Goal: Transaction & Acquisition: Purchase product/service

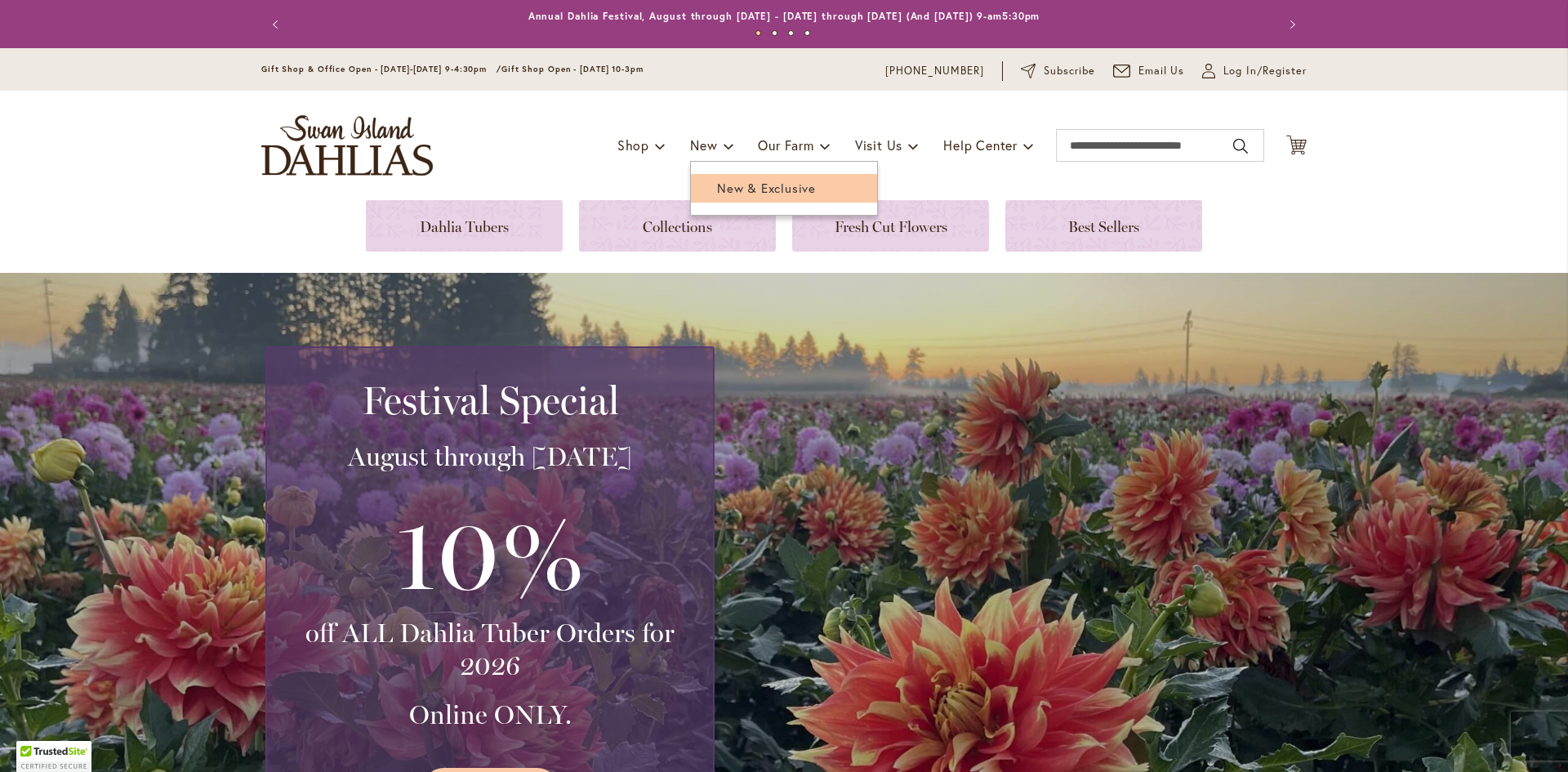
click at [729, 187] on span "New & Exclusive" at bounding box center [766, 188] width 98 height 16
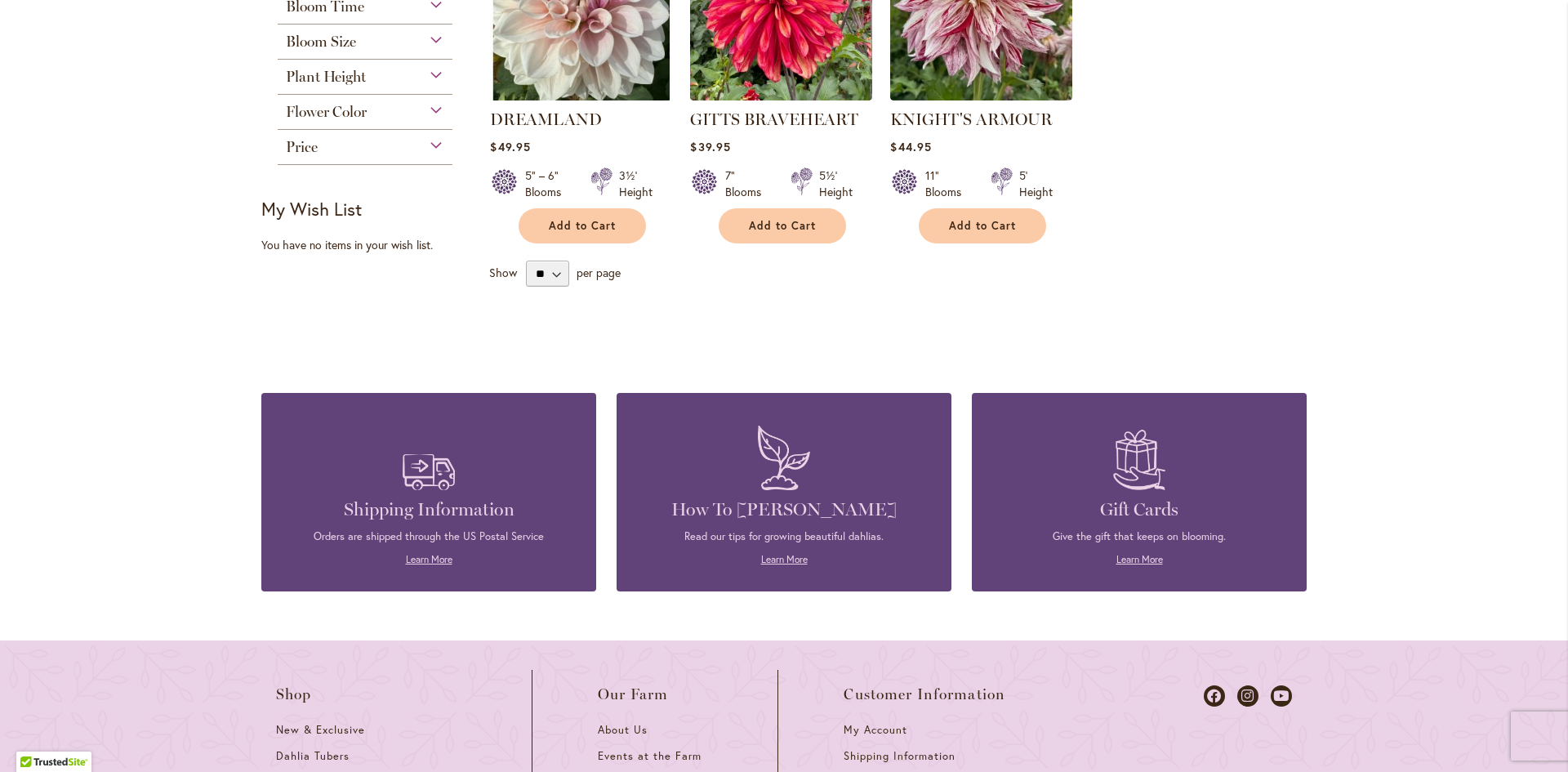
scroll to position [163, 0]
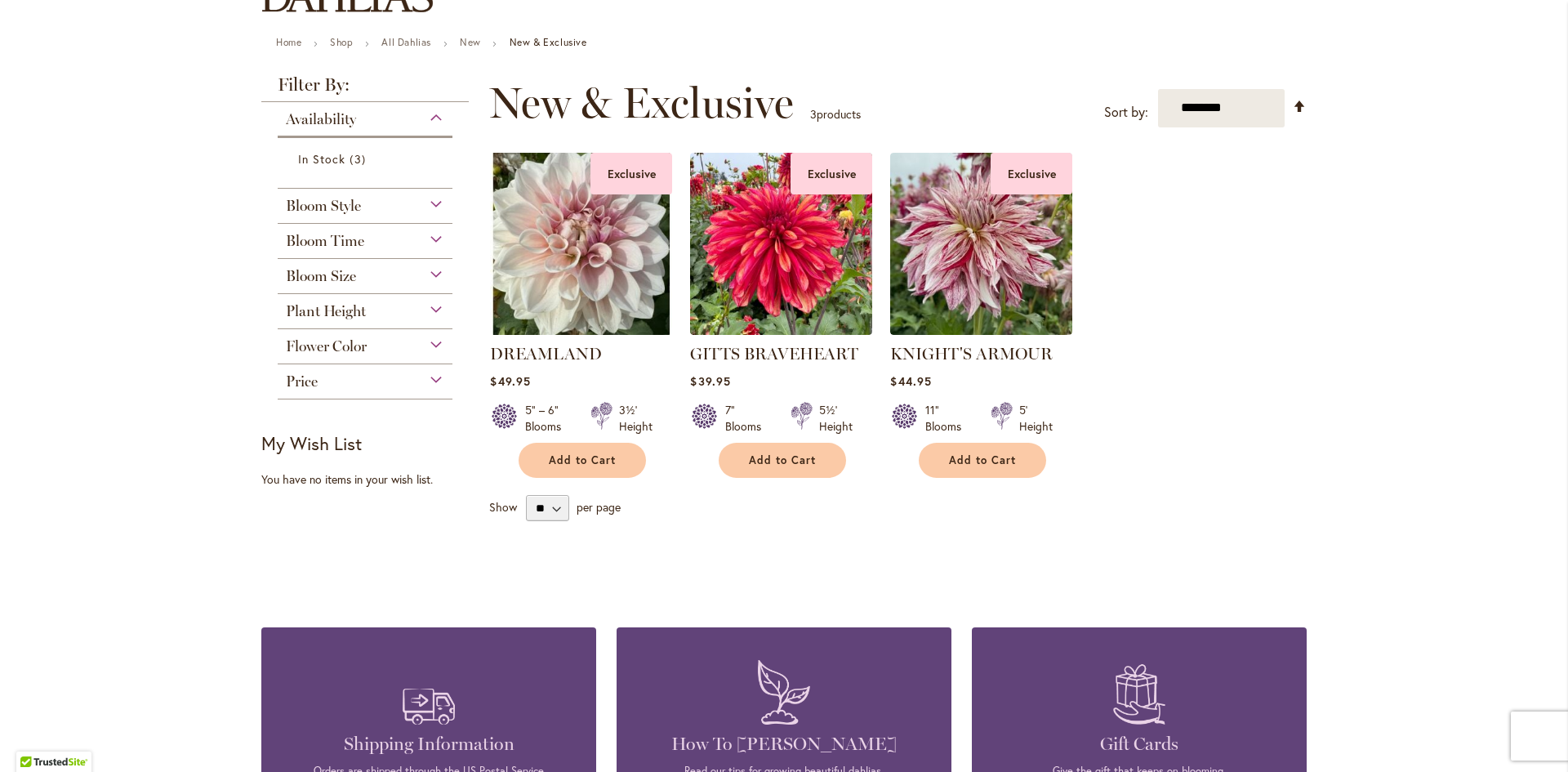
click at [426, 118] on div "Availability" at bounding box center [365, 115] width 174 height 26
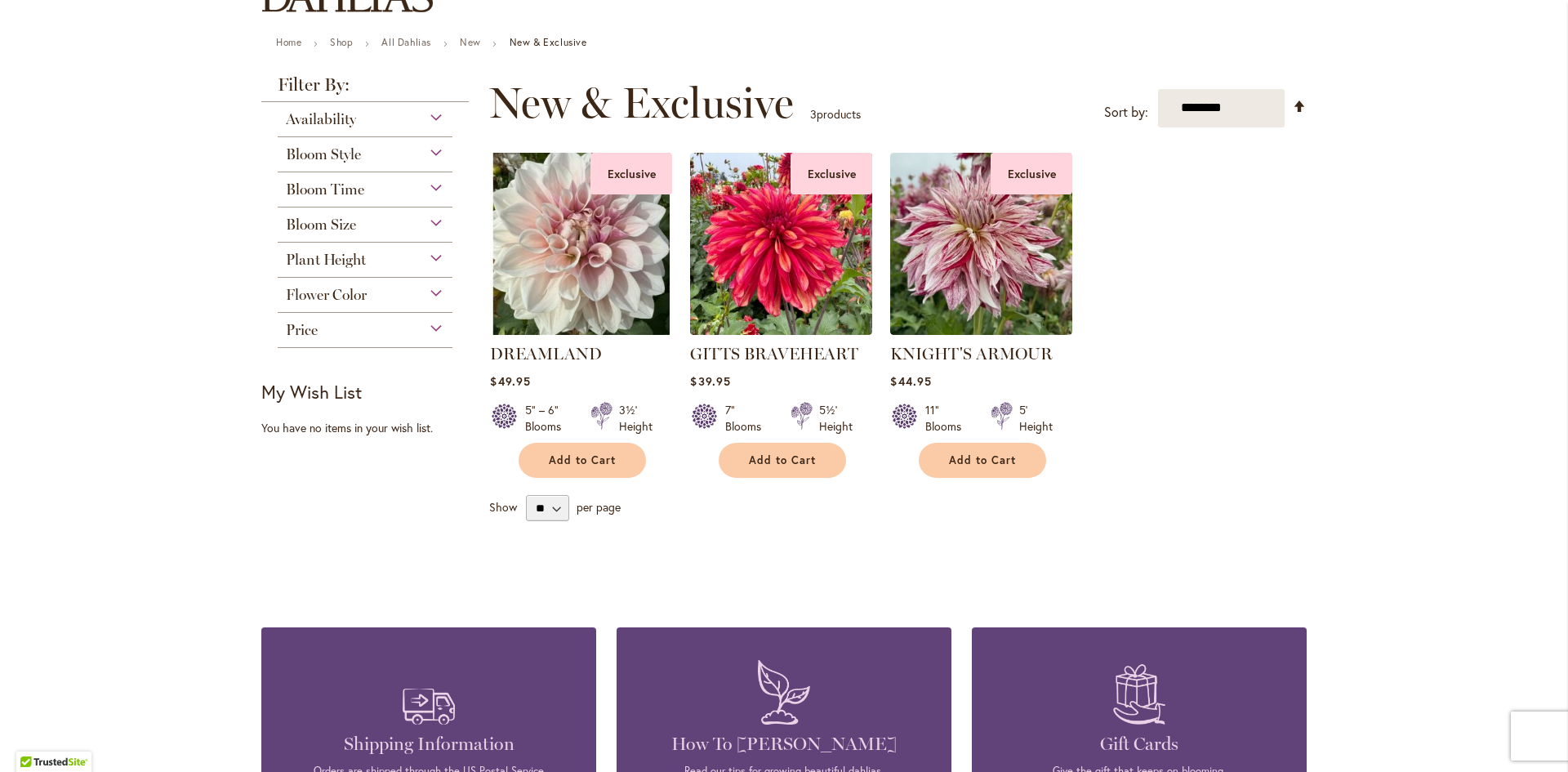
click at [441, 121] on div "Availability" at bounding box center [365, 115] width 174 height 26
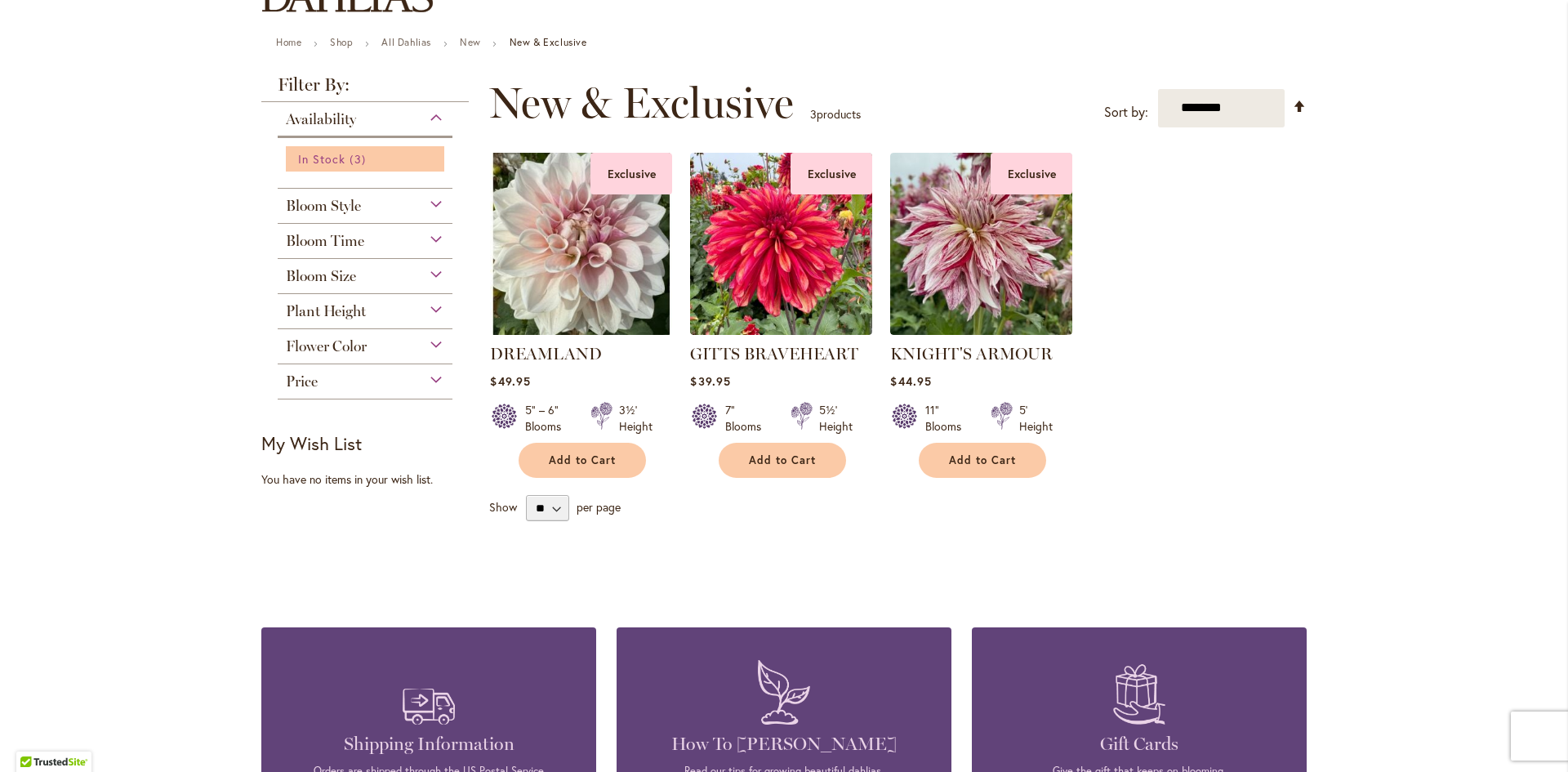
click at [326, 165] on span "In Stock" at bounding box center [322, 159] width 48 height 16
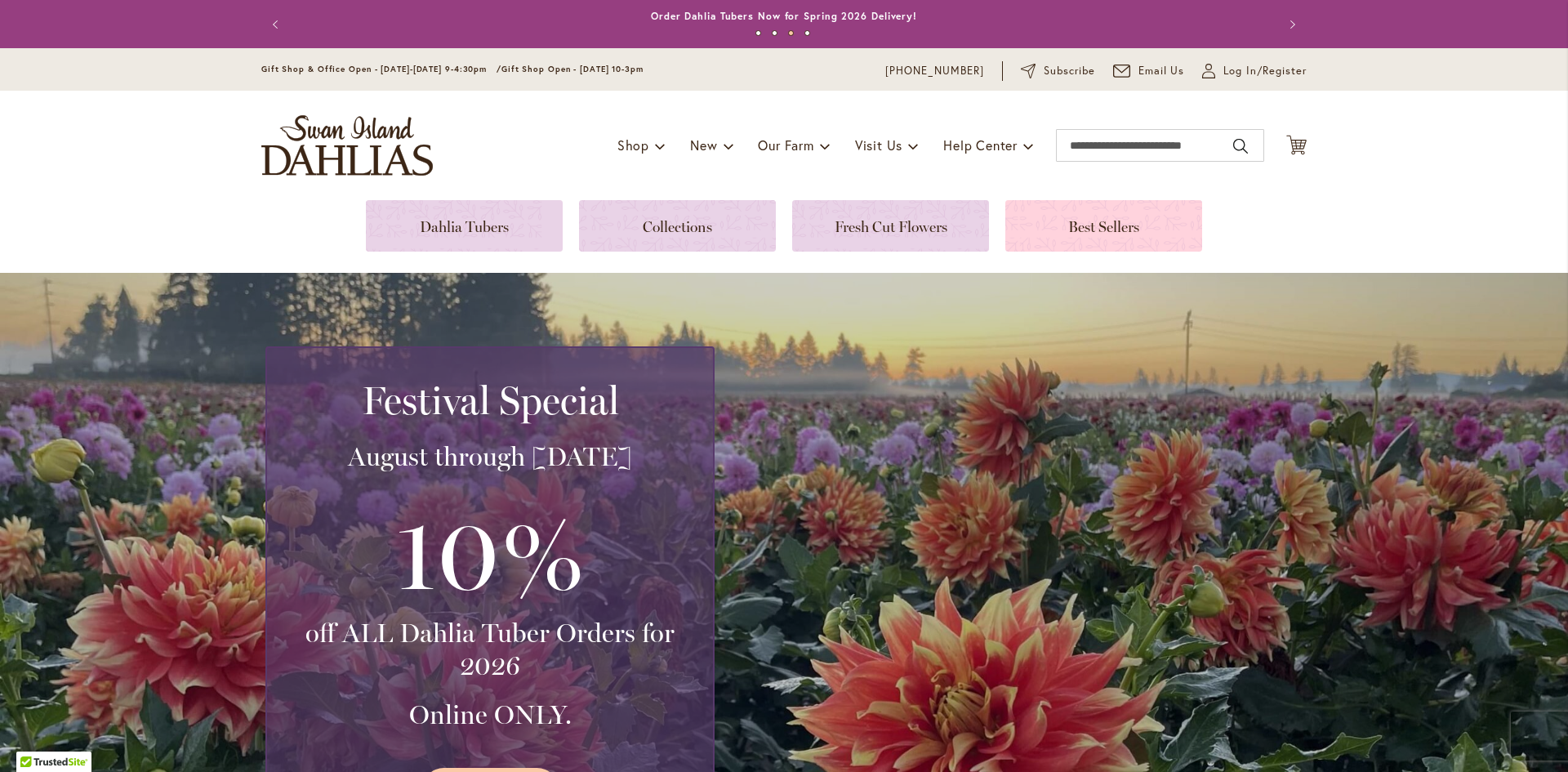
click at [1100, 215] on link at bounding box center [1104, 225] width 197 height 52
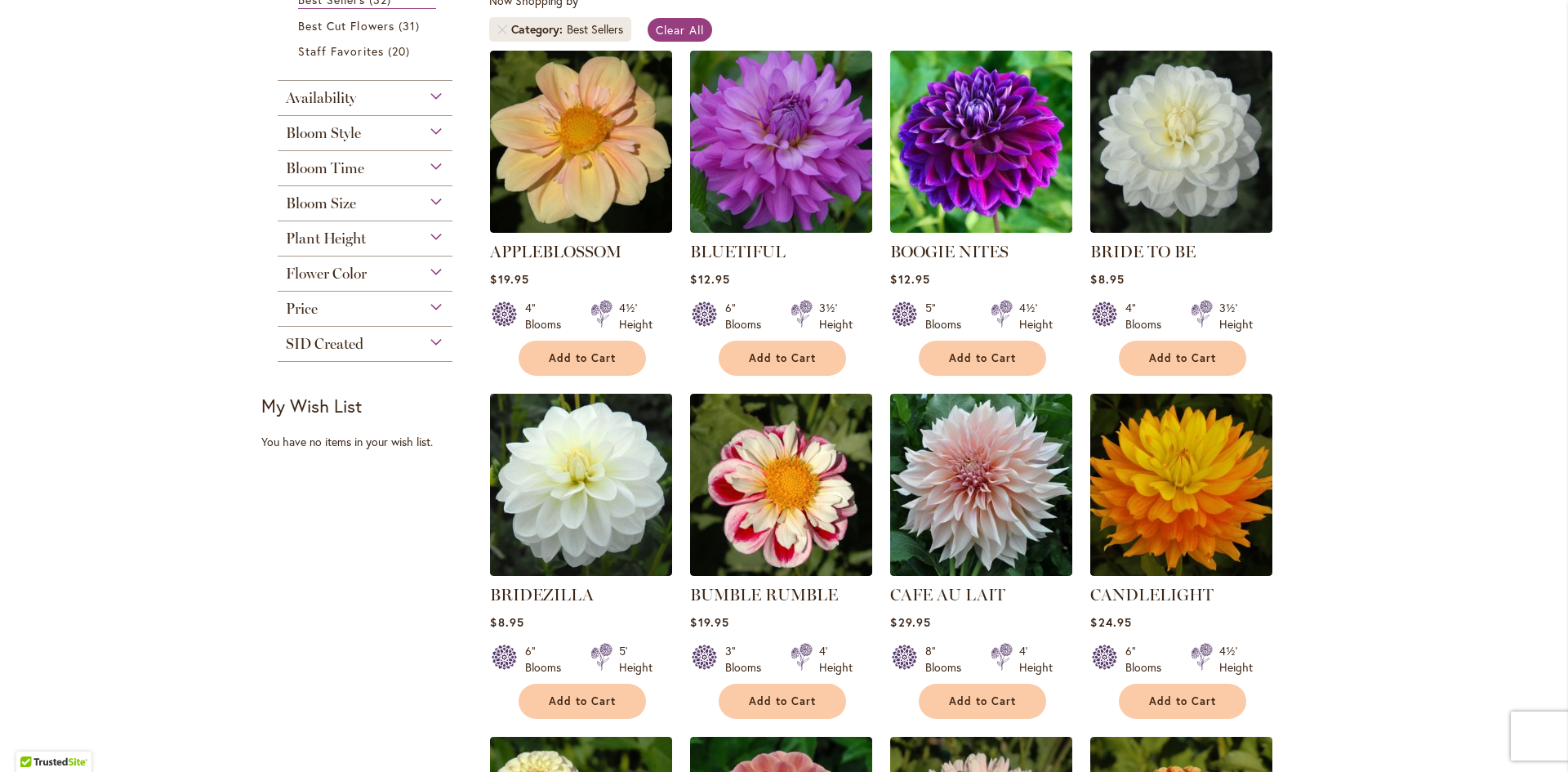
scroll to position [326, 0]
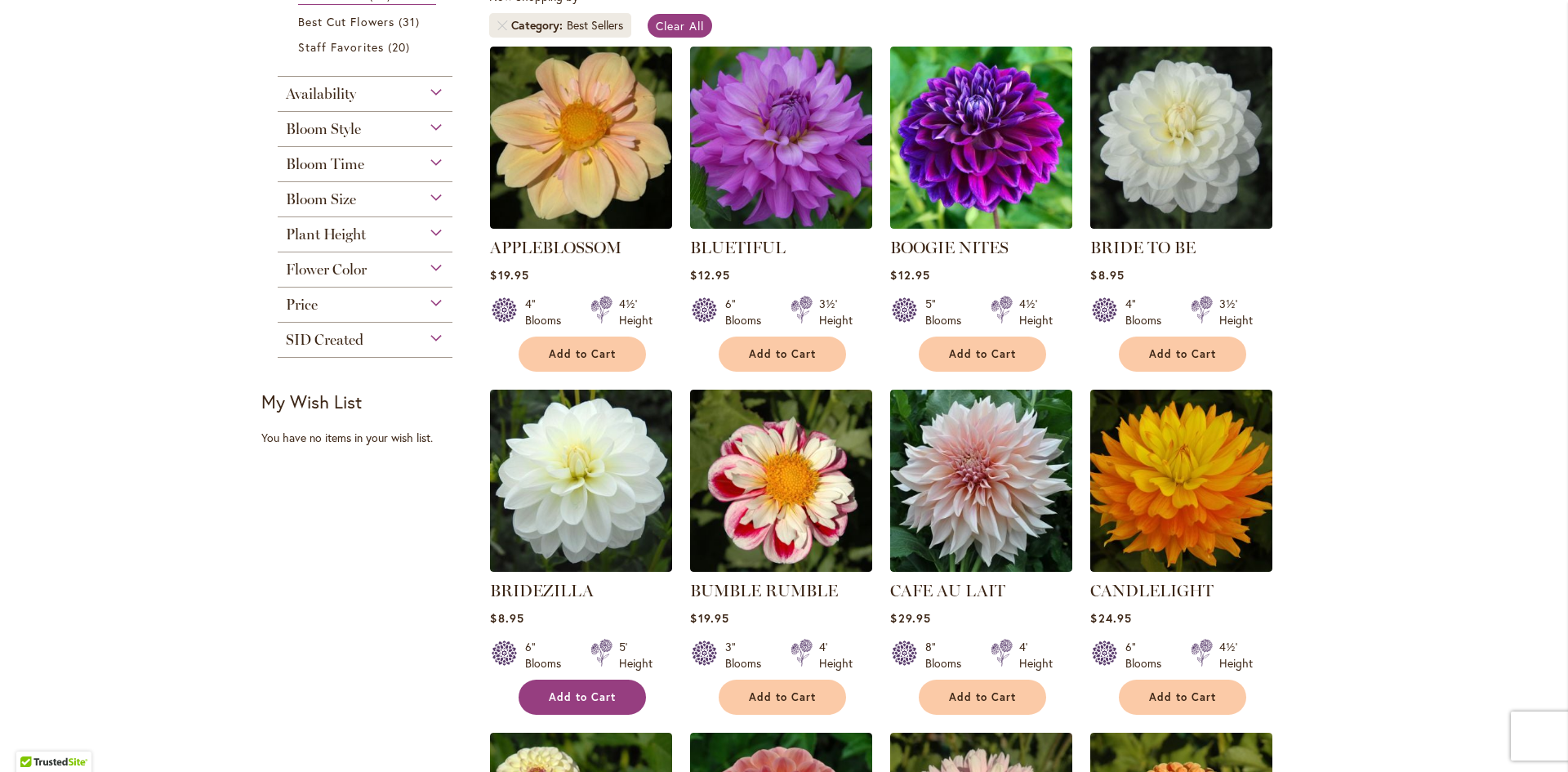
click at [575, 690] on span "Add to Cart" at bounding box center [581, 697] width 67 height 14
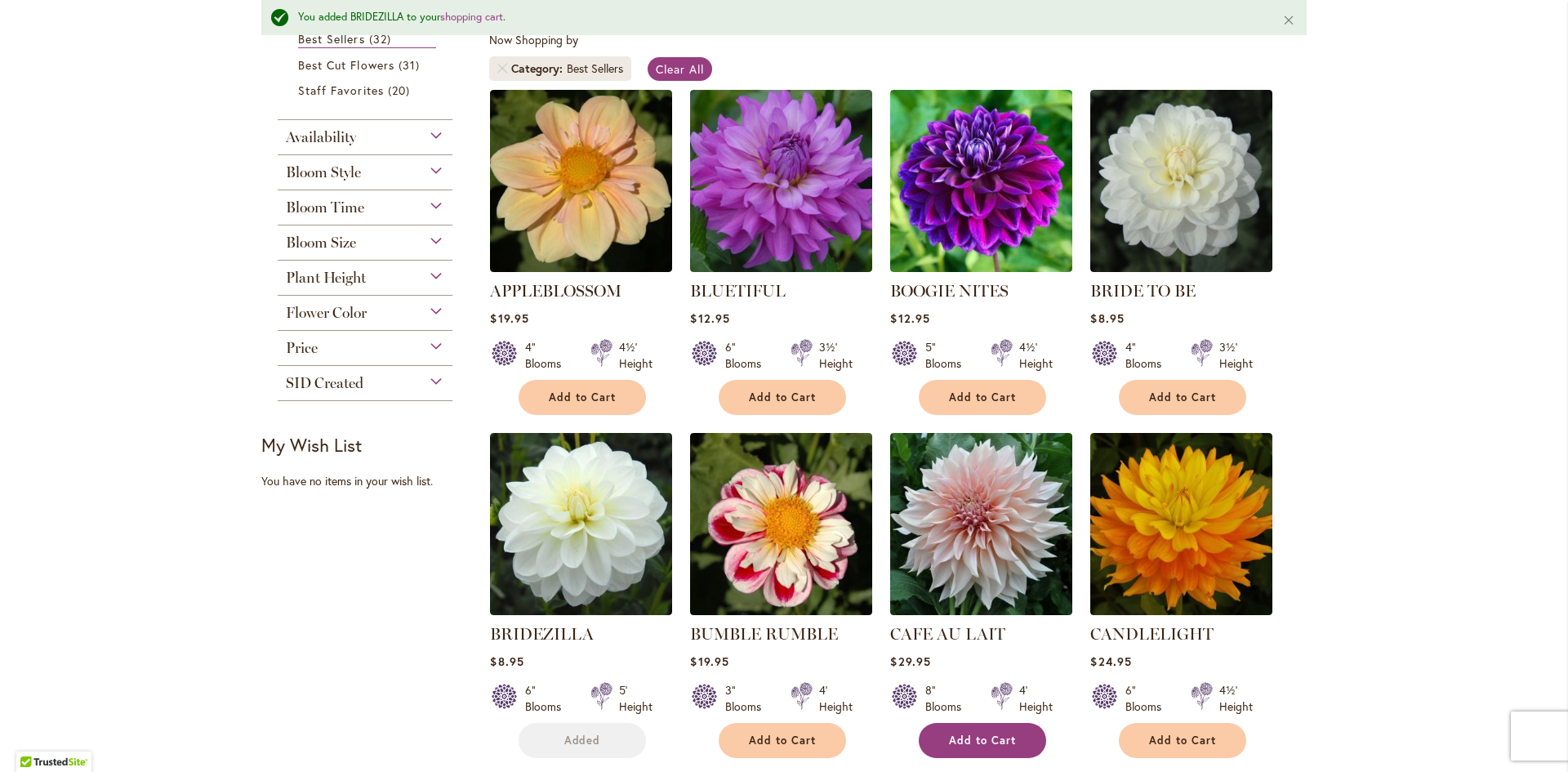
scroll to position [371, 0]
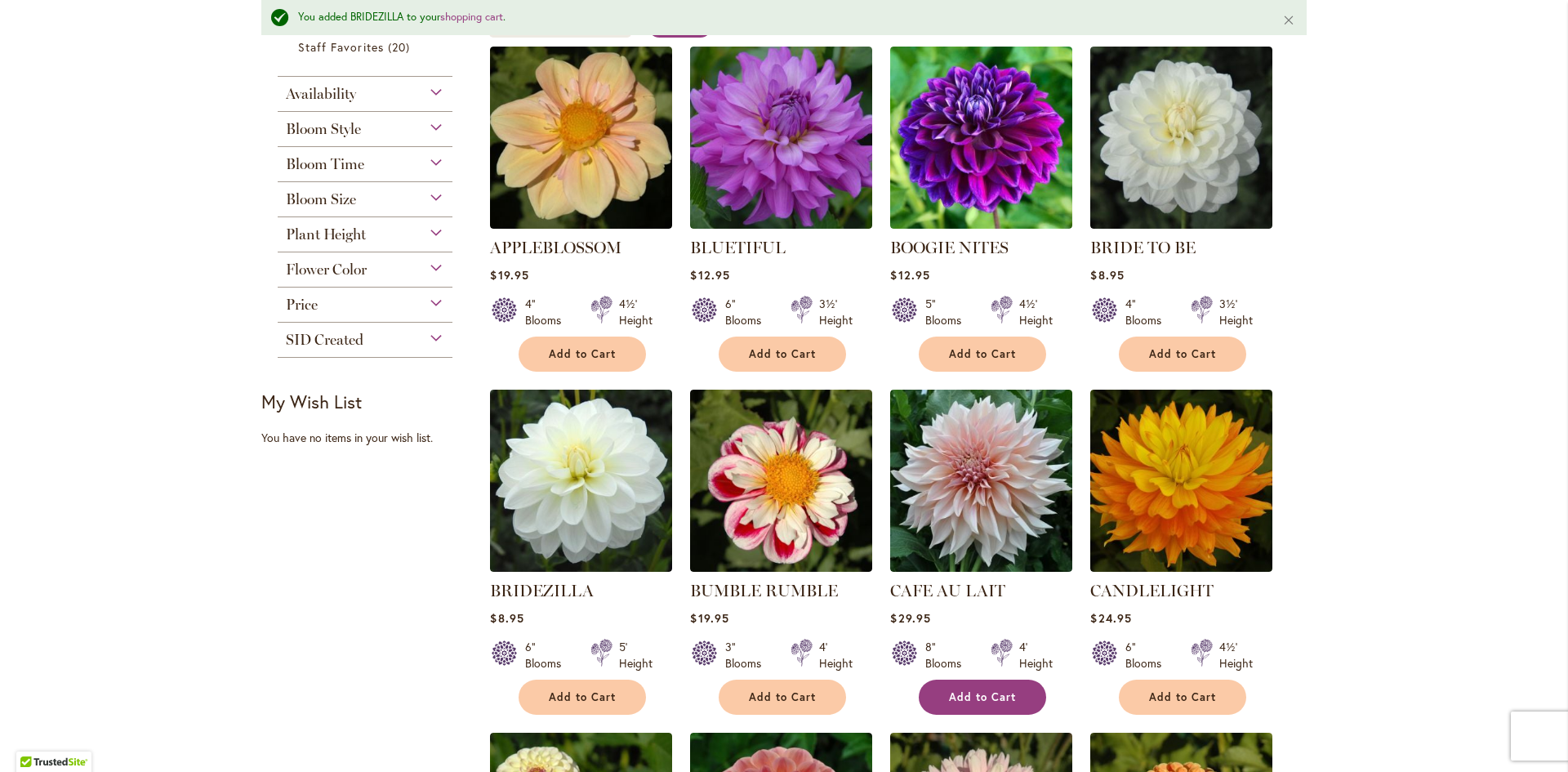
click at [966, 701] on span "Add to Cart" at bounding box center [982, 697] width 67 height 14
click at [1159, 701] on span "Add to Cart" at bounding box center [1183, 697] width 67 height 14
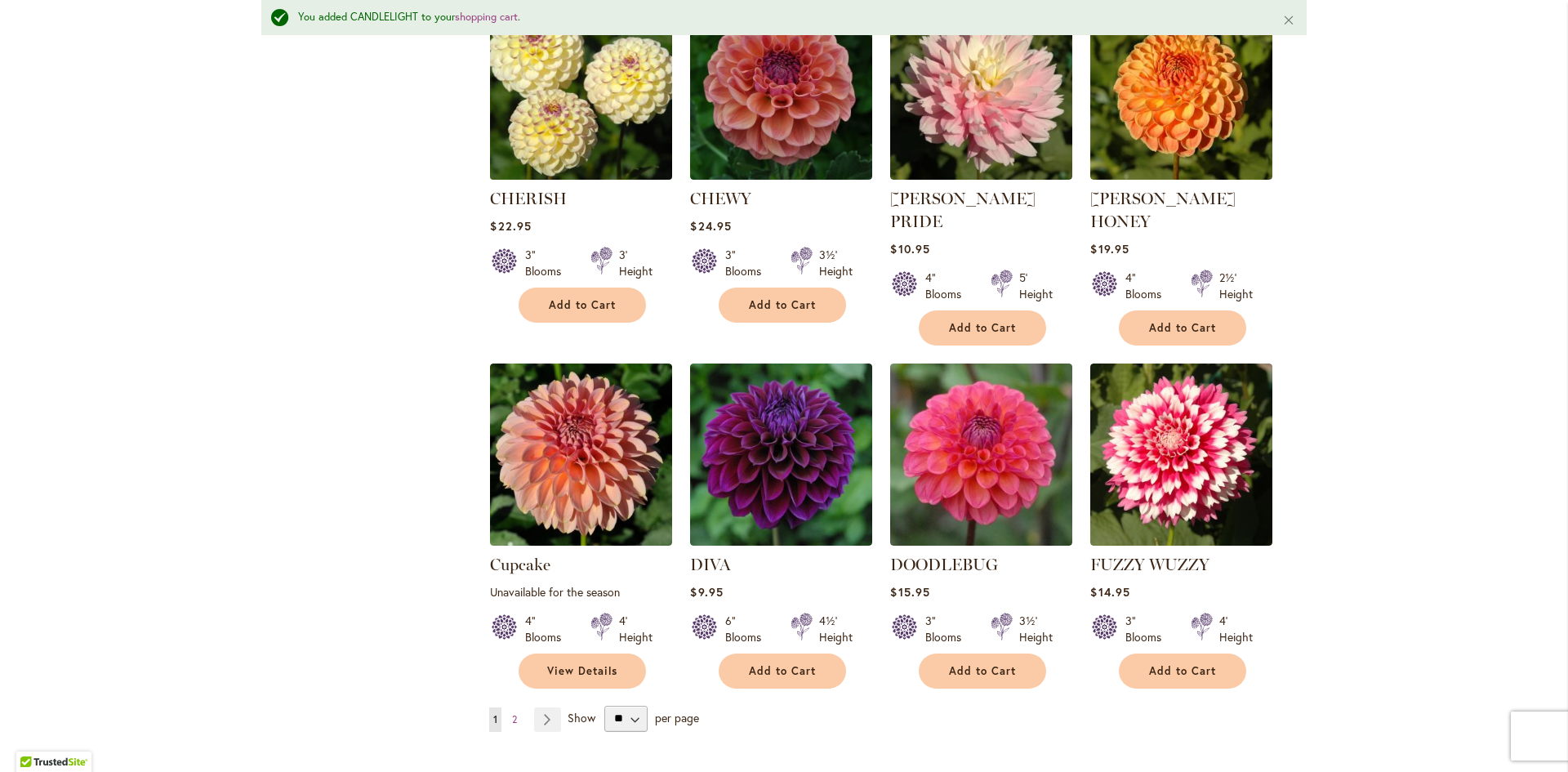
scroll to position [1188, 0]
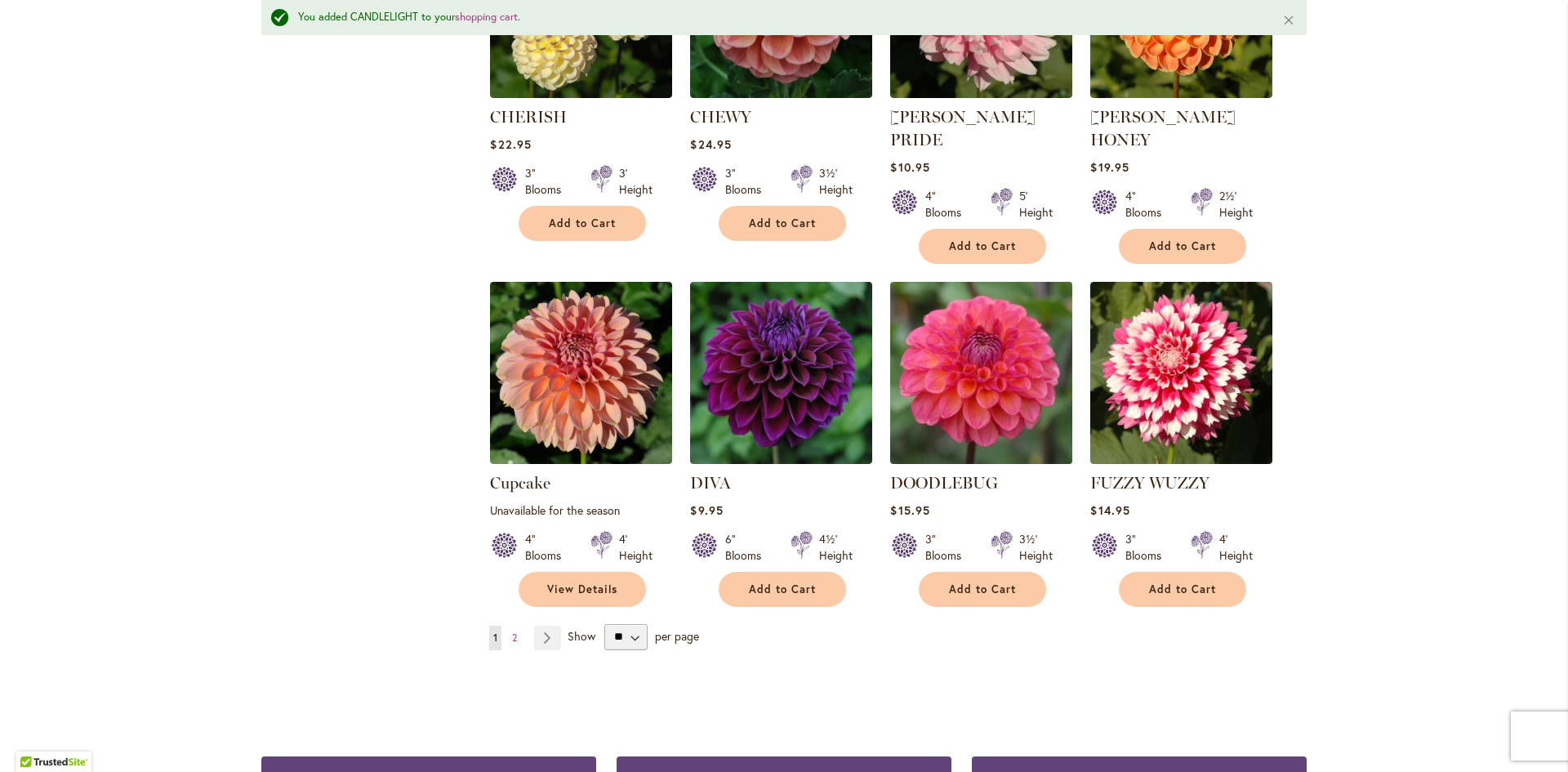
click at [971, 352] on img at bounding box center [982, 372] width 191 height 191
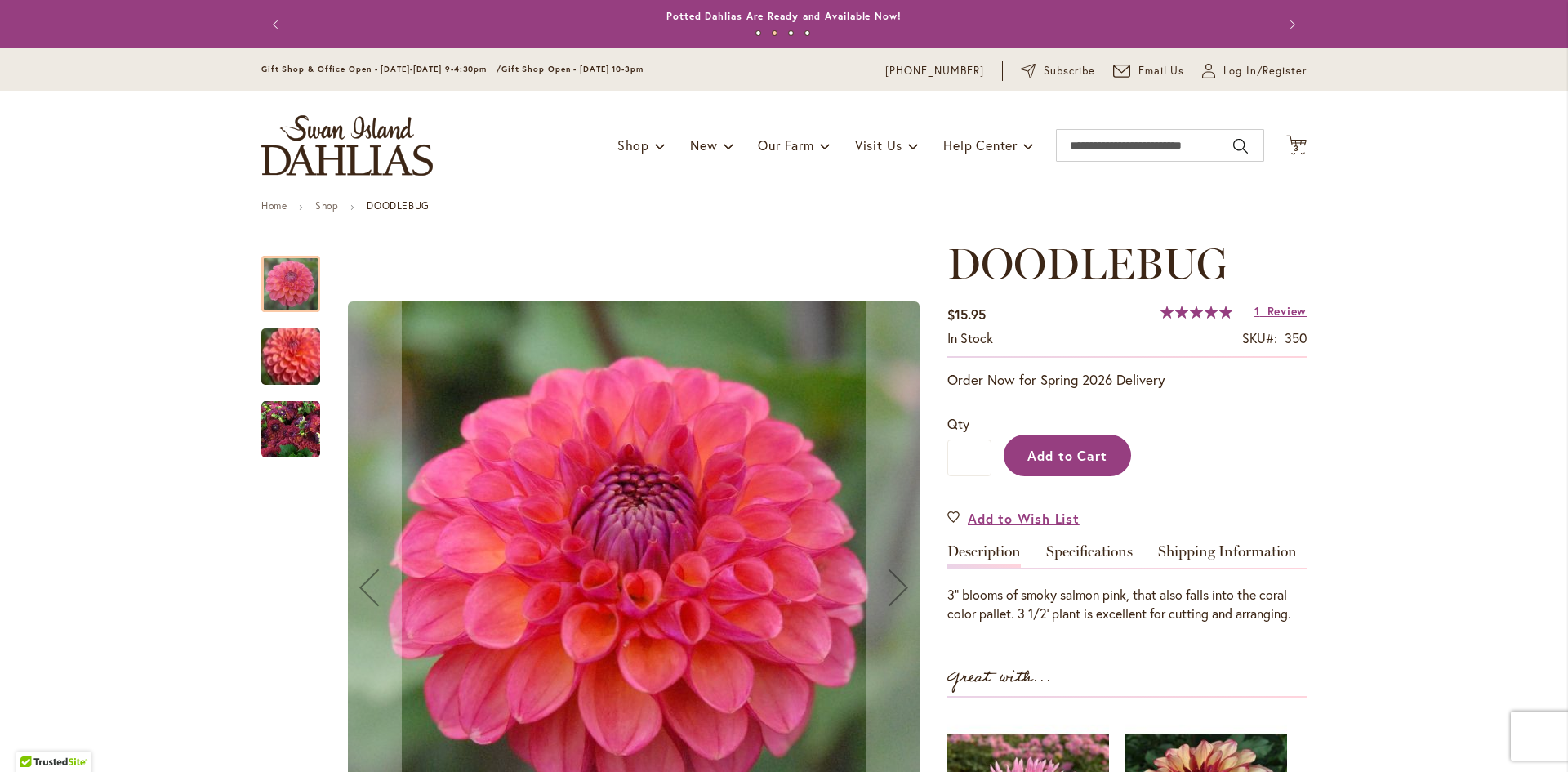
click at [1062, 451] on span "Add to Cart" at bounding box center [1068, 455] width 81 height 17
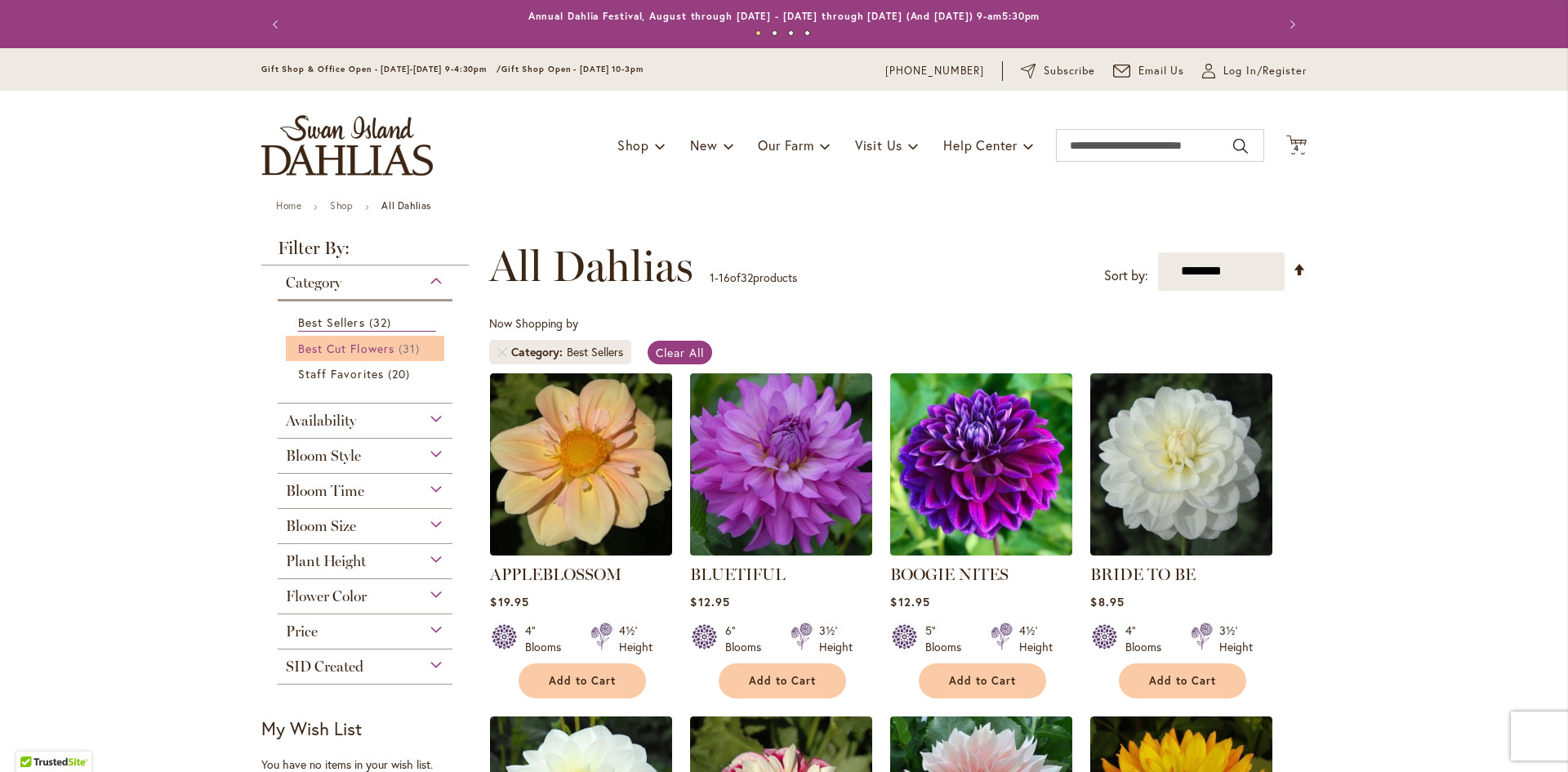
click at [361, 348] on span "Best Cut Flowers" at bounding box center [346, 348] width 97 height 16
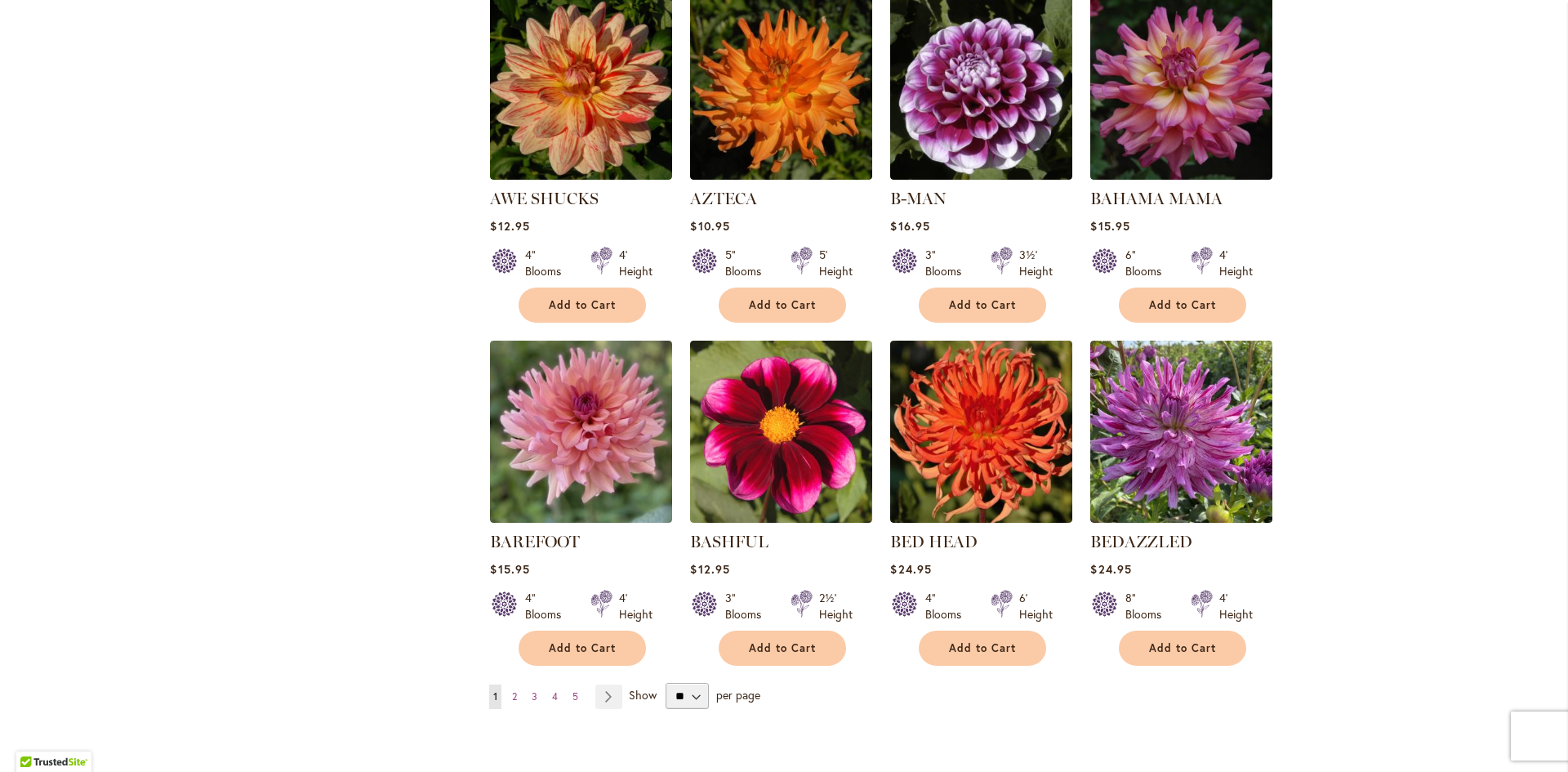
scroll to position [1143, 0]
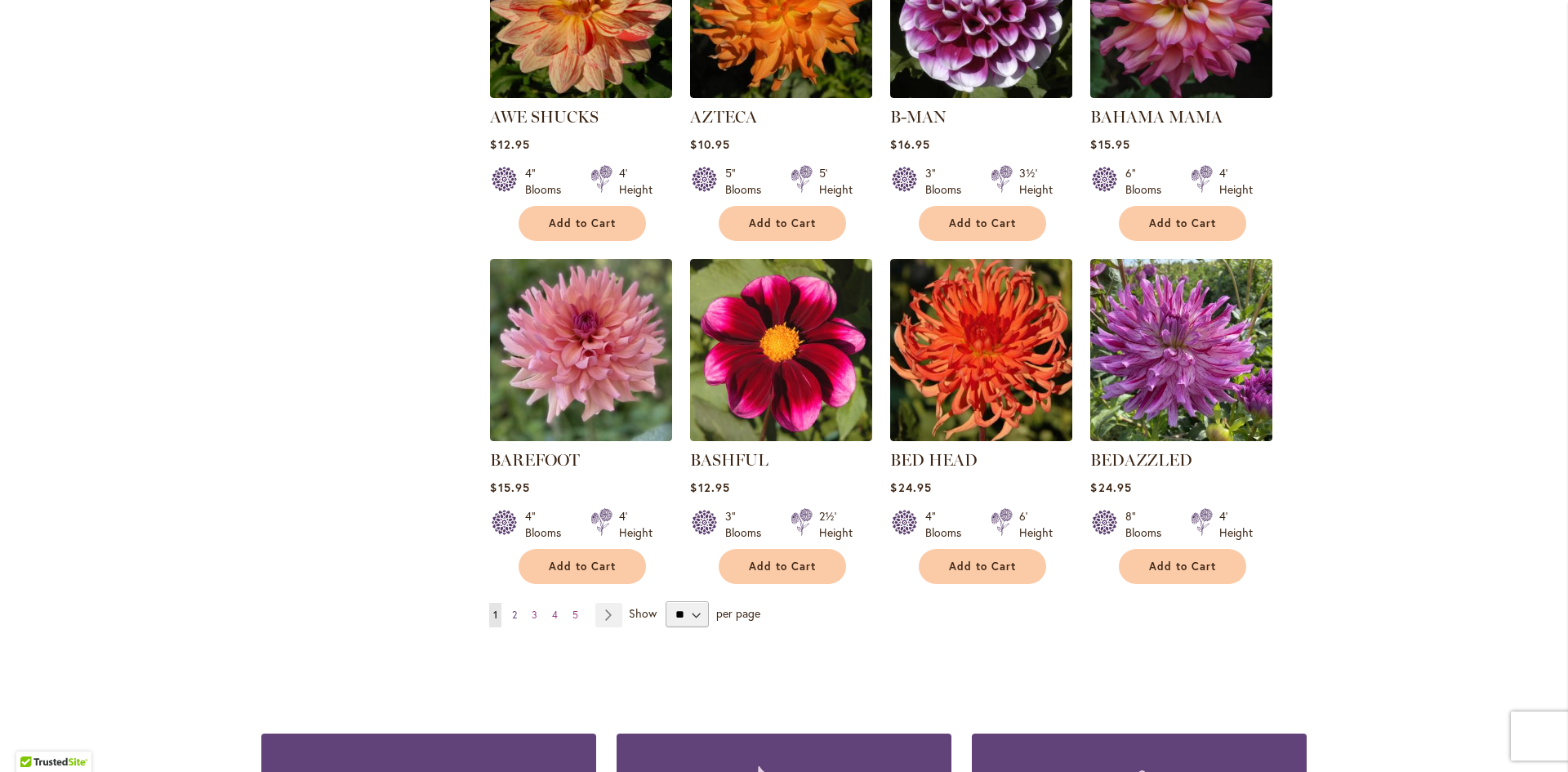
click at [512, 614] on span "2" at bounding box center [514, 614] width 5 height 12
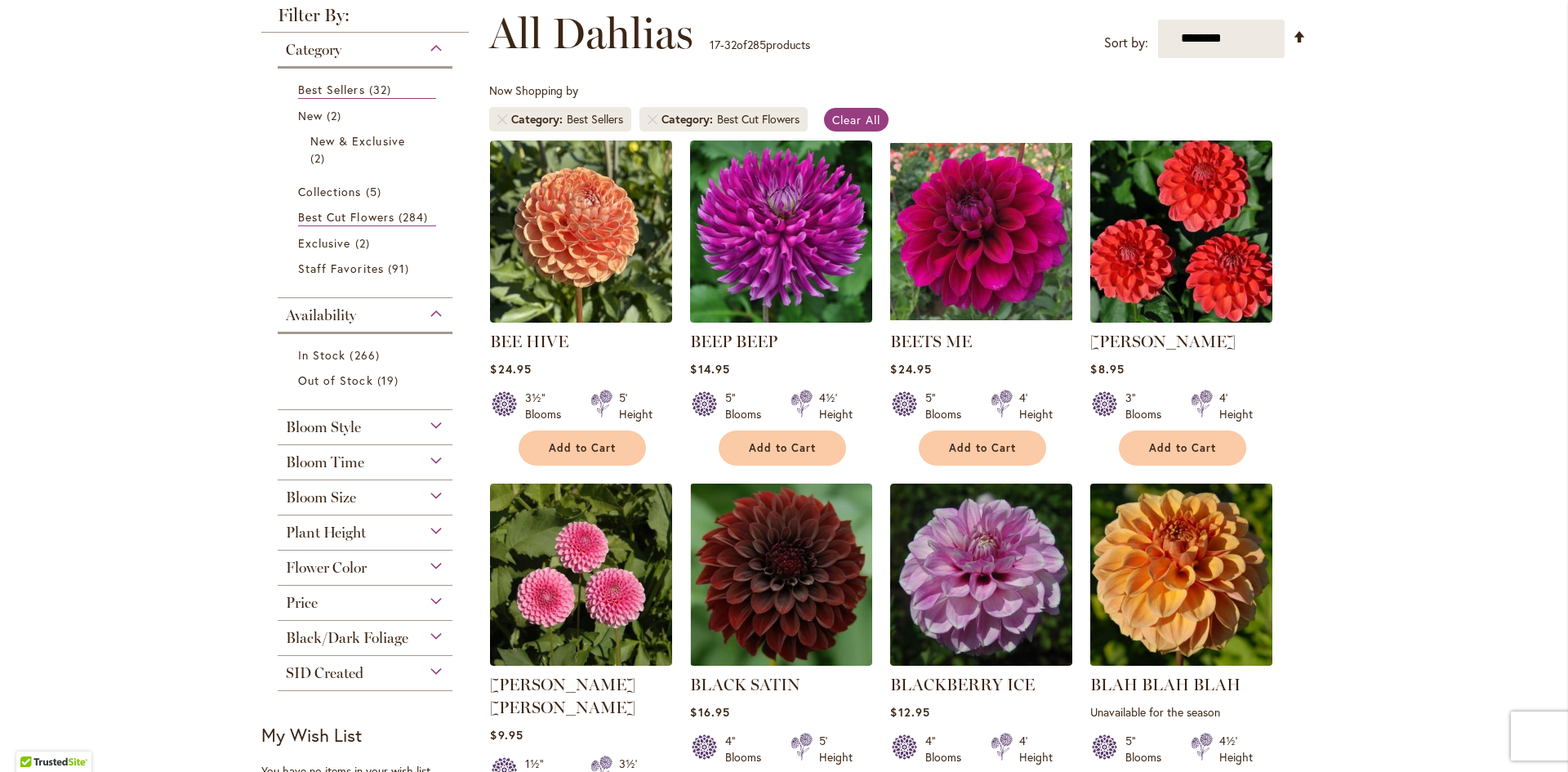
scroll to position [245, 0]
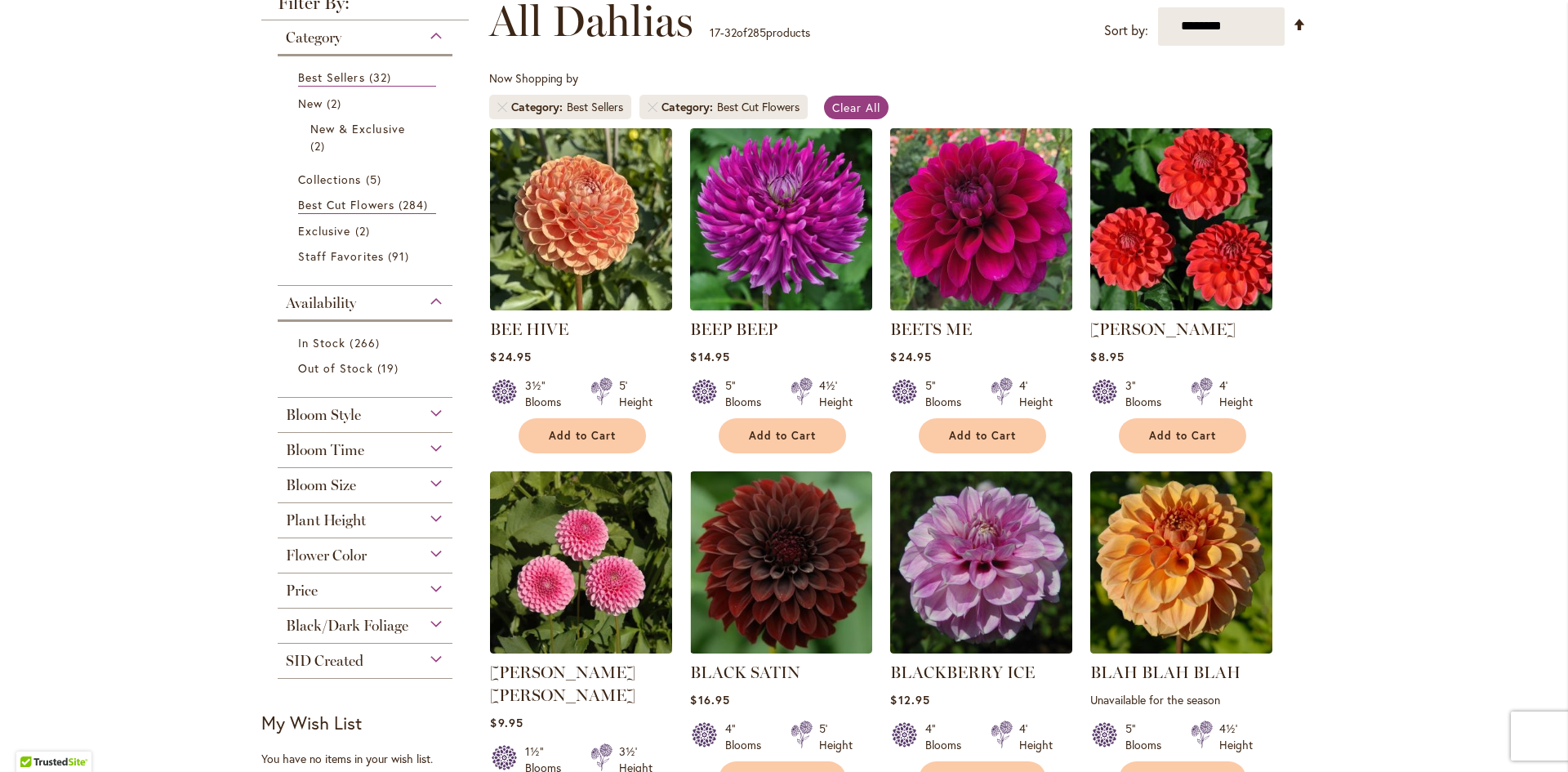
click at [1008, 284] on img at bounding box center [982, 219] width 191 height 191
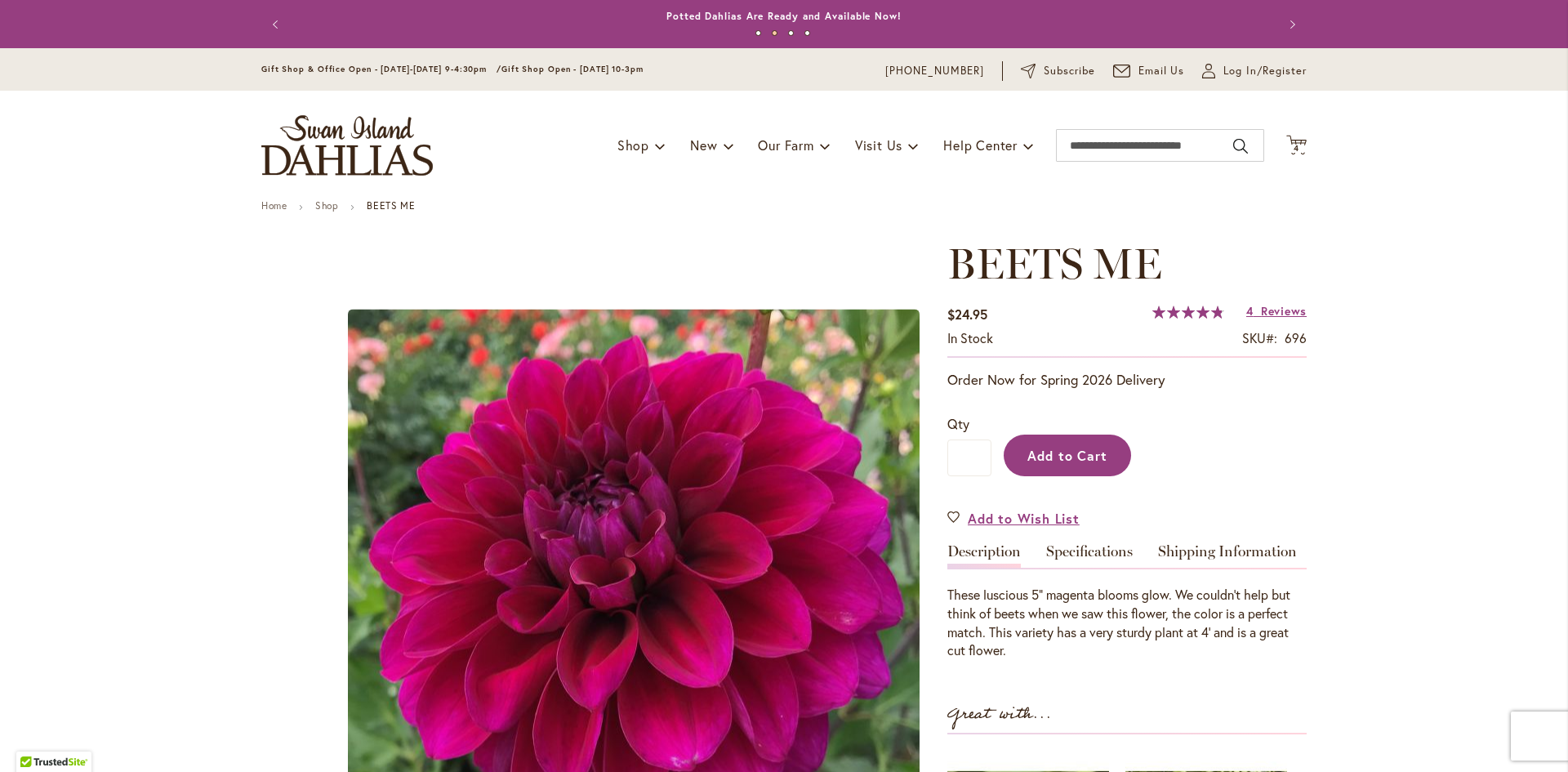
click at [1052, 447] on span "Add to Cart" at bounding box center [1068, 455] width 81 height 17
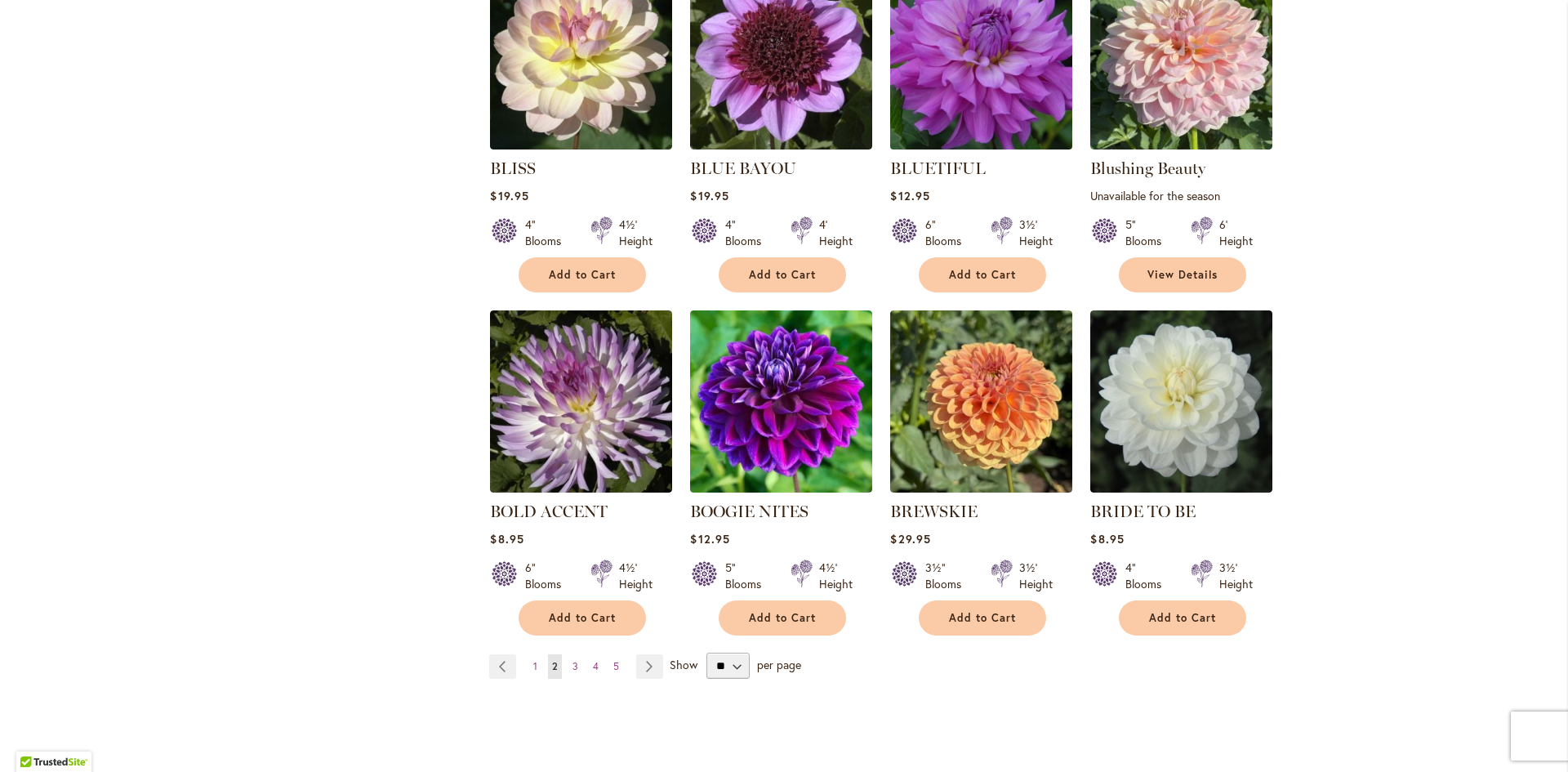
scroll to position [1143, 0]
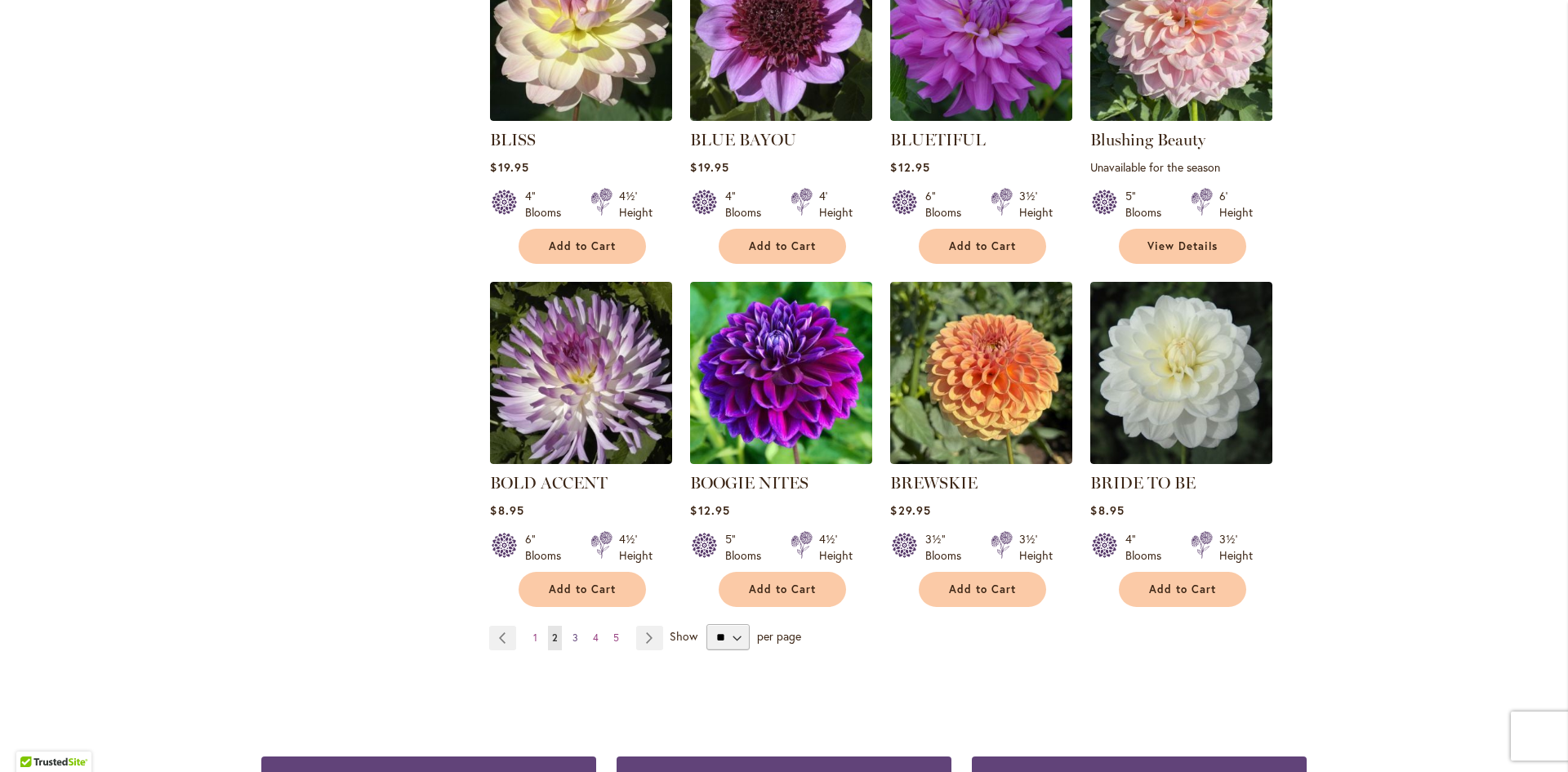
click at [573, 631] on span "3" at bounding box center [576, 637] width 6 height 12
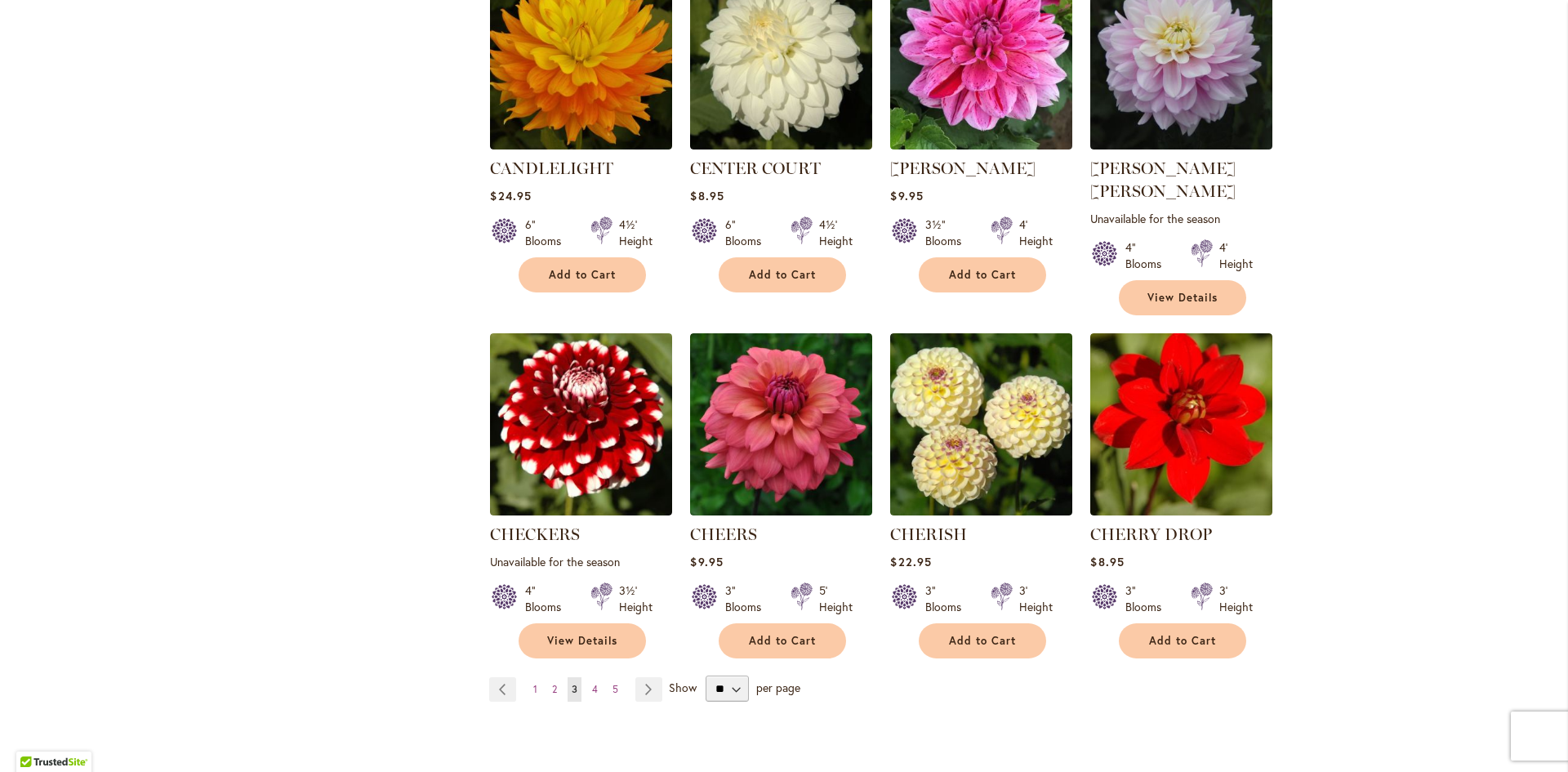
scroll to position [1143, 0]
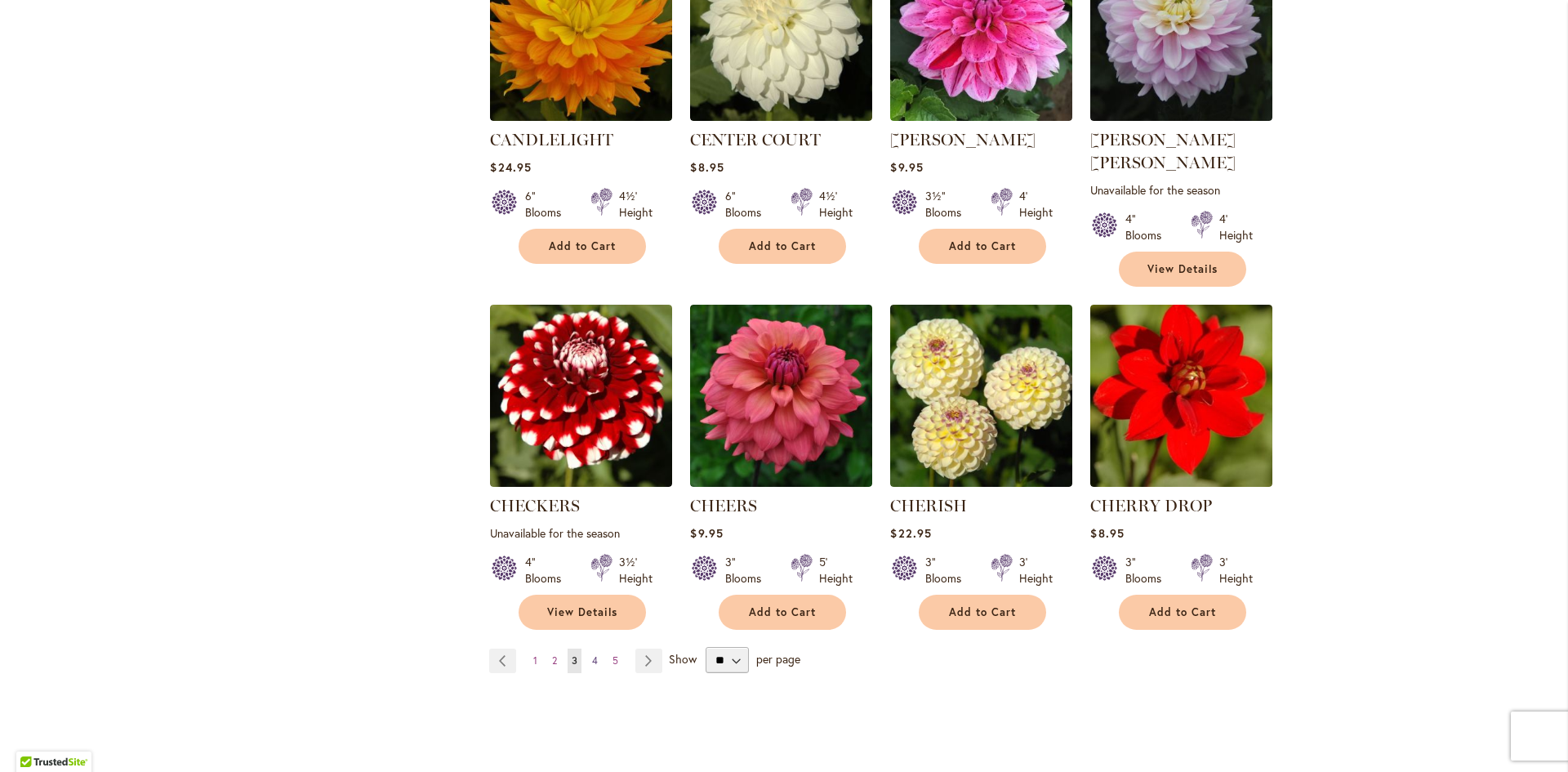
click at [593, 655] on span "4" at bounding box center [596, 660] width 6 height 12
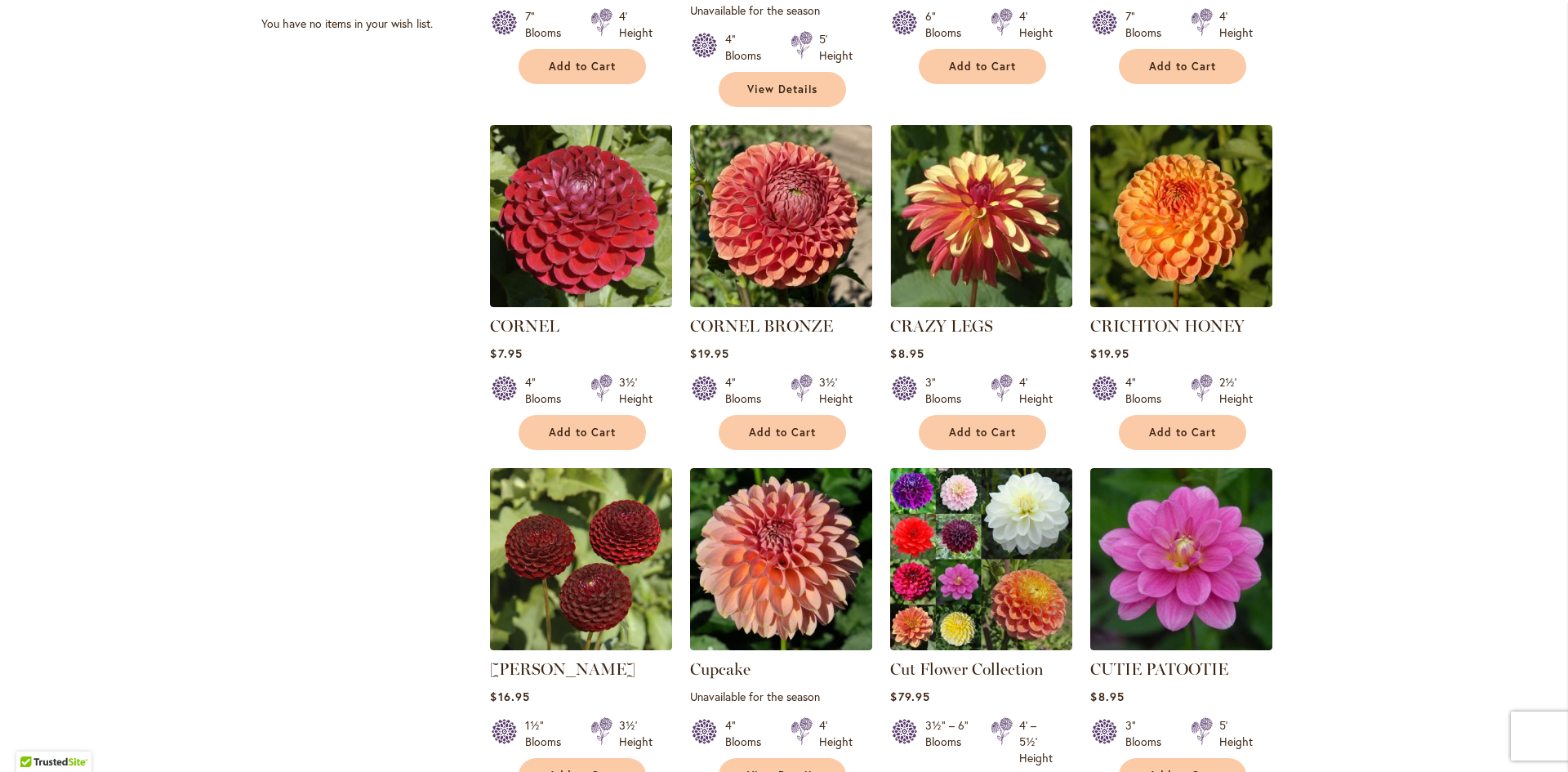
scroll to position [1062, 0]
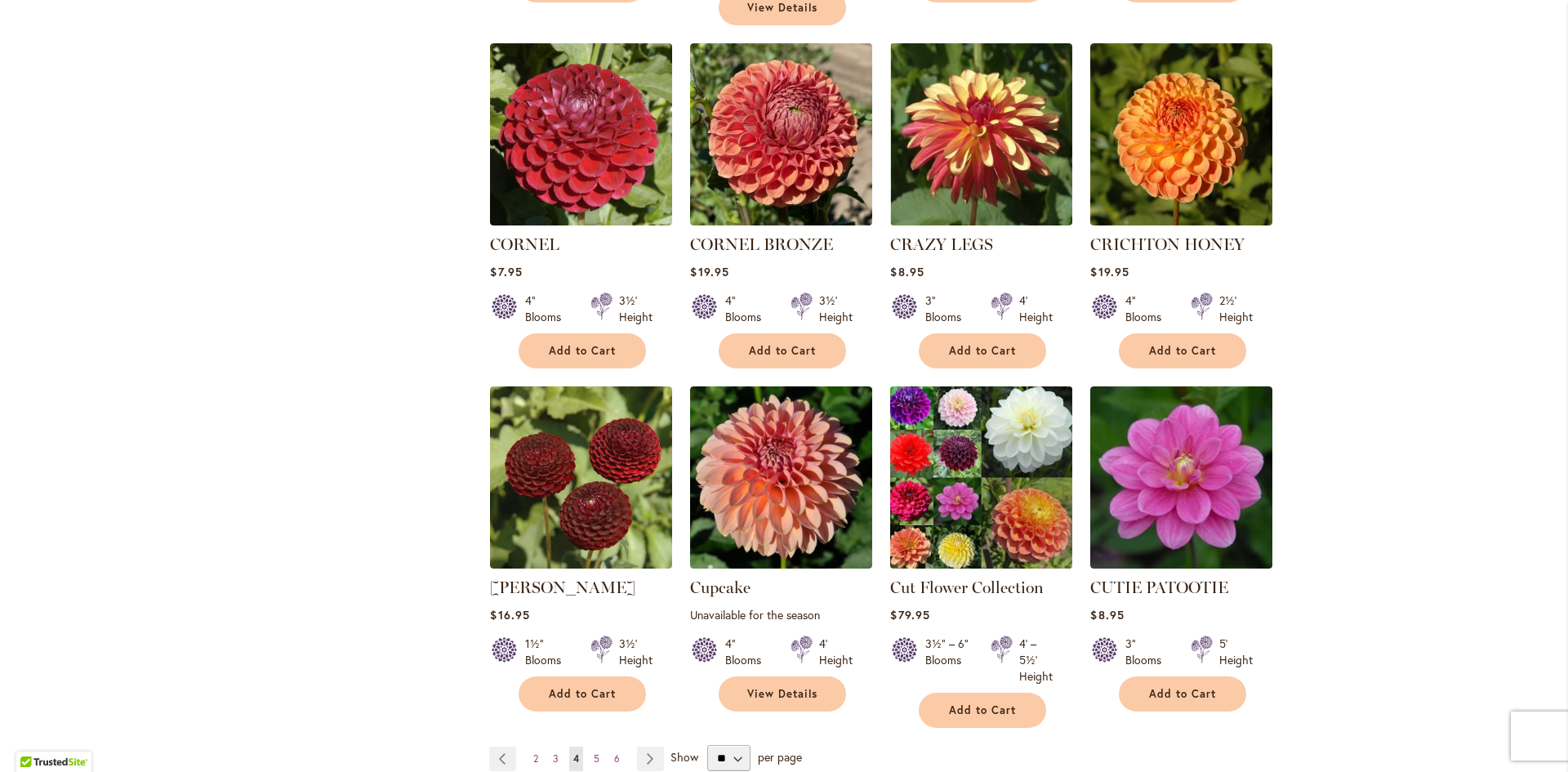
click at [986, 443] on img at bounding box center [982, 477] width 191 height 191
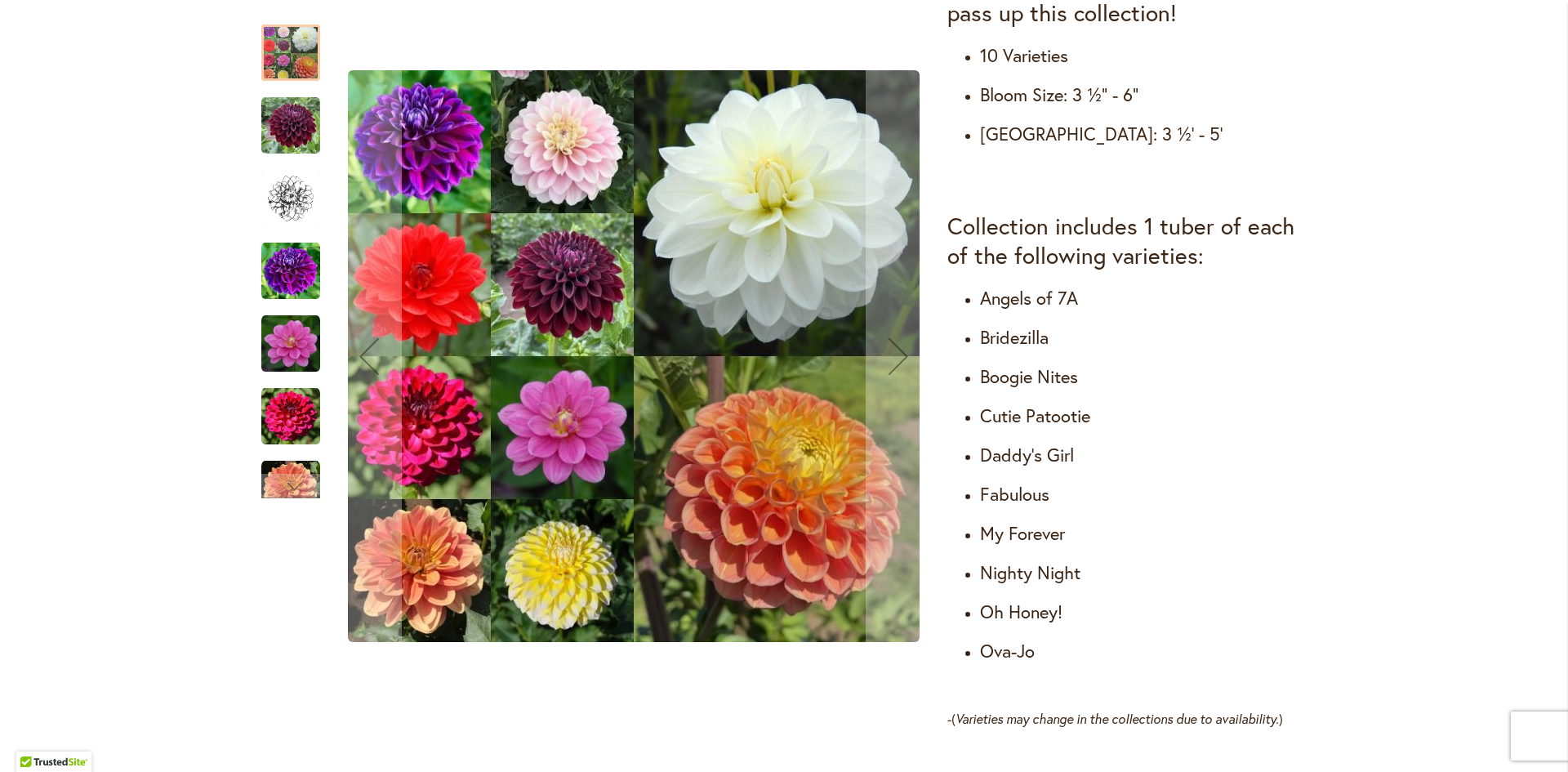
scroll to position [817, 0]
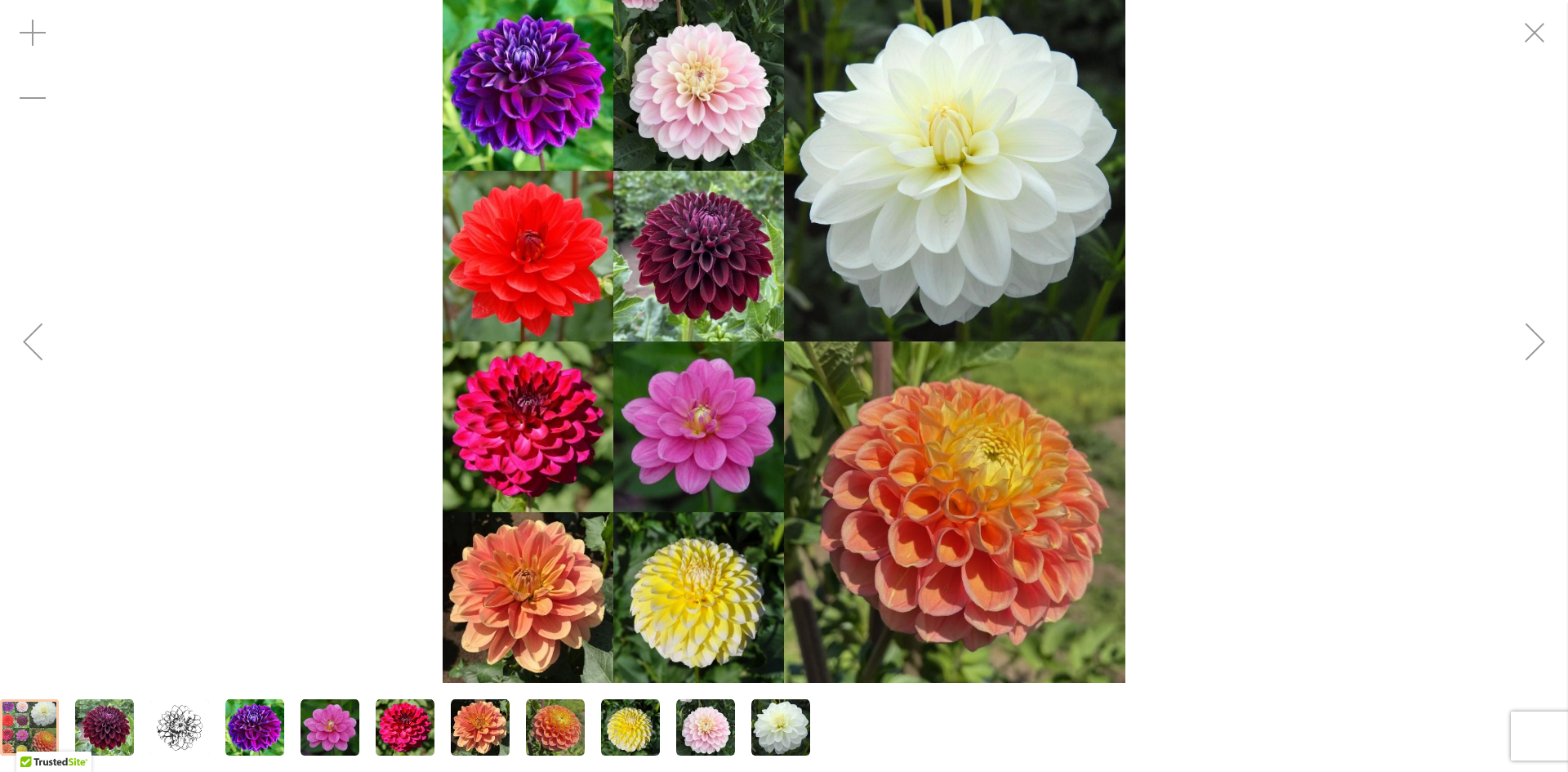
click at [876, 504] on img "CUT FLOWER COLLECTION" at bounding box center [784, 341] width 683 height 683
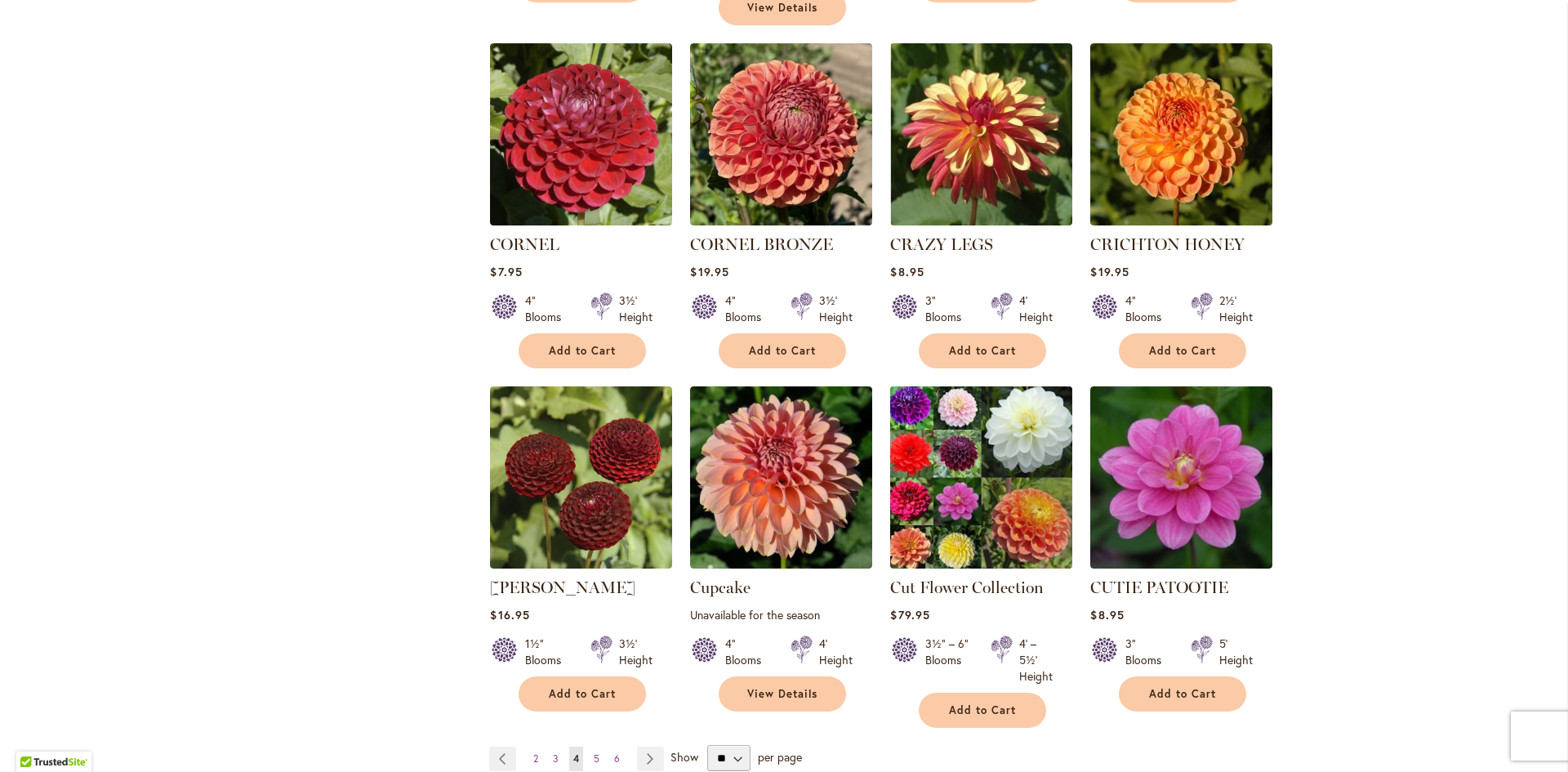
scroll to position [1143, 0]
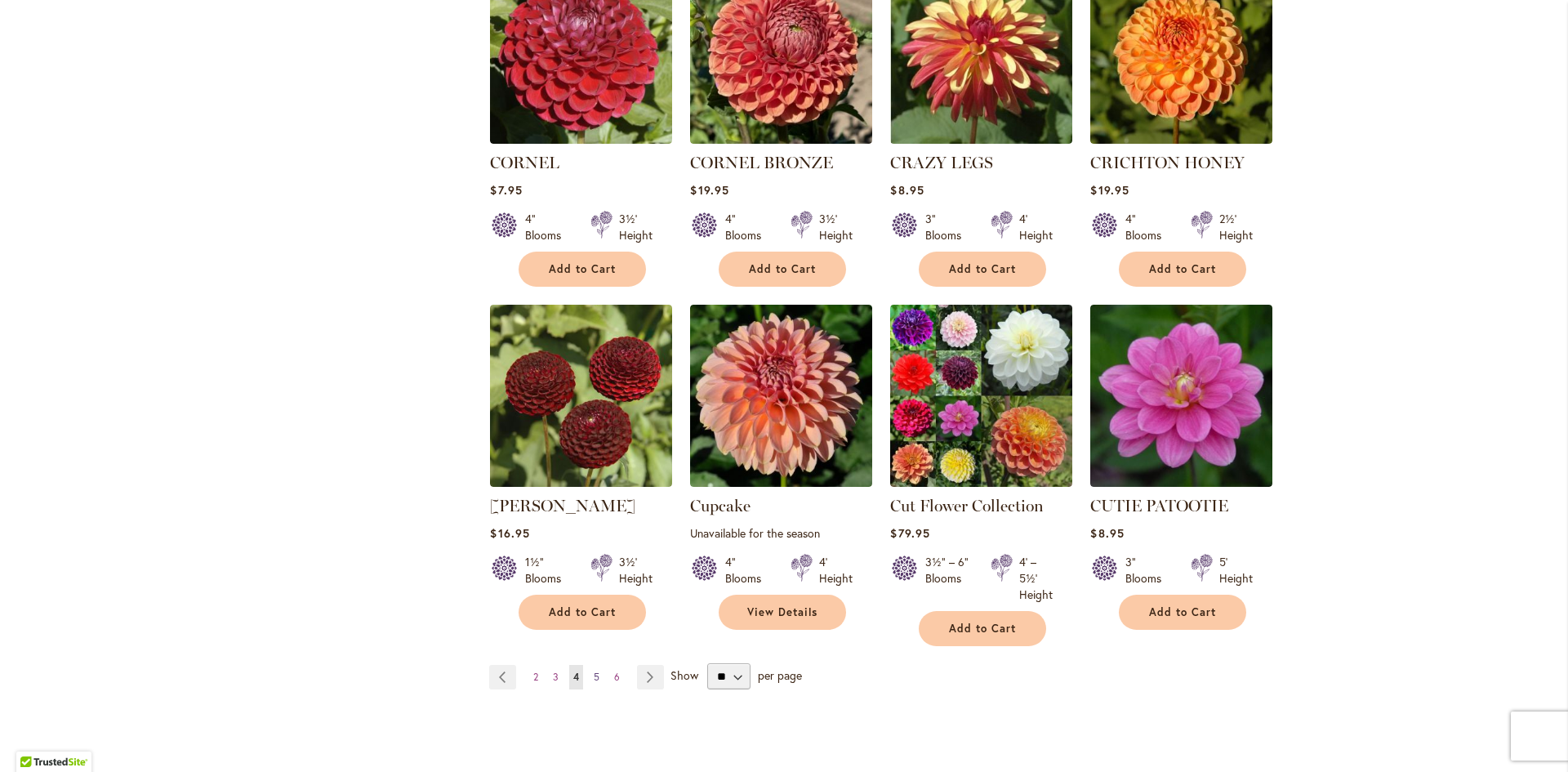
click at [594, 671] on span "5" at bounding box center [596, 676] width 6 height 12
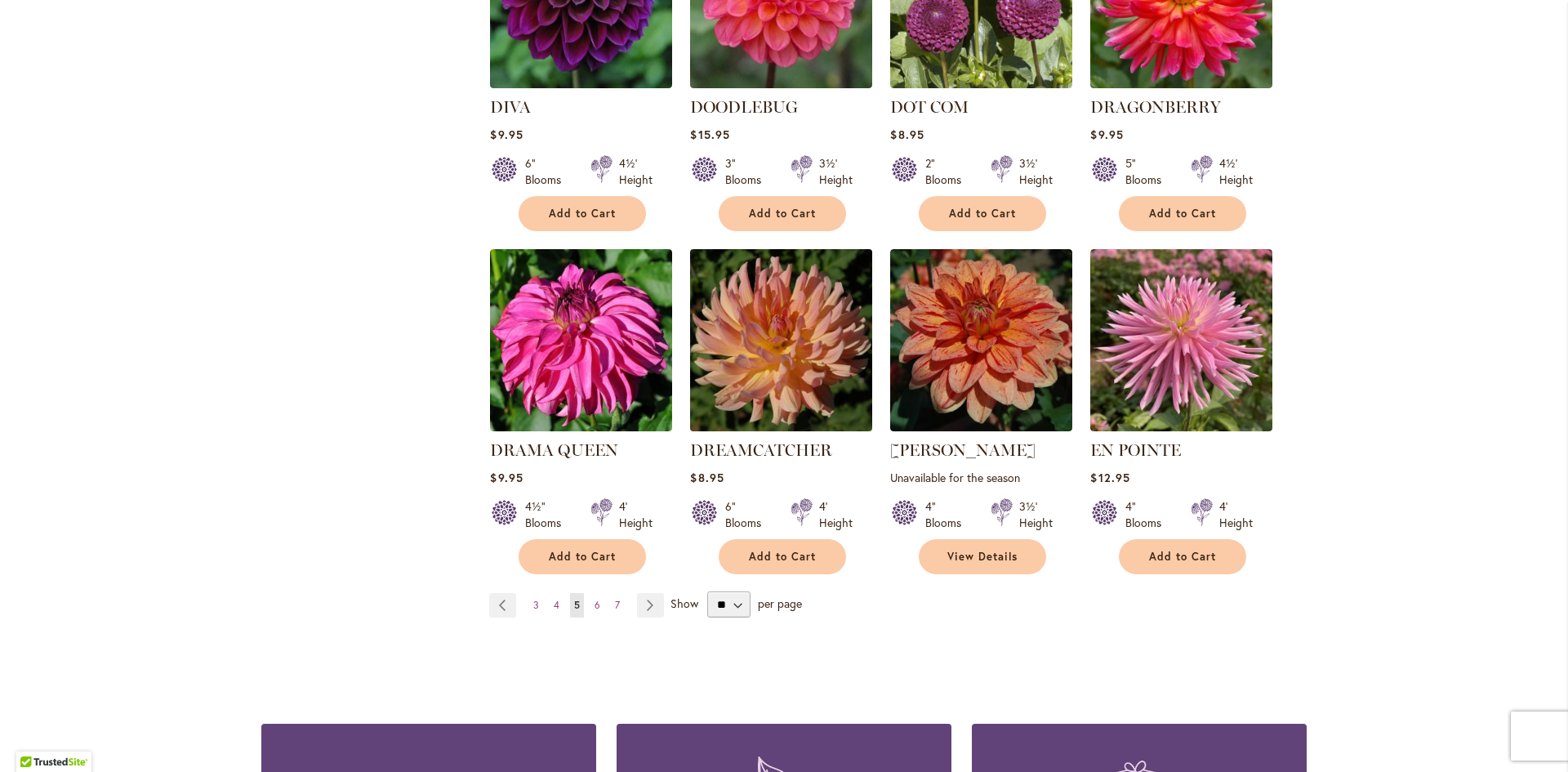
scroll to position [1226, 0]
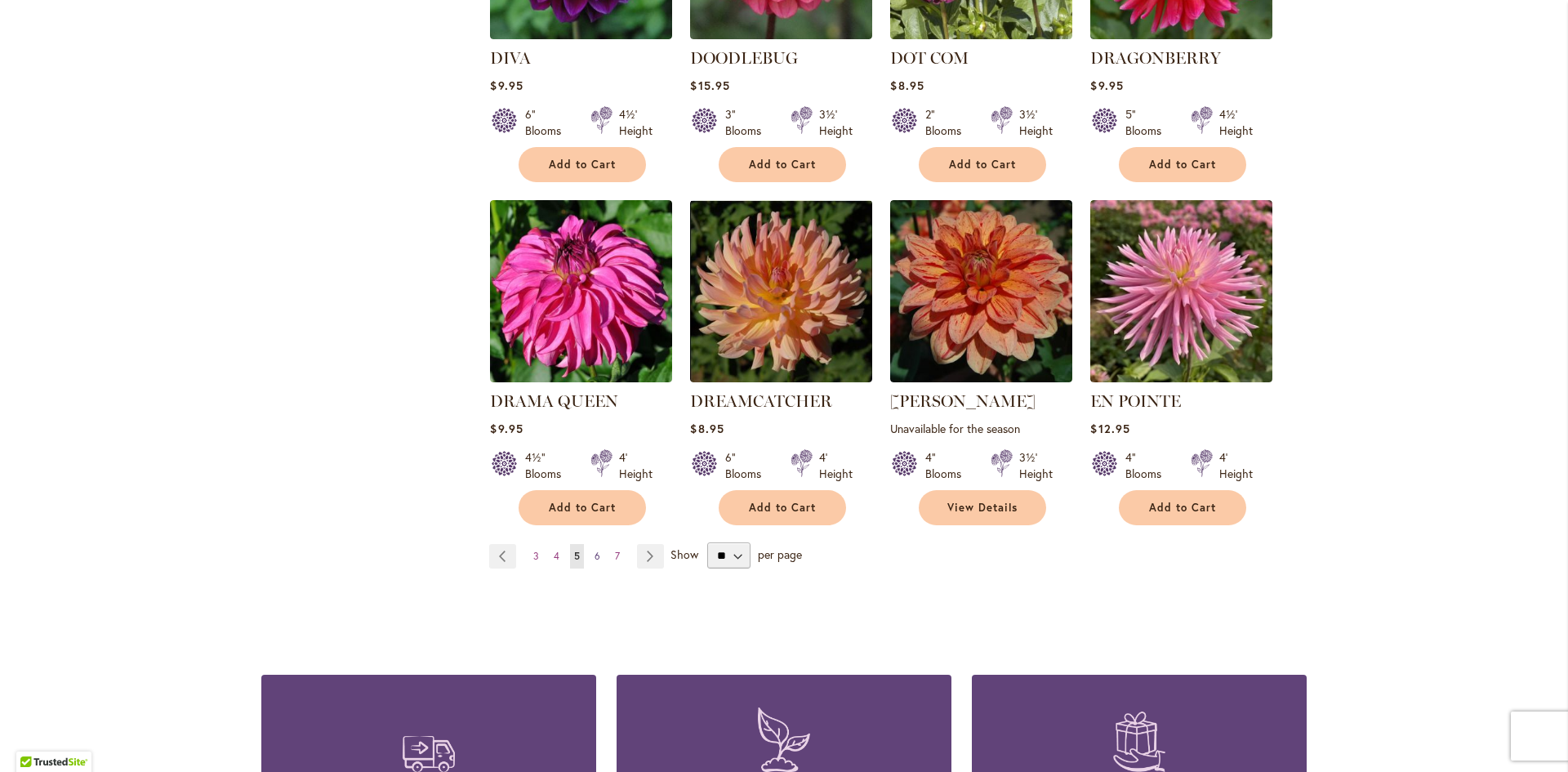
click at [595, 550] on span "6" at bounding box center [597, 555] width 6 height 12
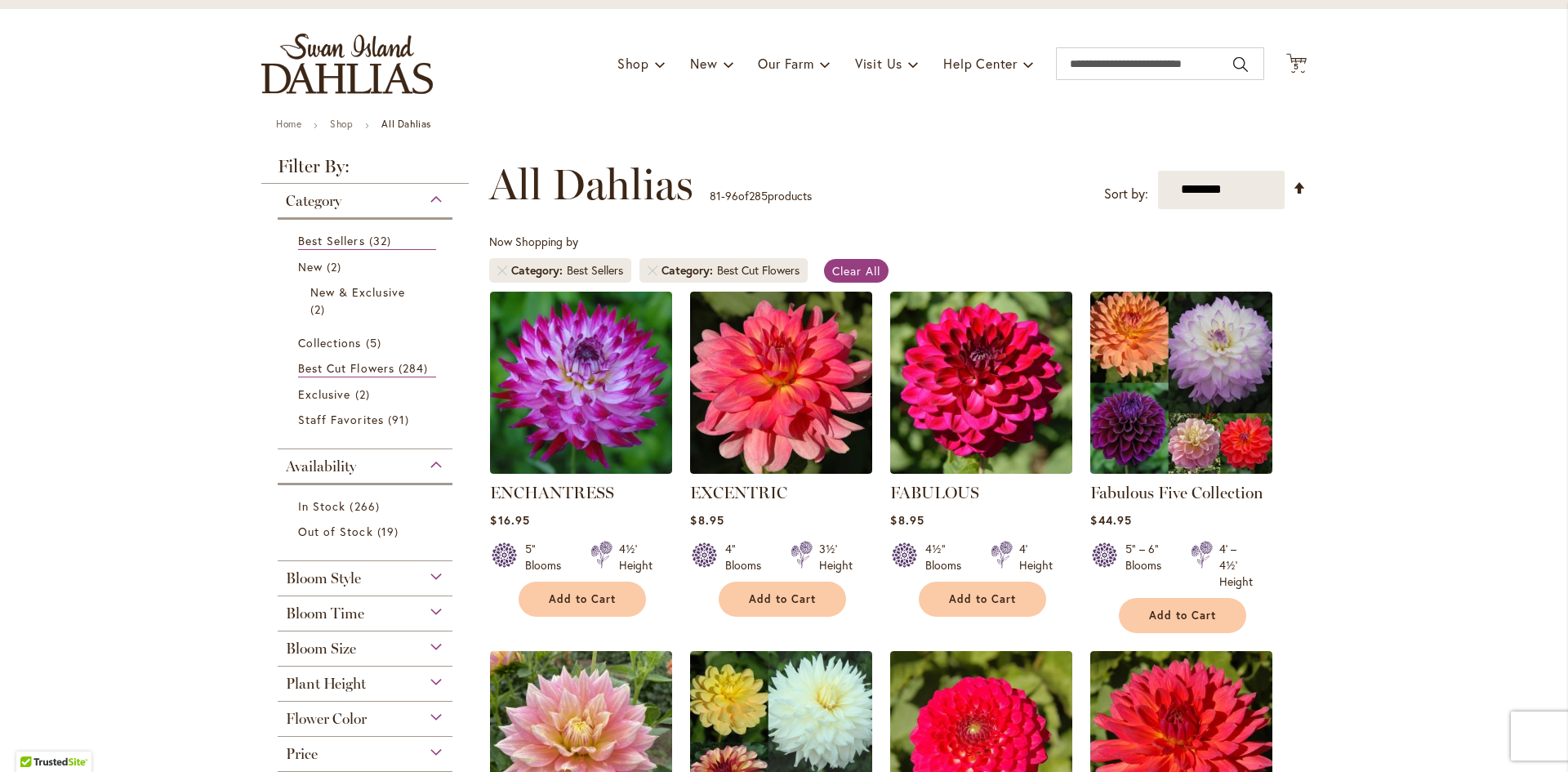
scroll to position [163, 0]
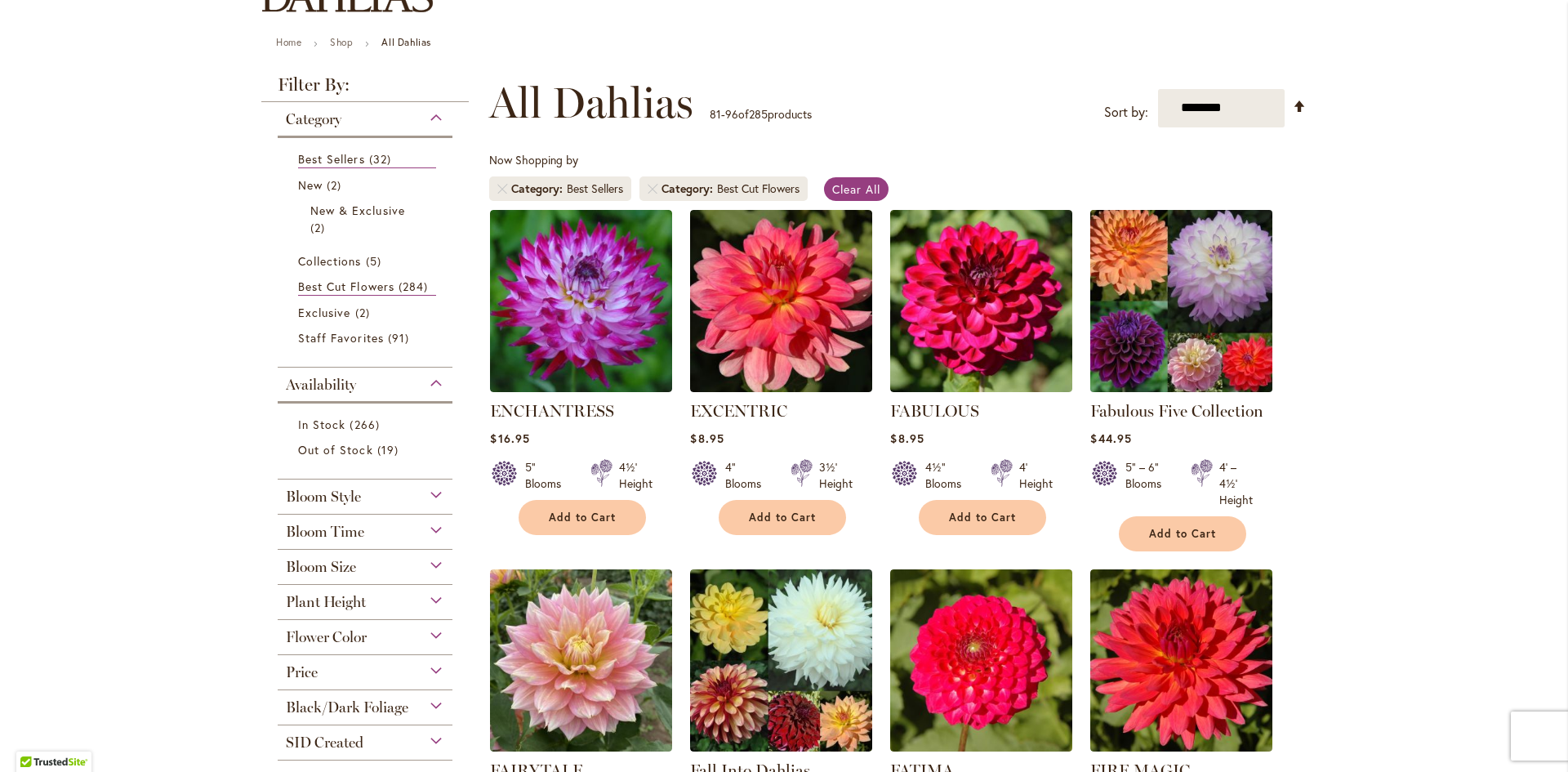
click at [1153, 290] on img at bounding box center [1183, 301] width 191 height 191
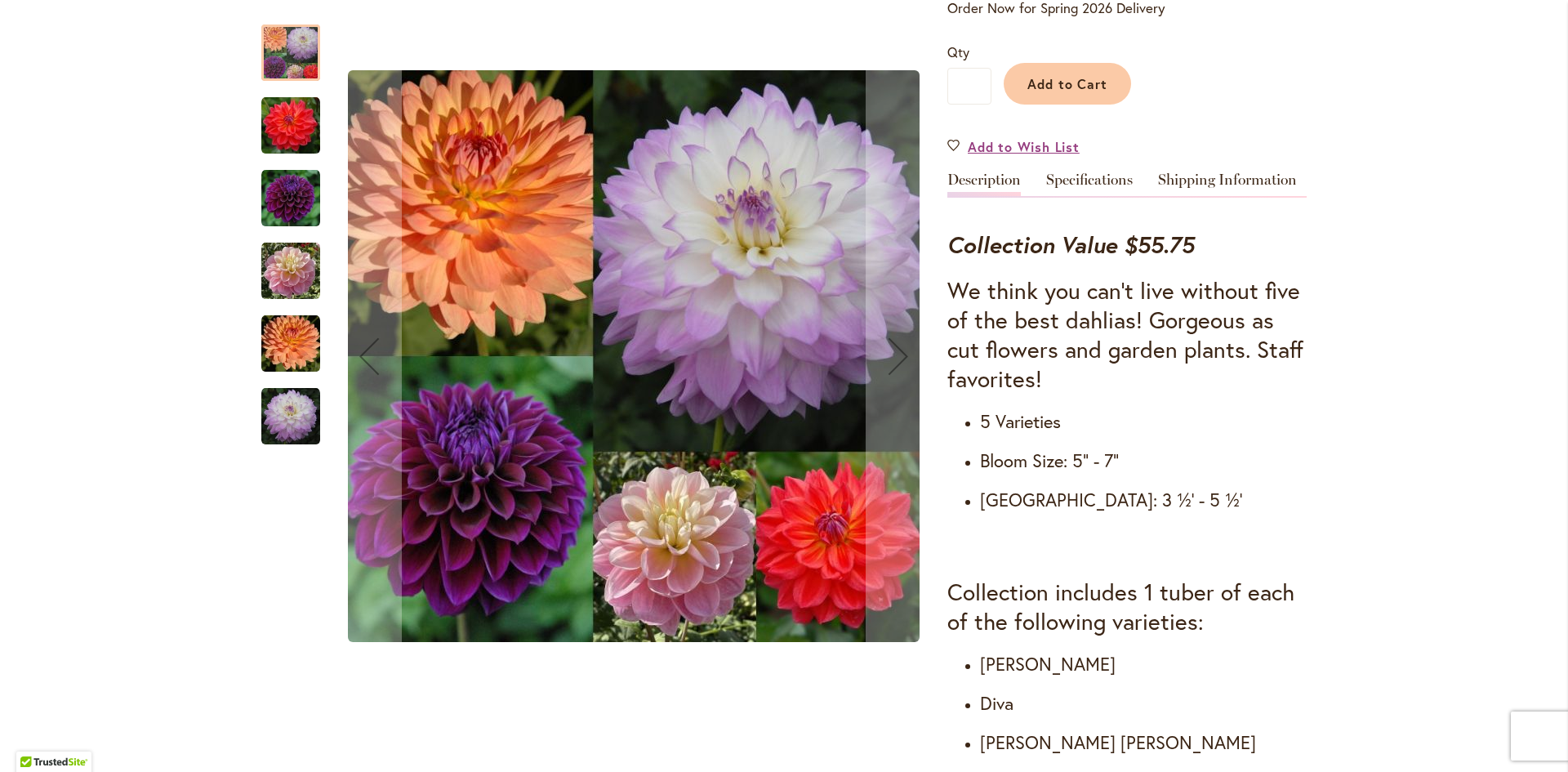
scroll to position [409, 0]
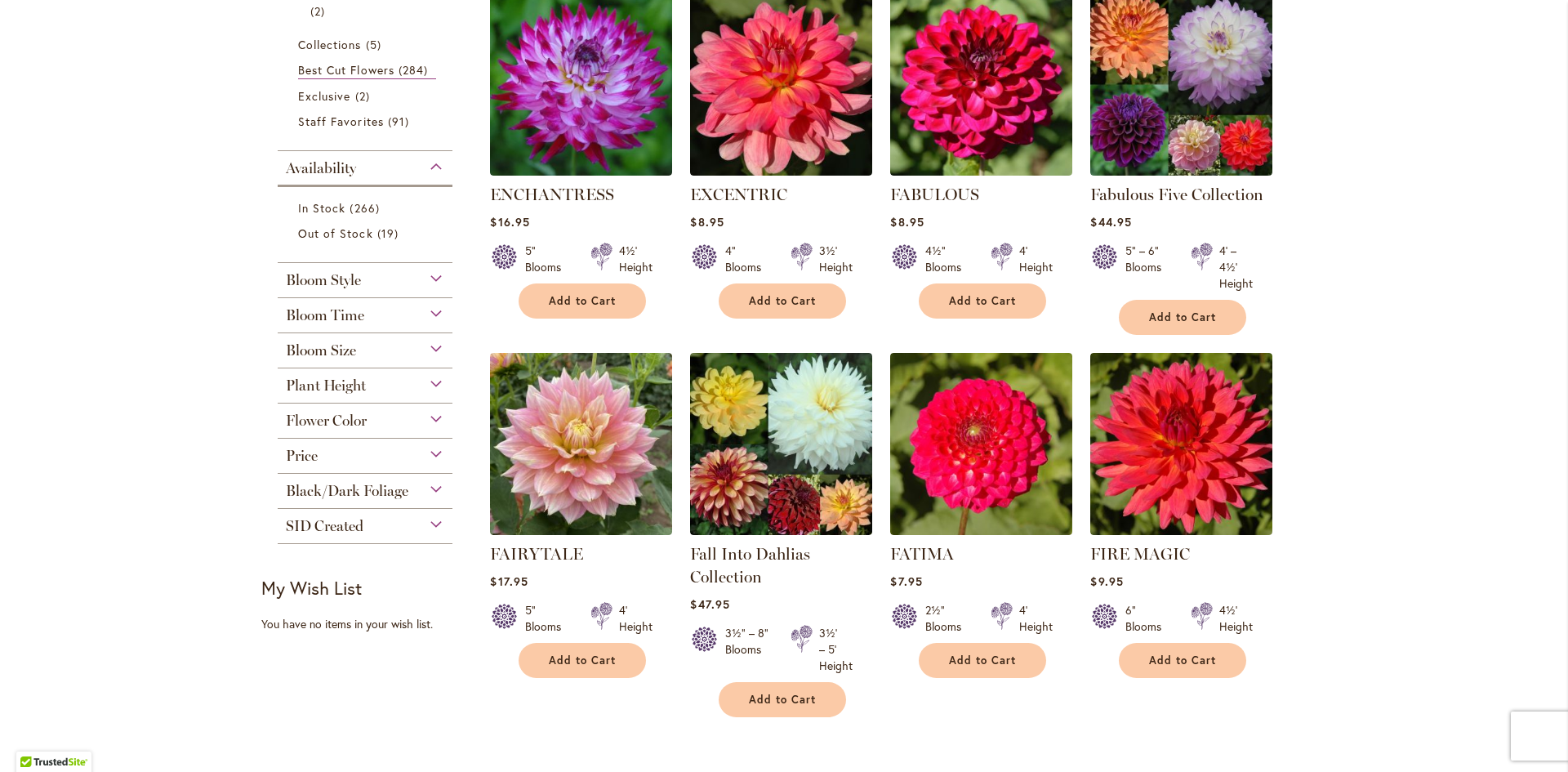
scroll to position [409, 0]
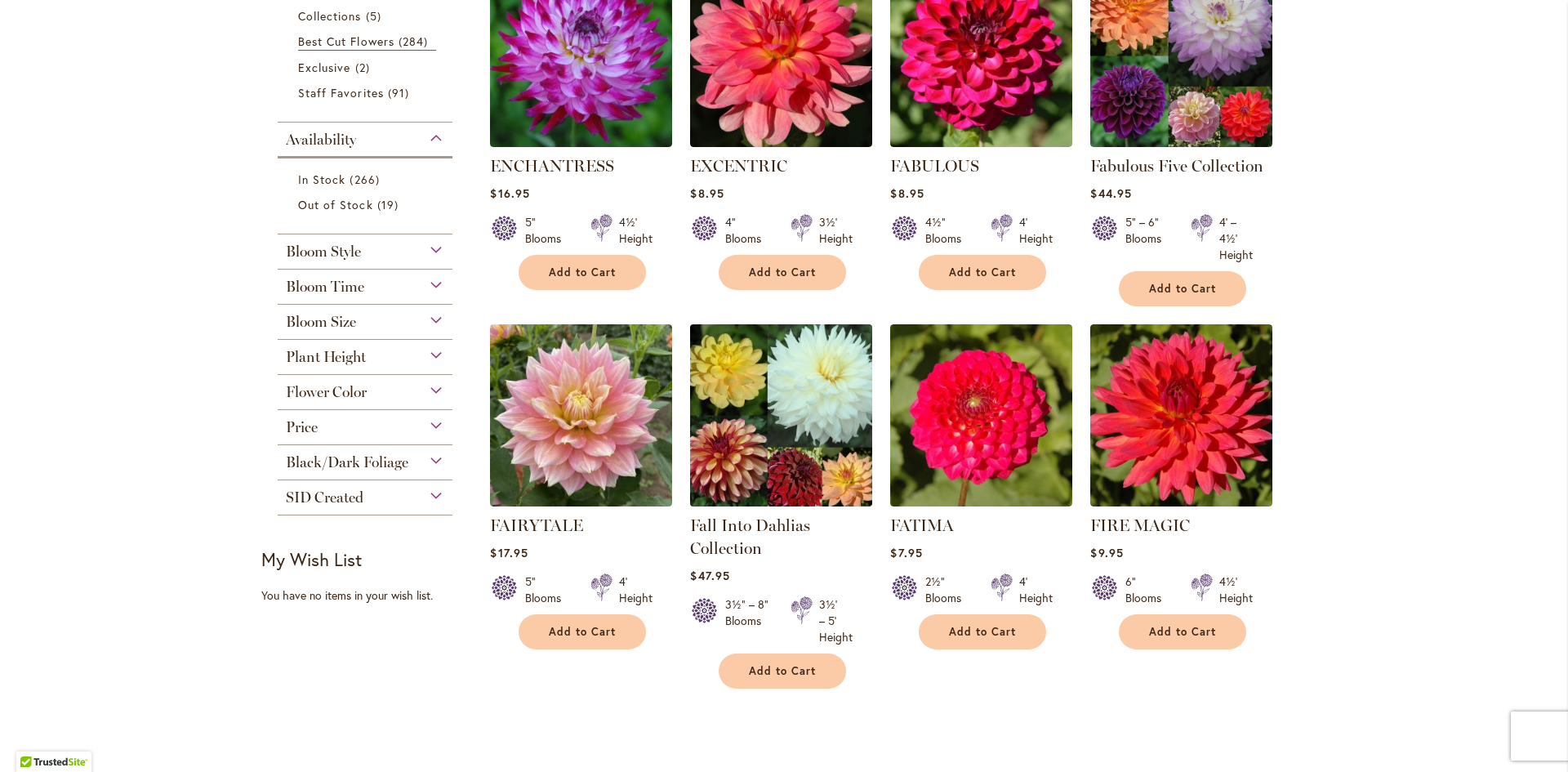
click at [852, 493] on img at bounding box center [782, 416] width 191 height 191
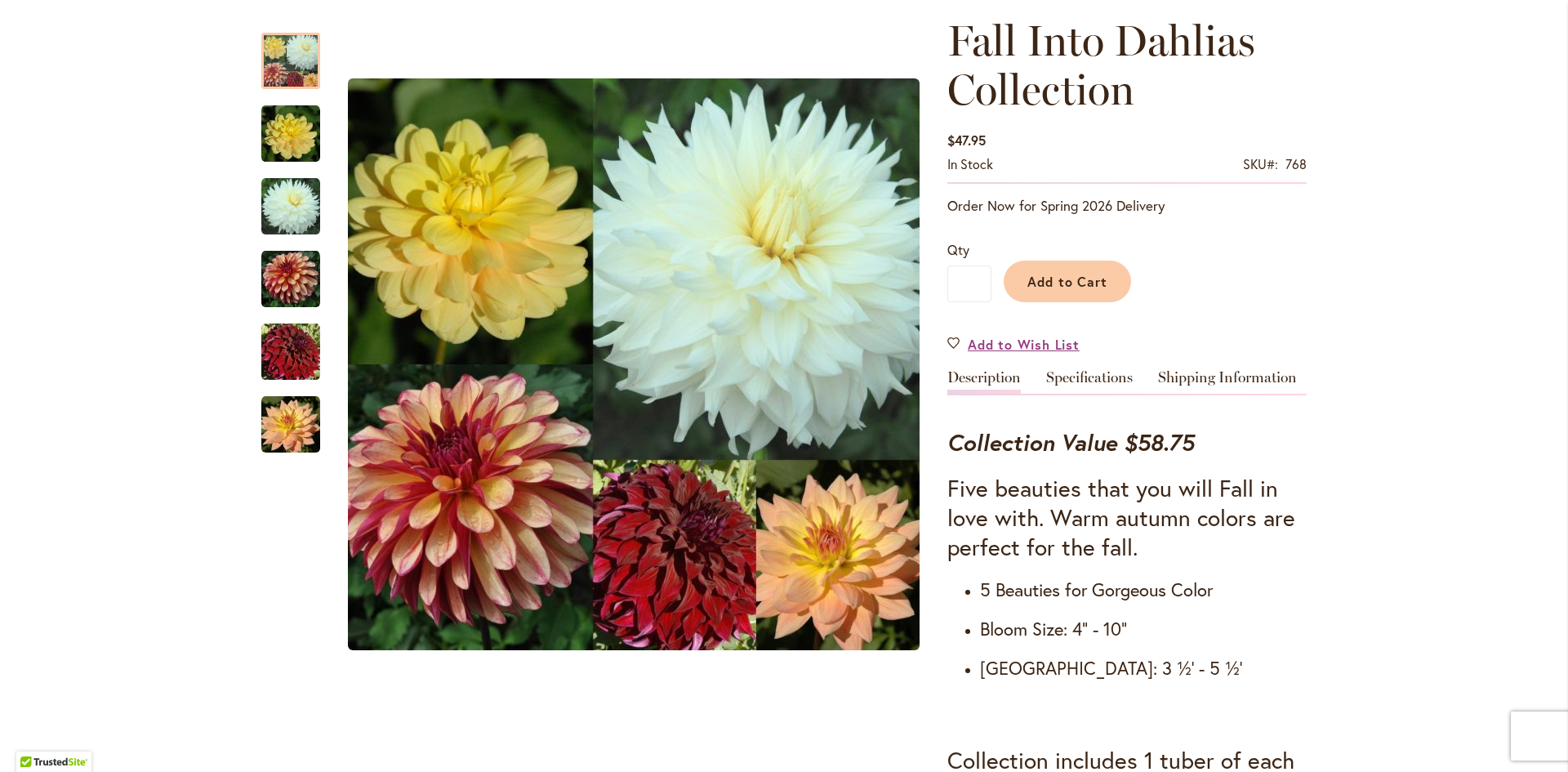
scroll to position [163, 0]
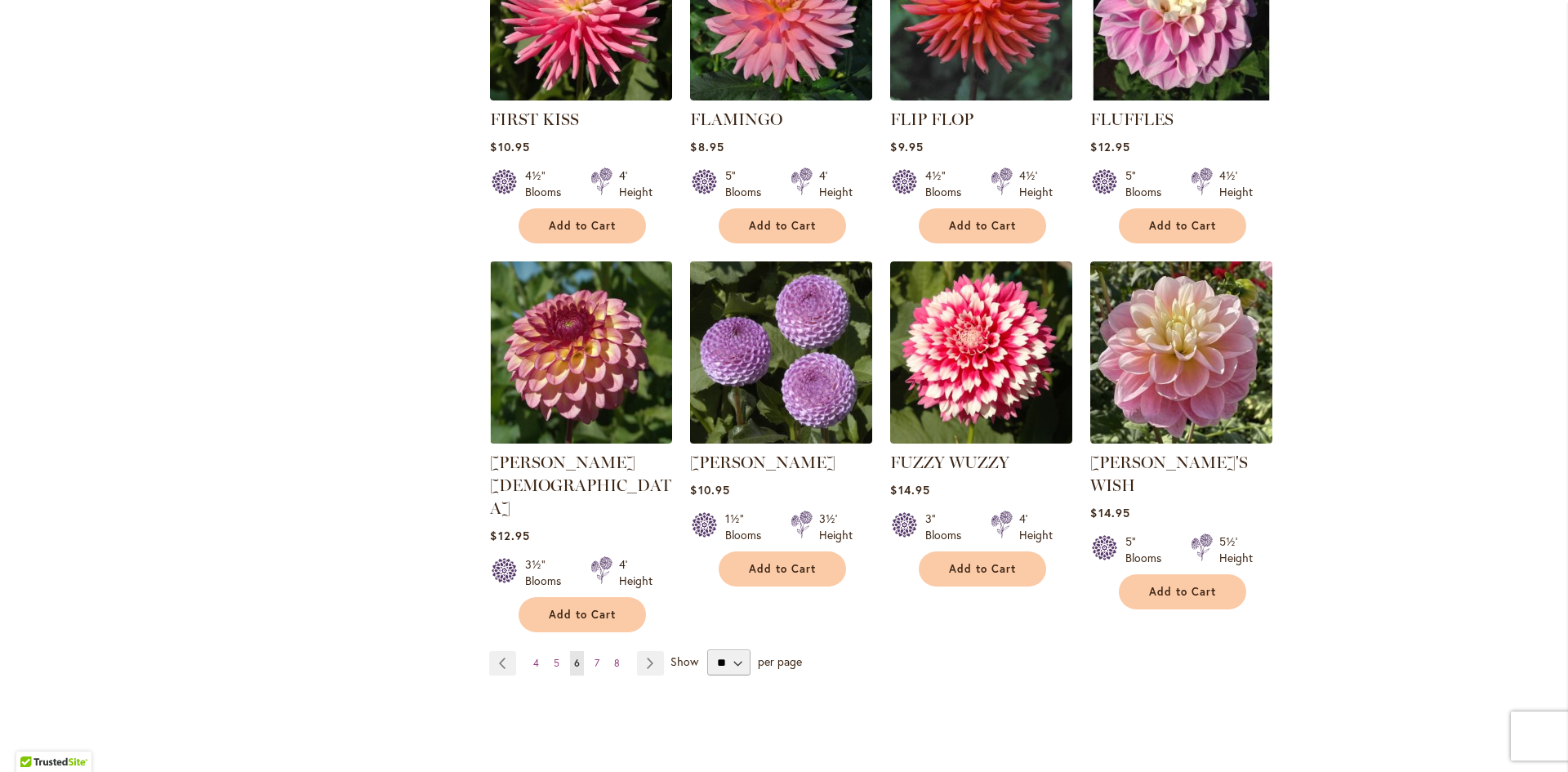
scroll to position [1226, 0]
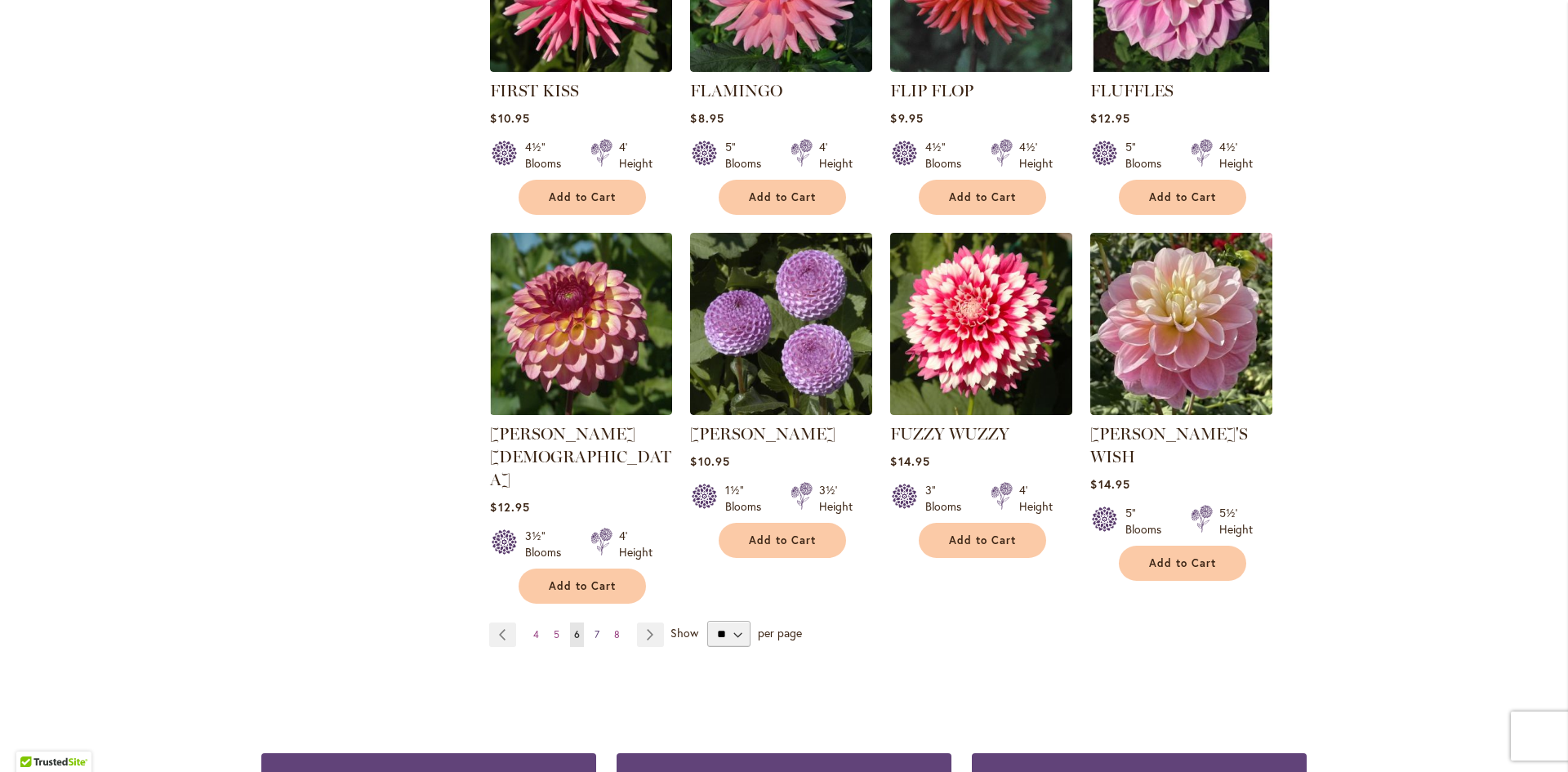
click at [595, 628] on span "7" at bounding box center [596, 634] width 5 height 12
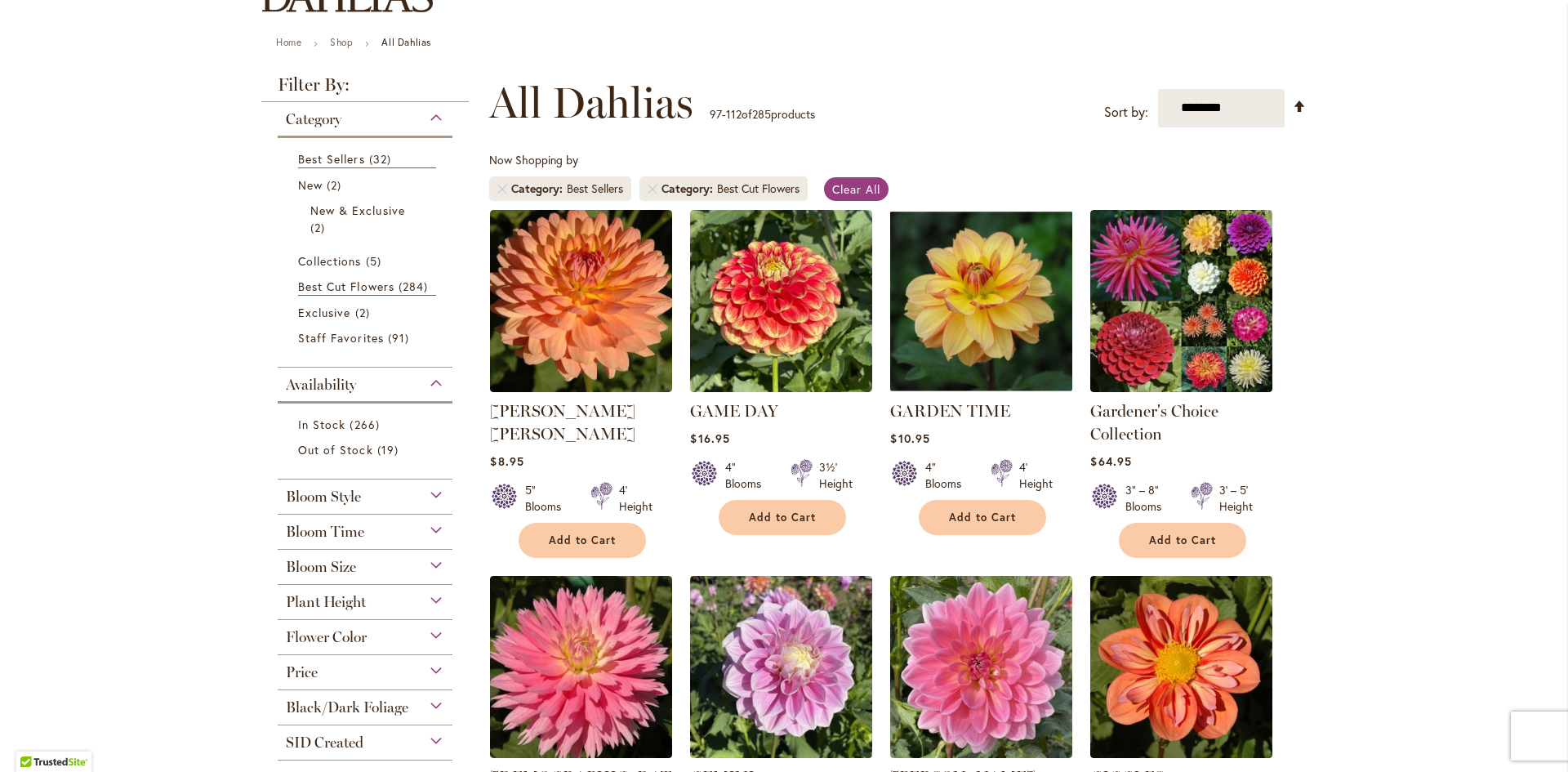
scroll to position [245, 0]
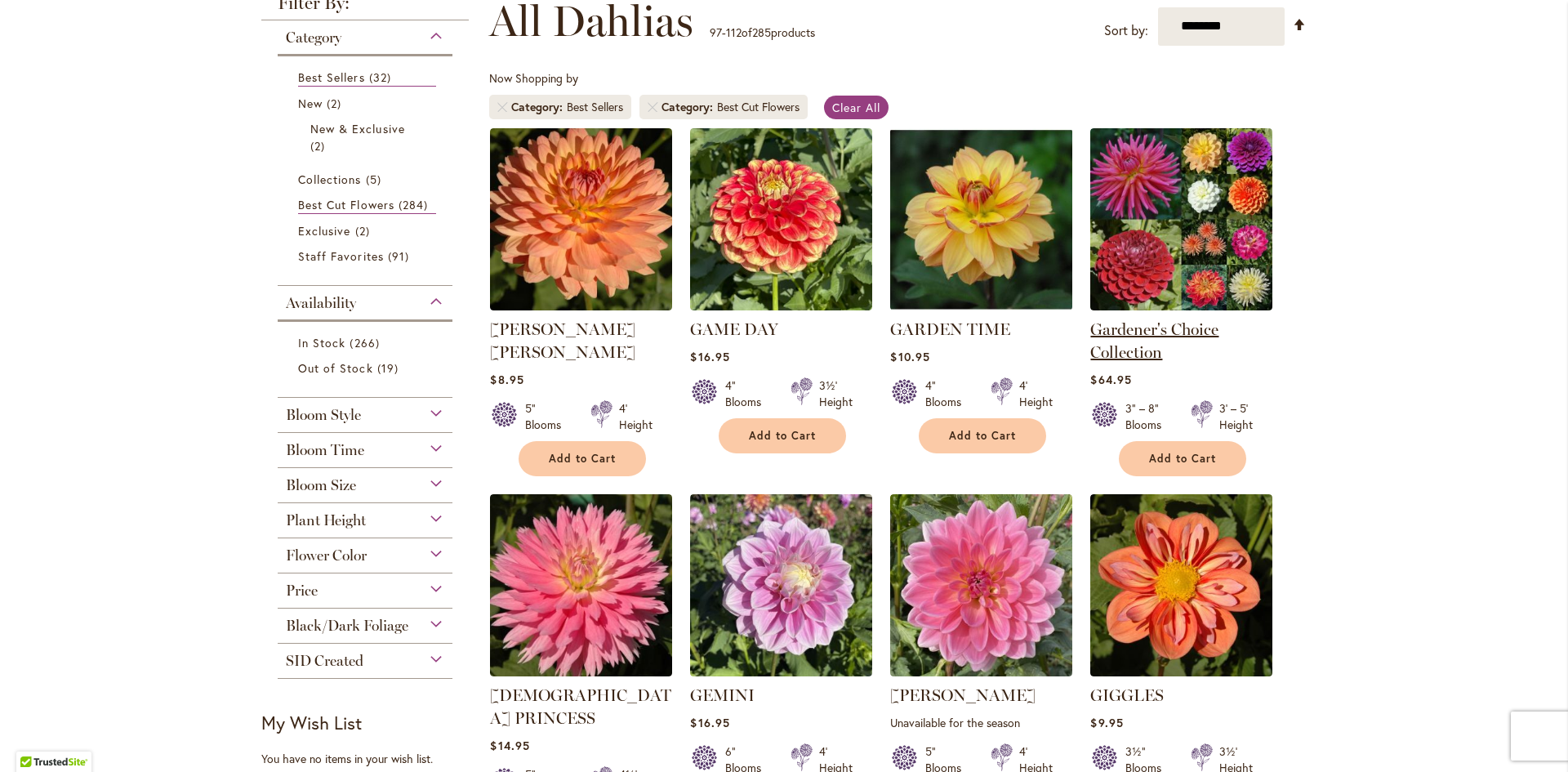
click at [1124, 332] on link "Gardener's Choice Collection" at bounding box center [1154, 341] width 128 height 42
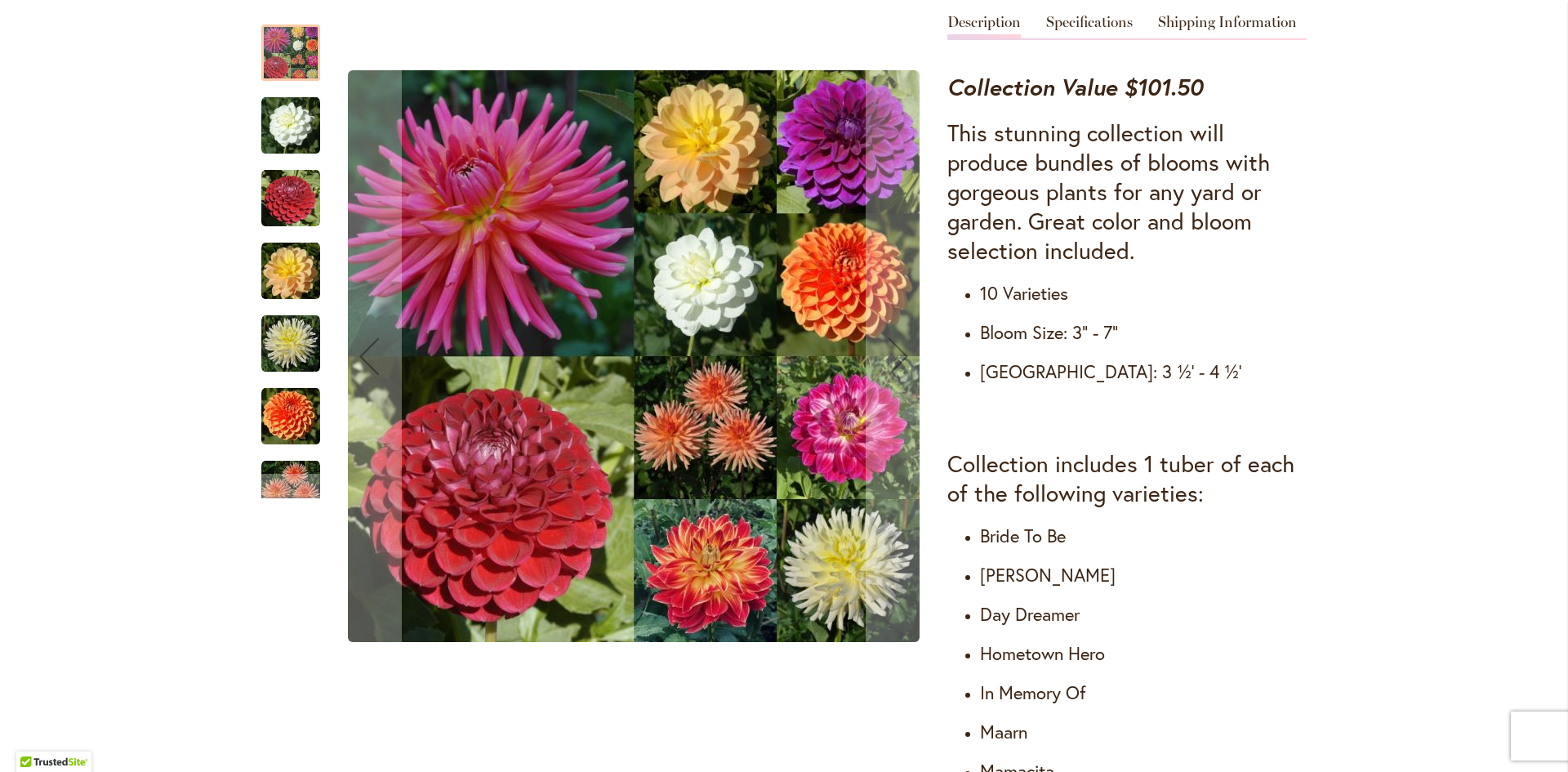
scroll to position [491, 0]
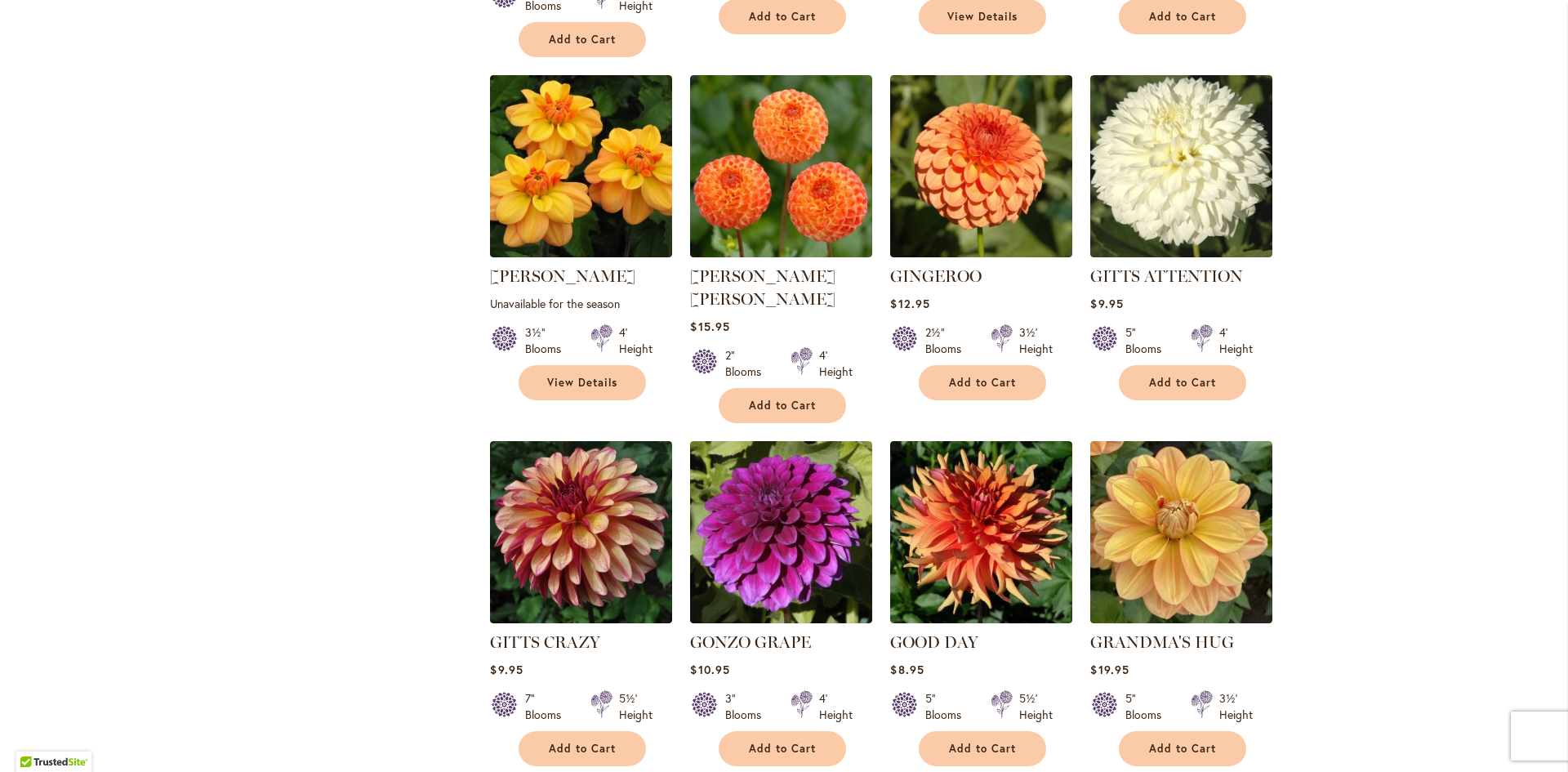
scroll to position [1062, 0]
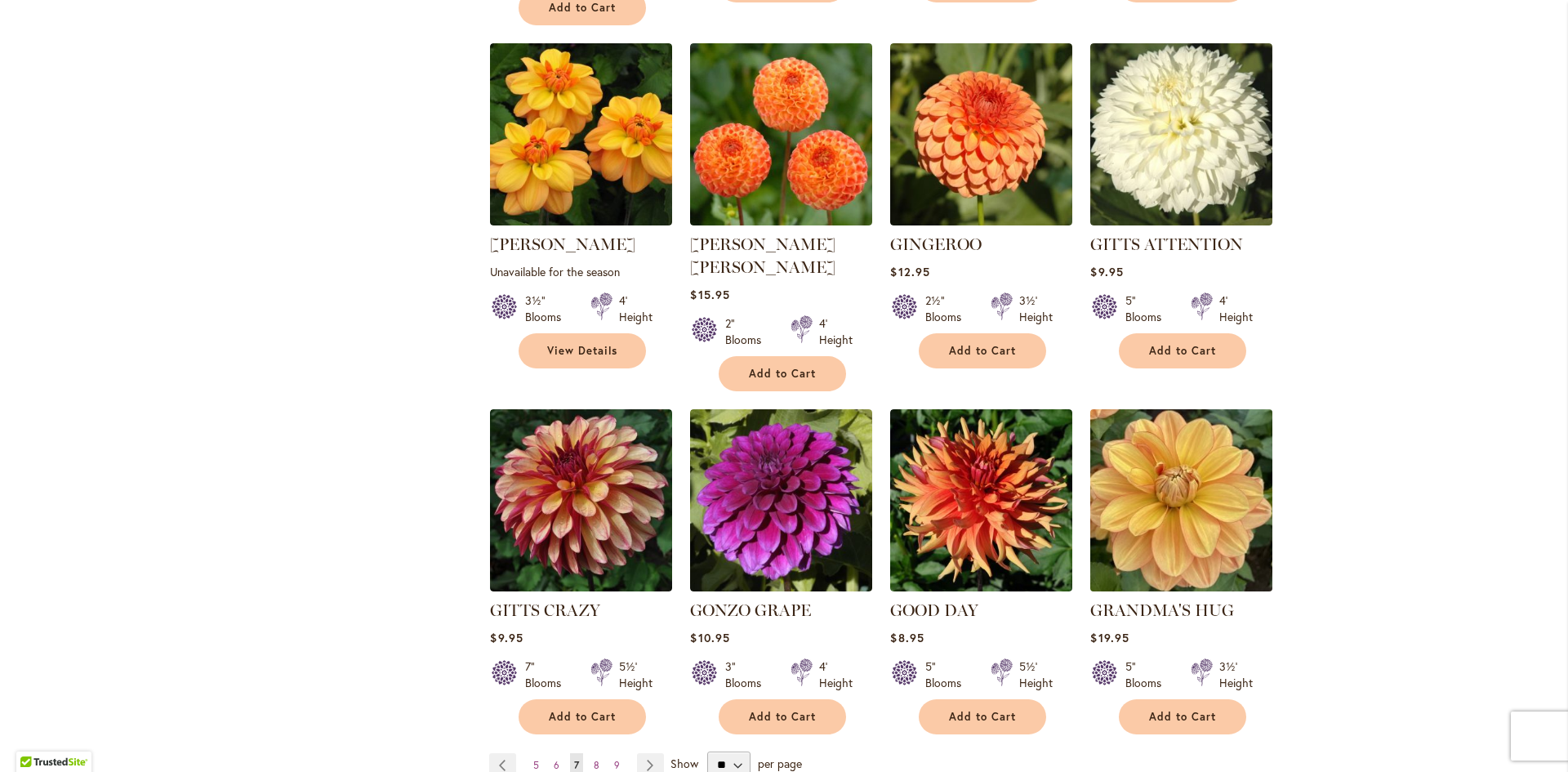
click at [1190, 523] on img at bounding box center [1183, 500] width 191 height 191
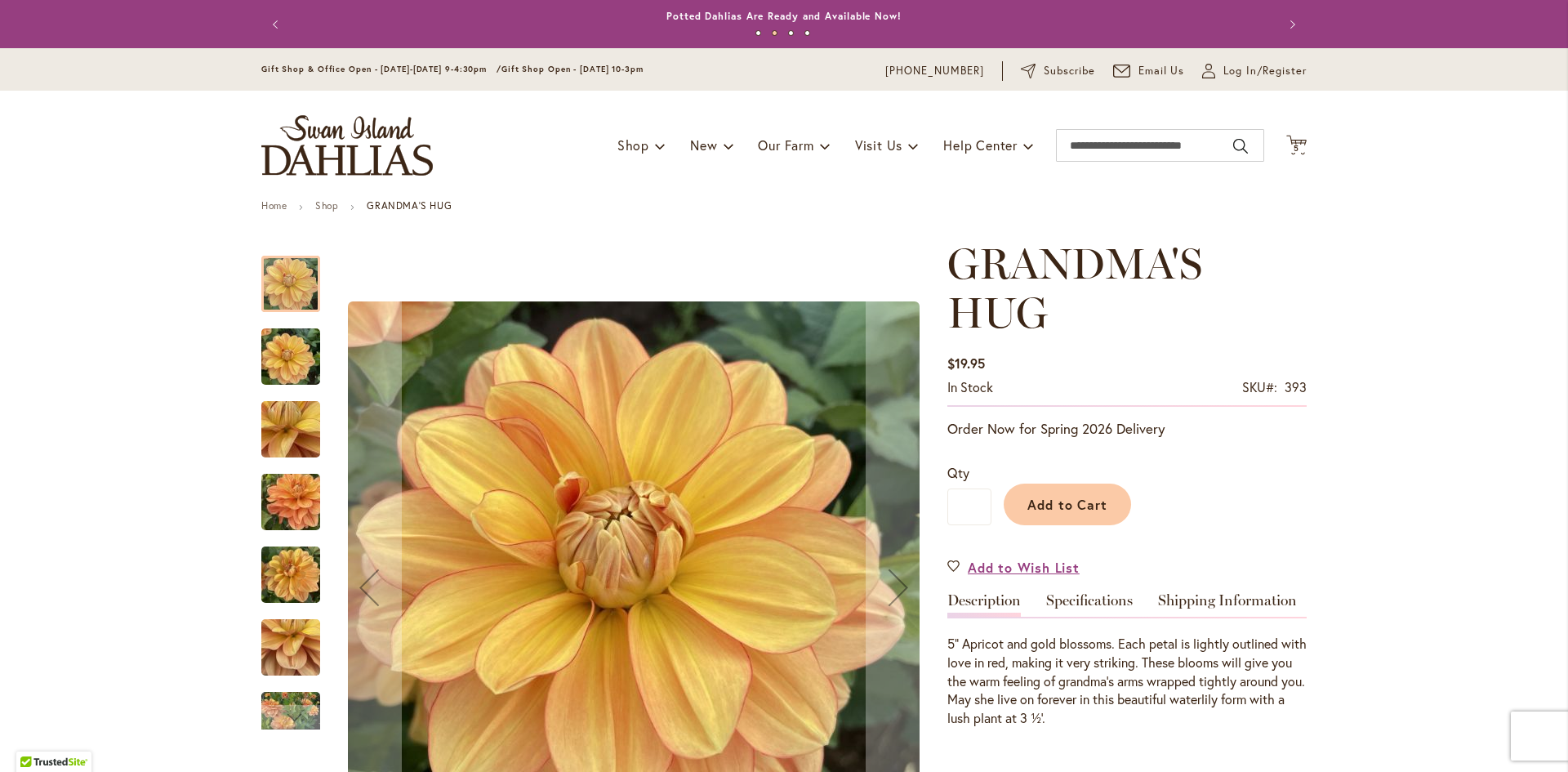
scroll to position [82, 0]
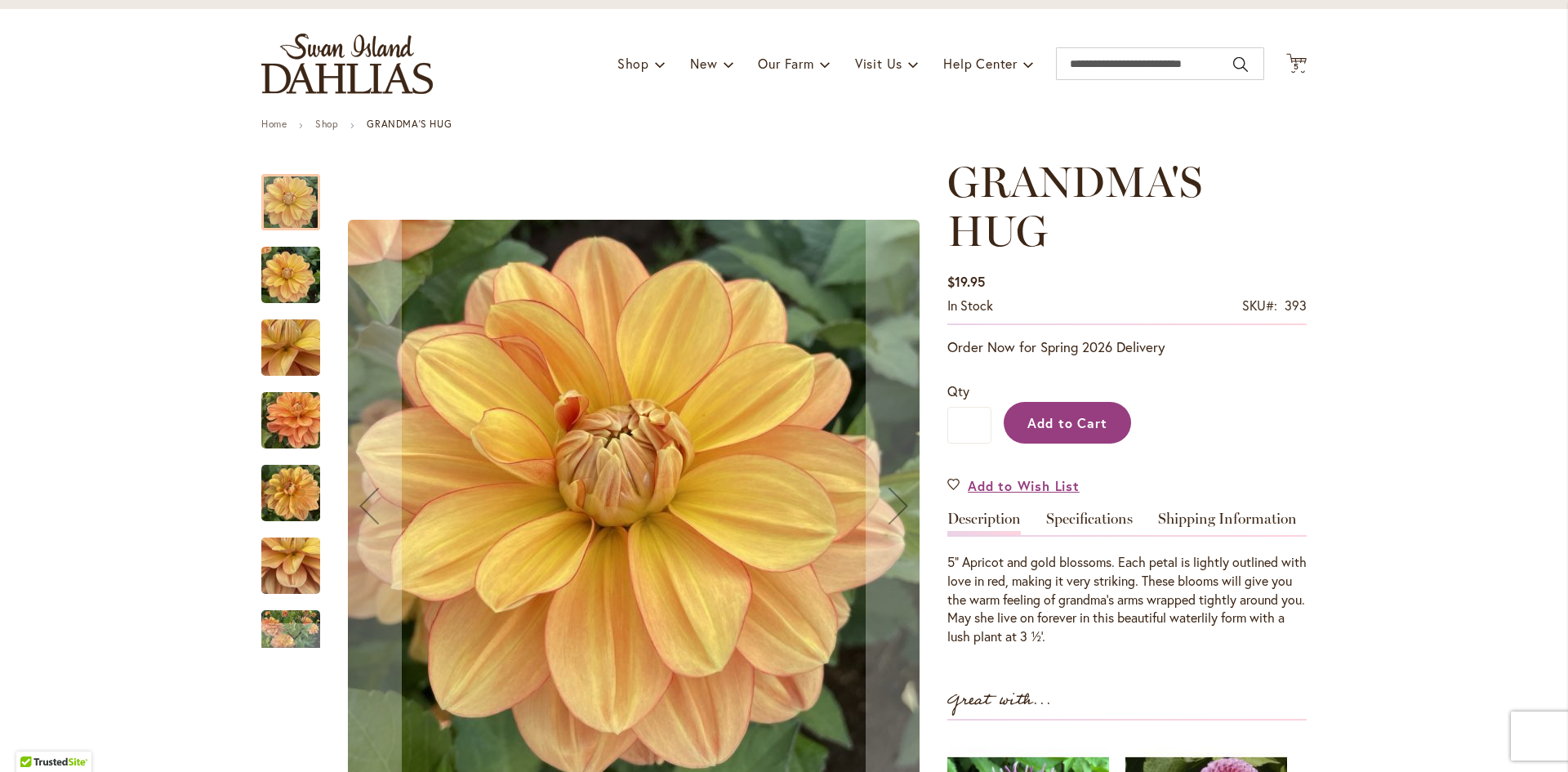
click at [1062, 421] on span "Add to Cart" at bounding box center [1068, 423] width 81 height 17
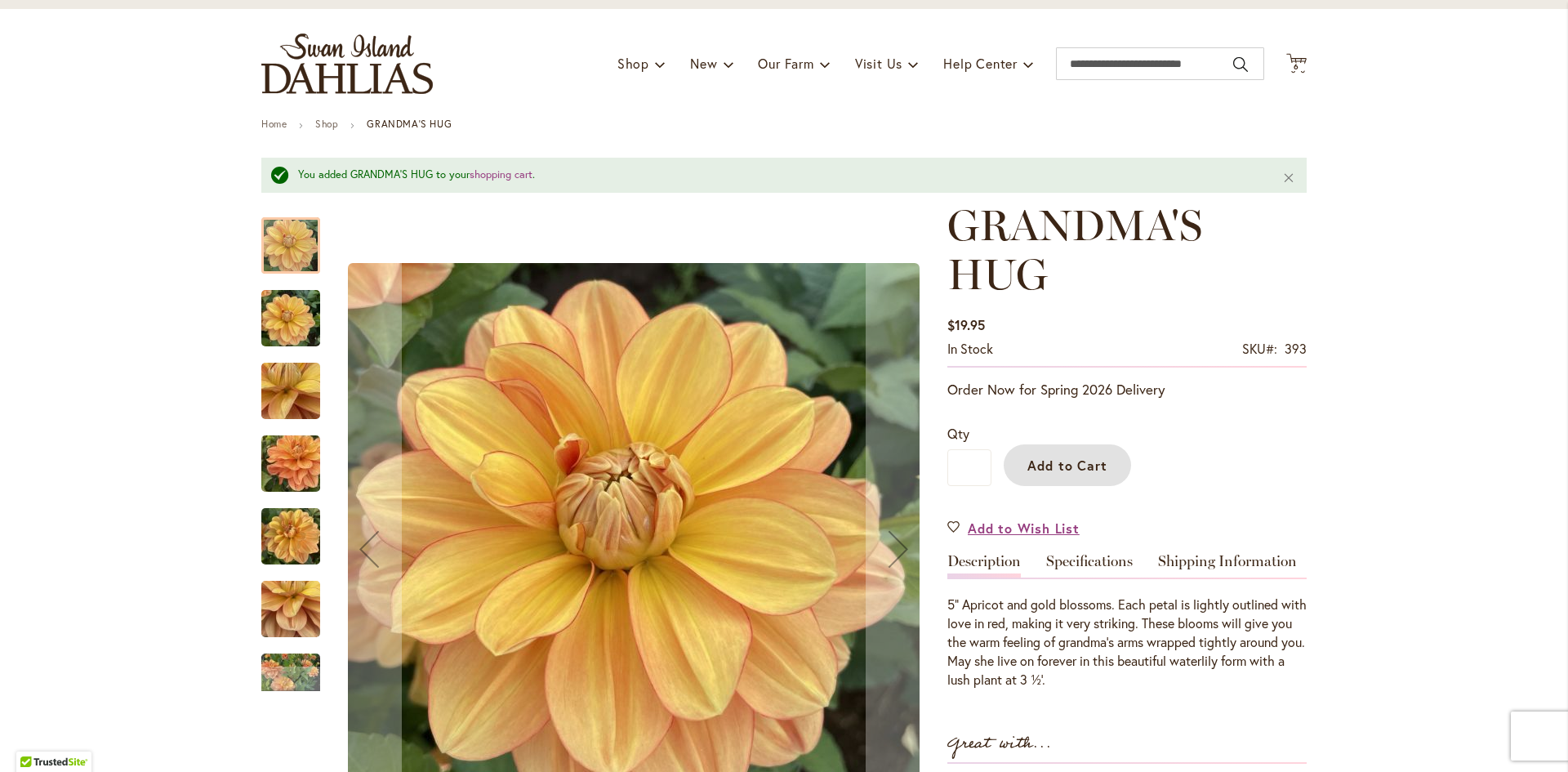
click at [282, 404] on img "GRANDMA'S HUG" at bounding box center [290, 390] width 117 height 88
click at [290, 463] on img "GRANDMA'S HUG" at bounding box center [290, 463] width 117 height 88
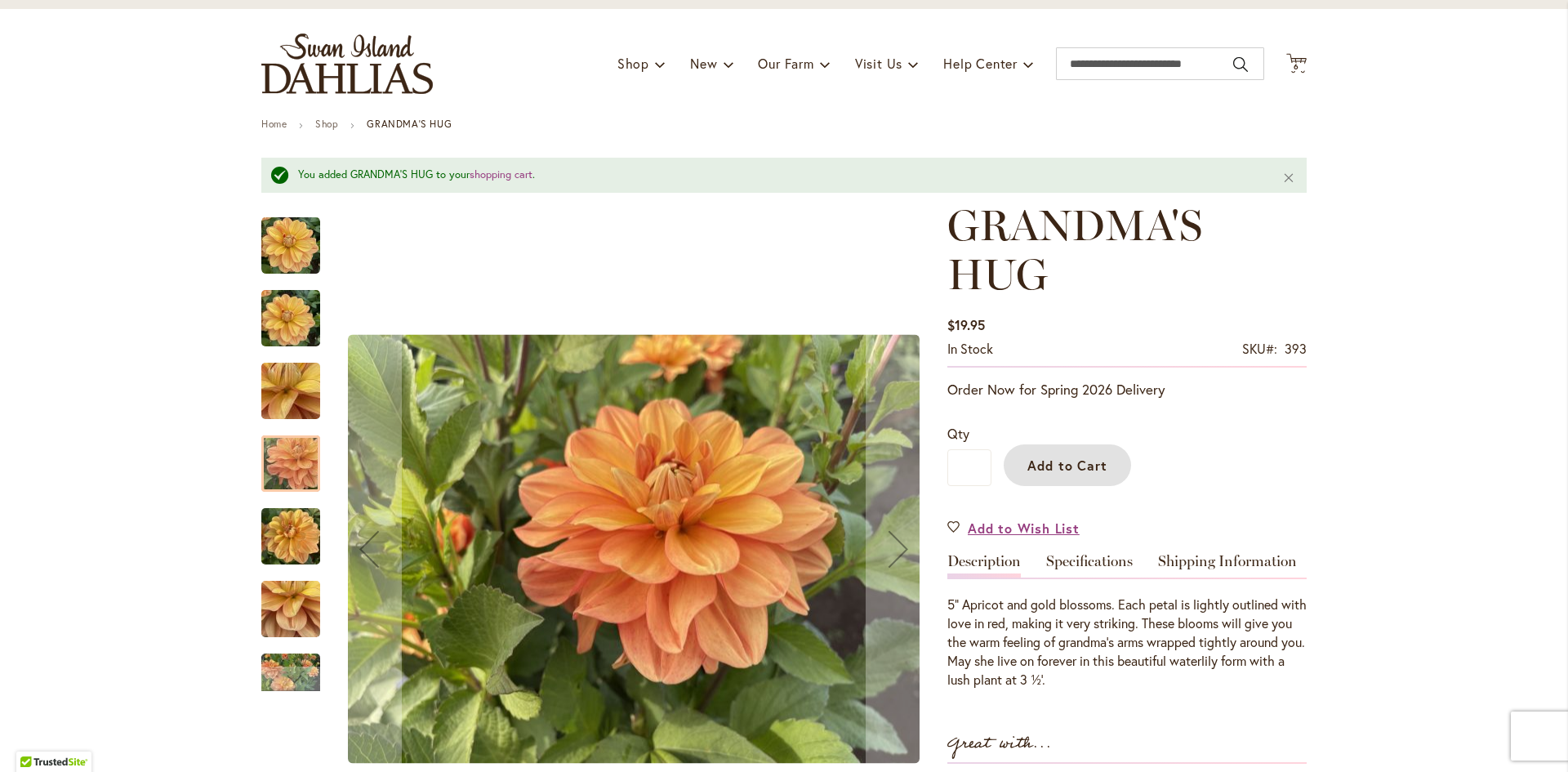
click at [298, 552] on img "GRANDMA'S HUG" at bounding box center [291, 537] width 59 height 79
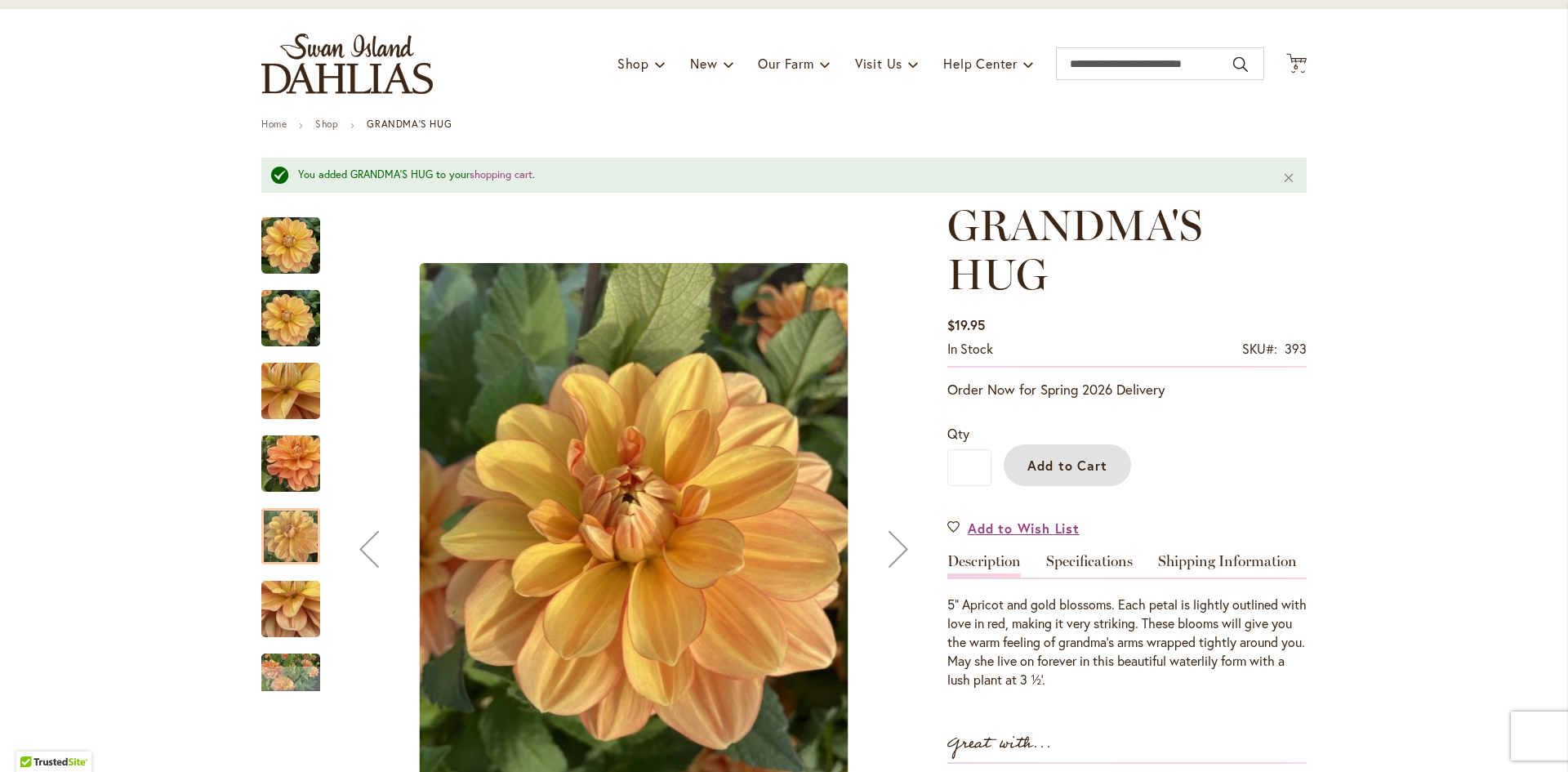
click at [270, 621] on img "GRANDMA'S HUG" at bounding box center [291, 609] width 59 height 79
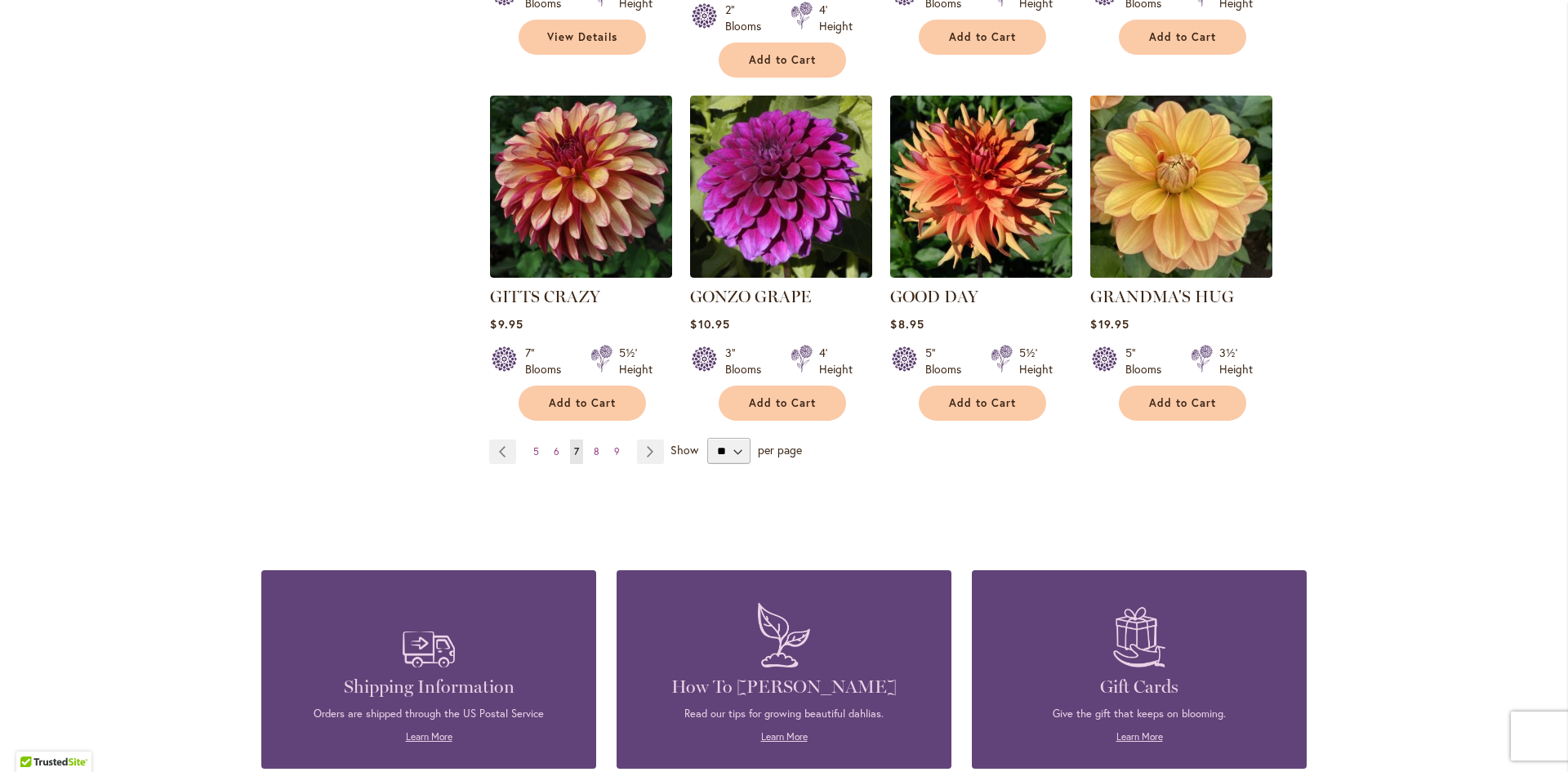
scroll to position [1389, 0]
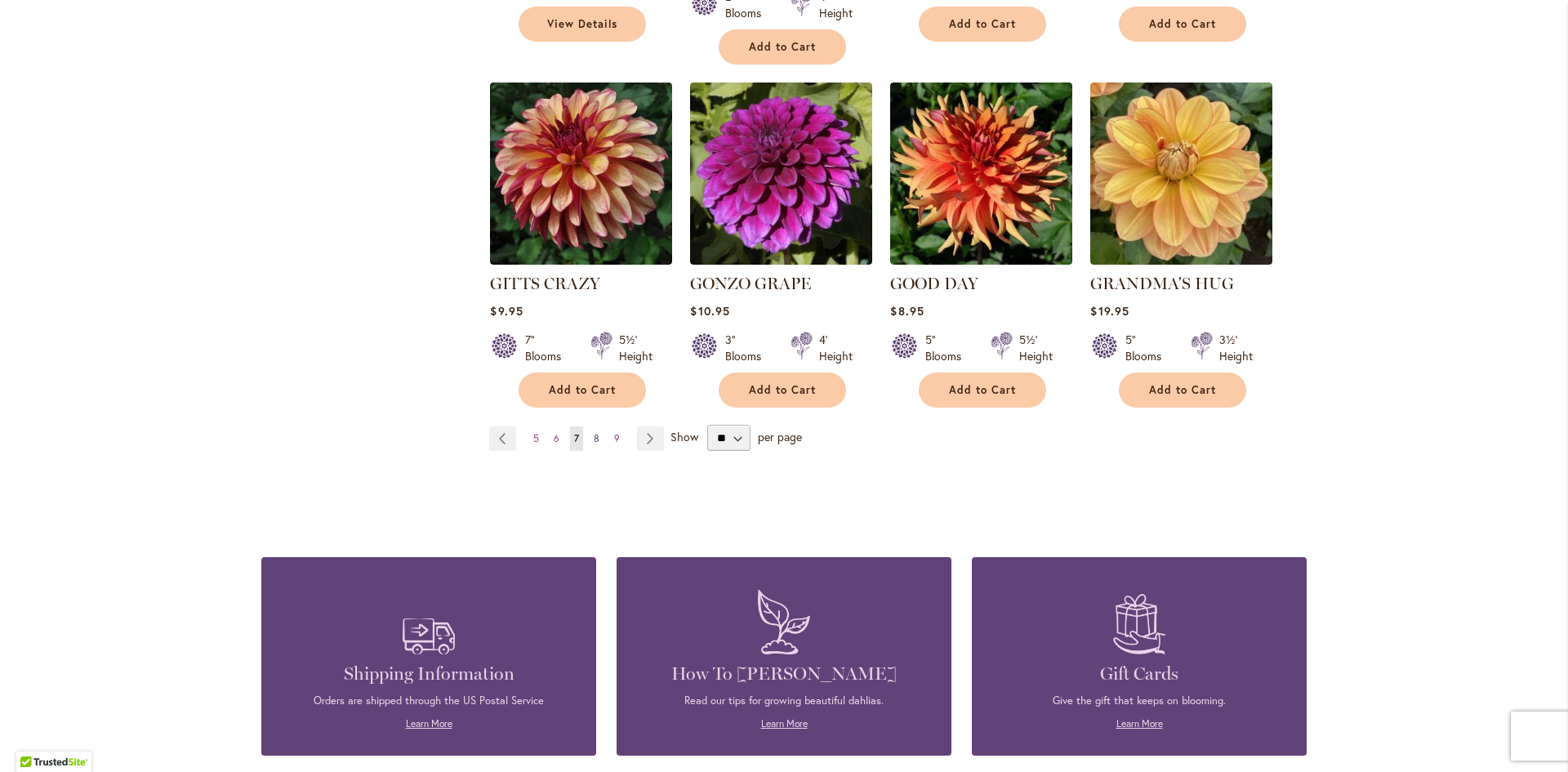
click at [594, 432] on span "8" at bounding box center [596, 438] width 6 height 12
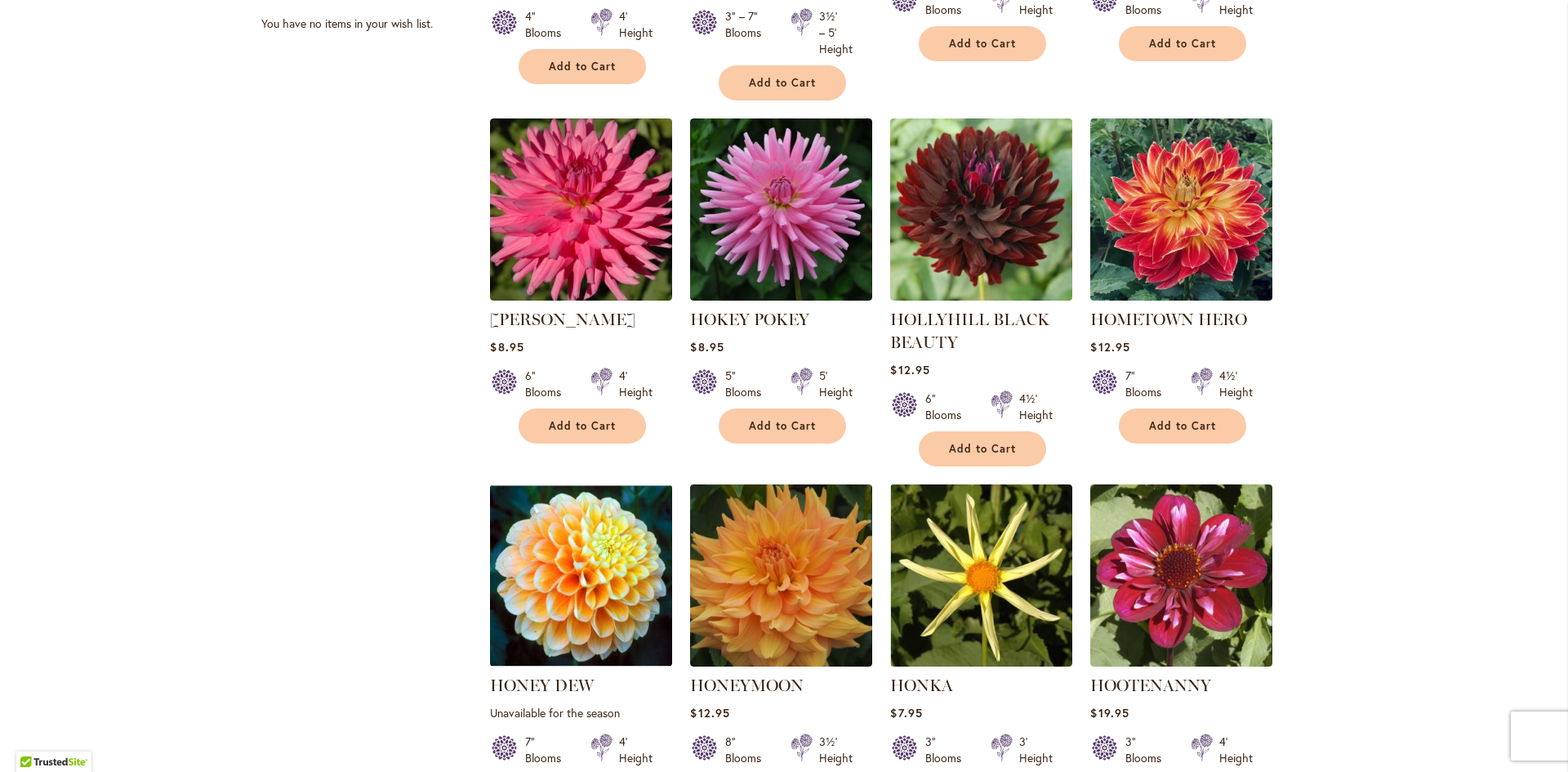
scroll to position [1062, 0]
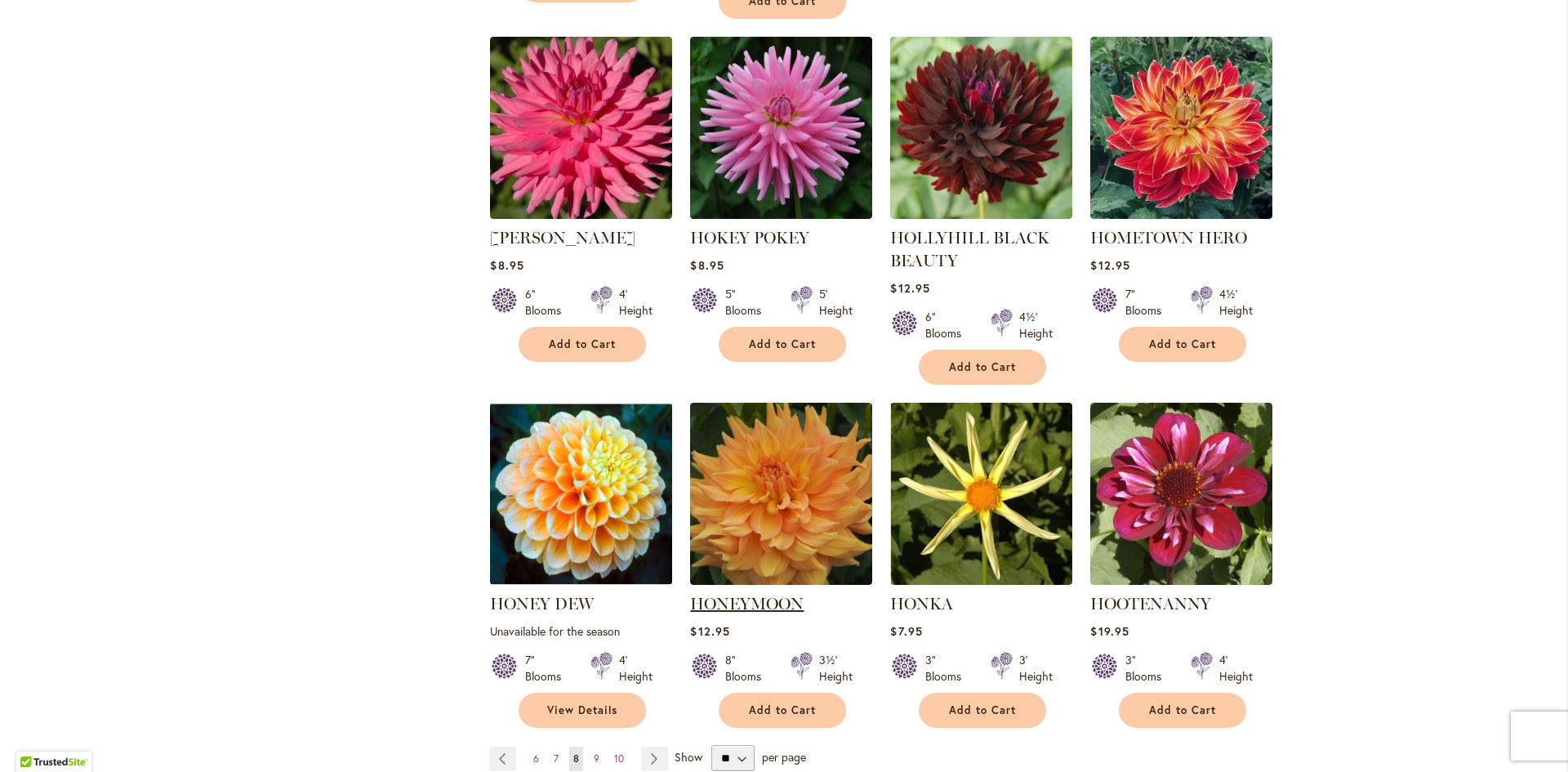
click at [762, 604] on link "HONEYMOON" at bounding box center [746, 603] width 113 height 20
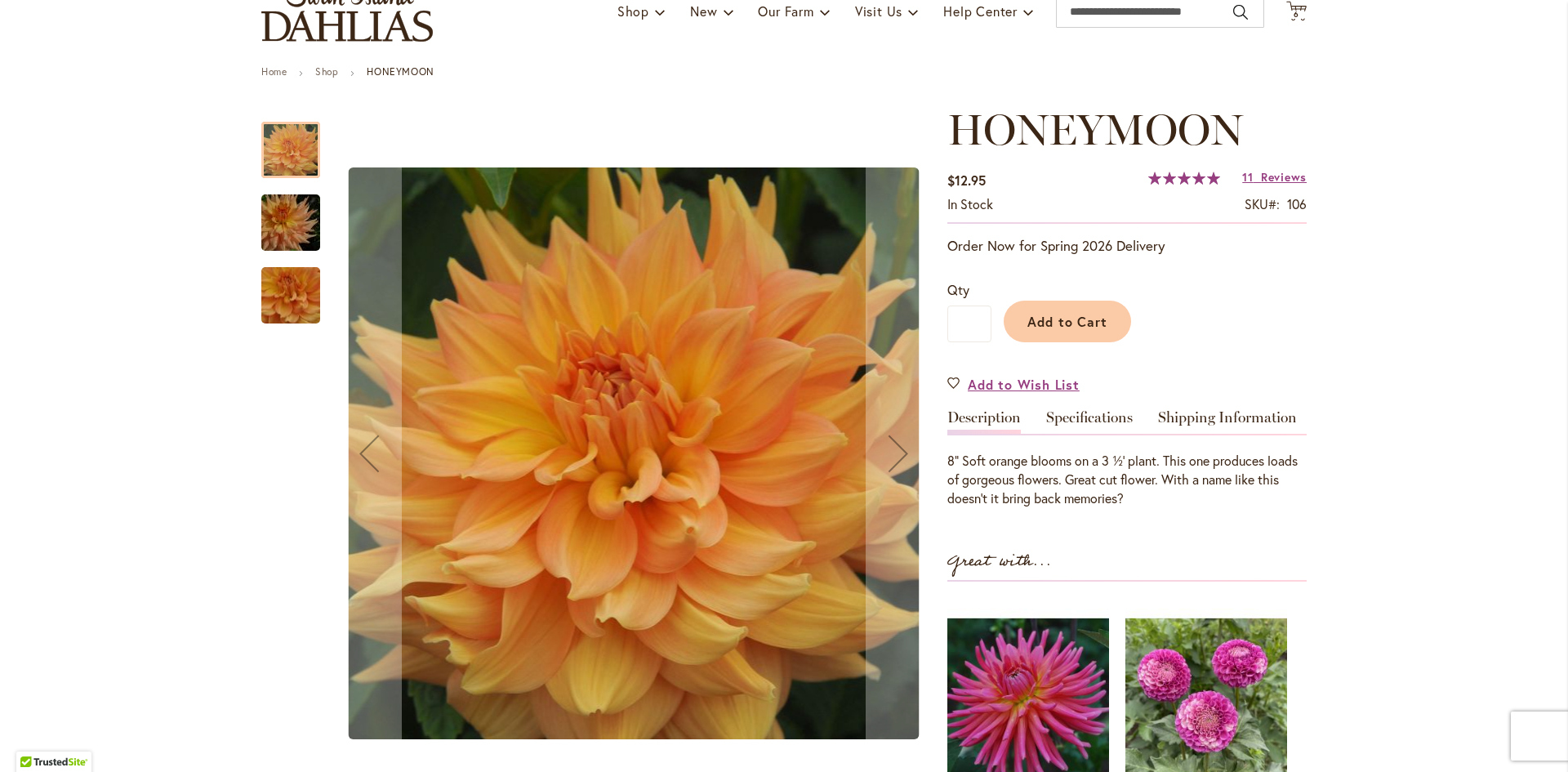
scroll to position [163, 0]
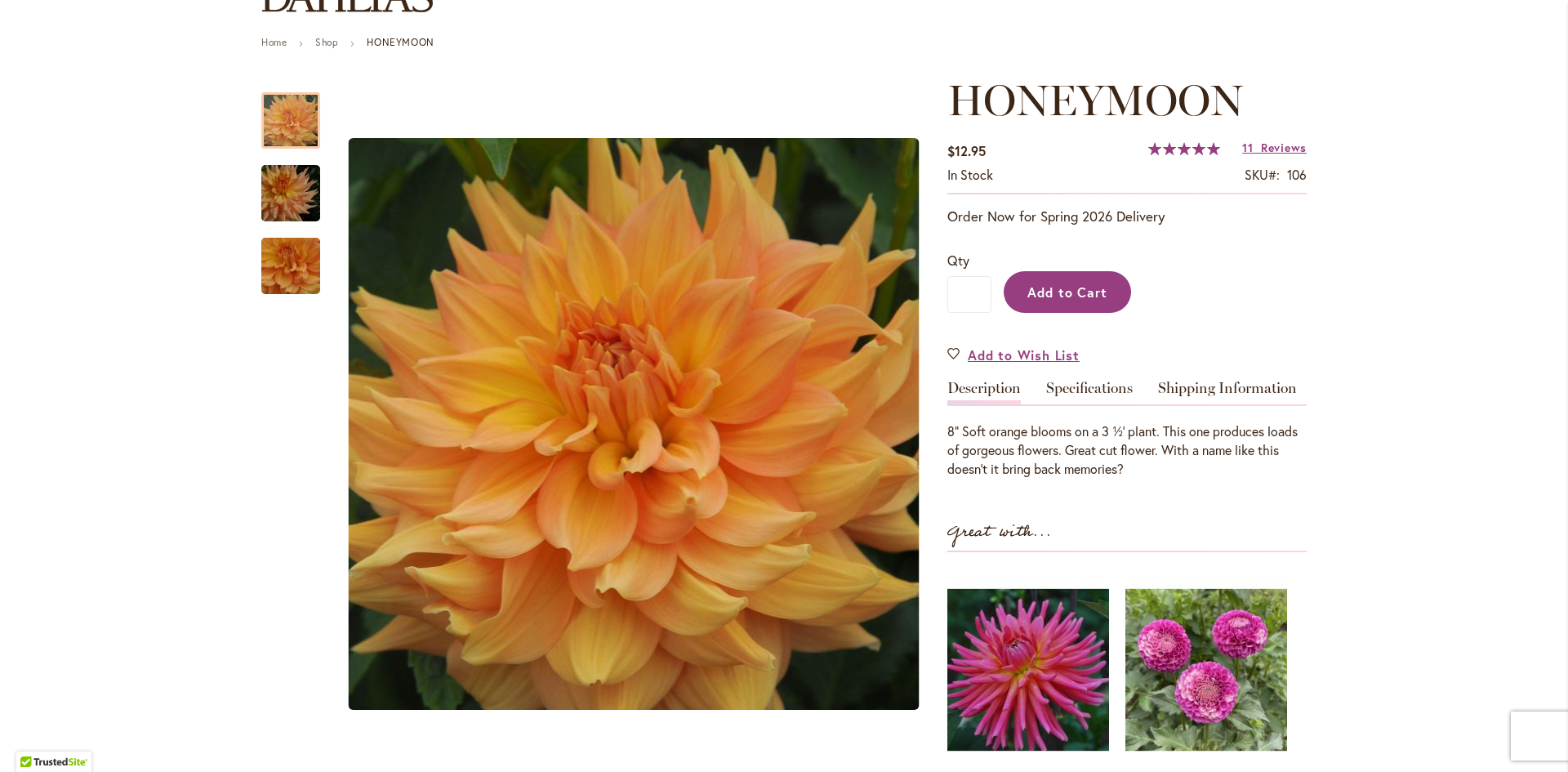
click at [1048, 295] on span "Add to Cart" at bounding box center [1068, 292] width 81 height 17
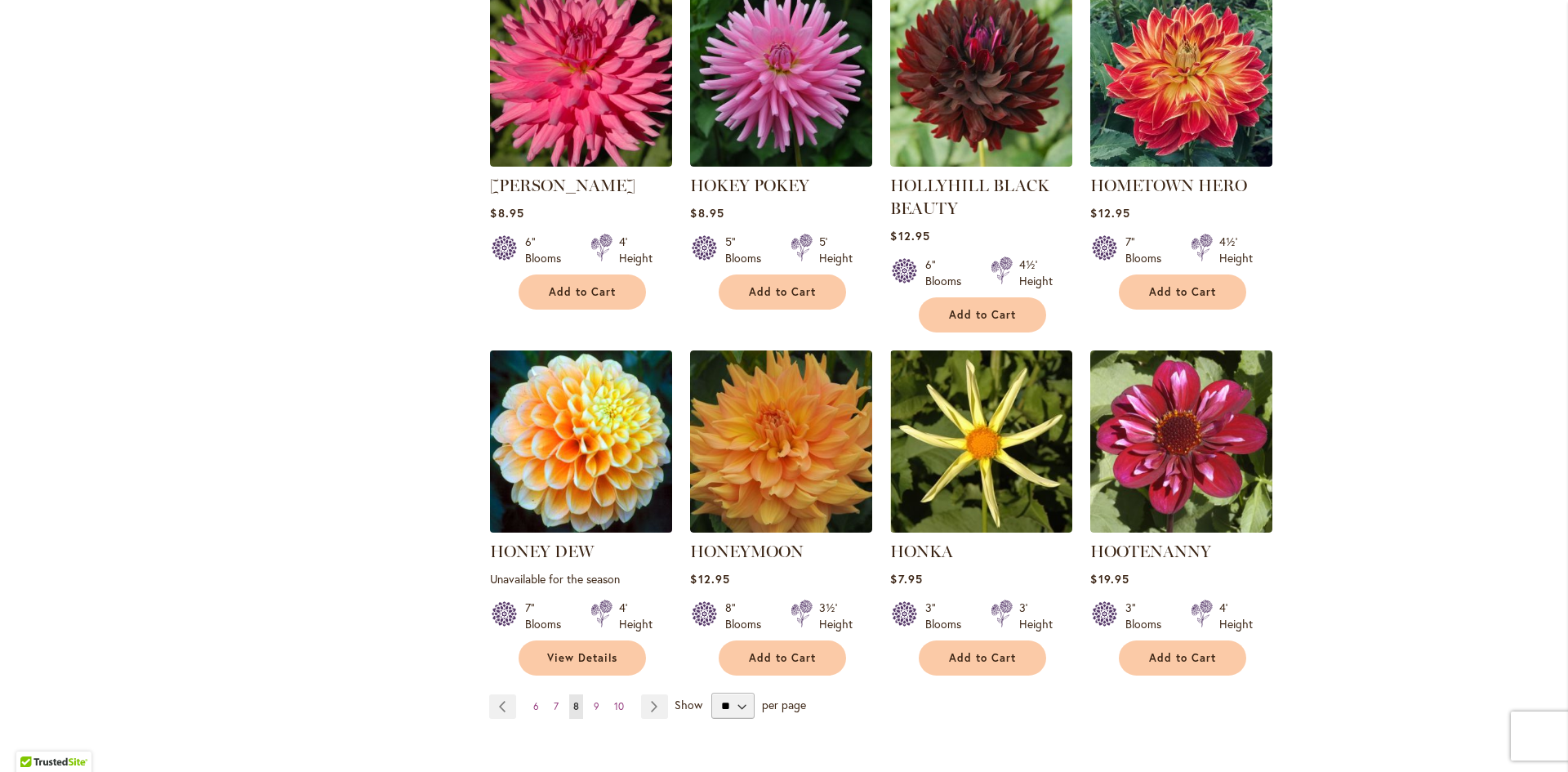
scroll to position [1143, 0]
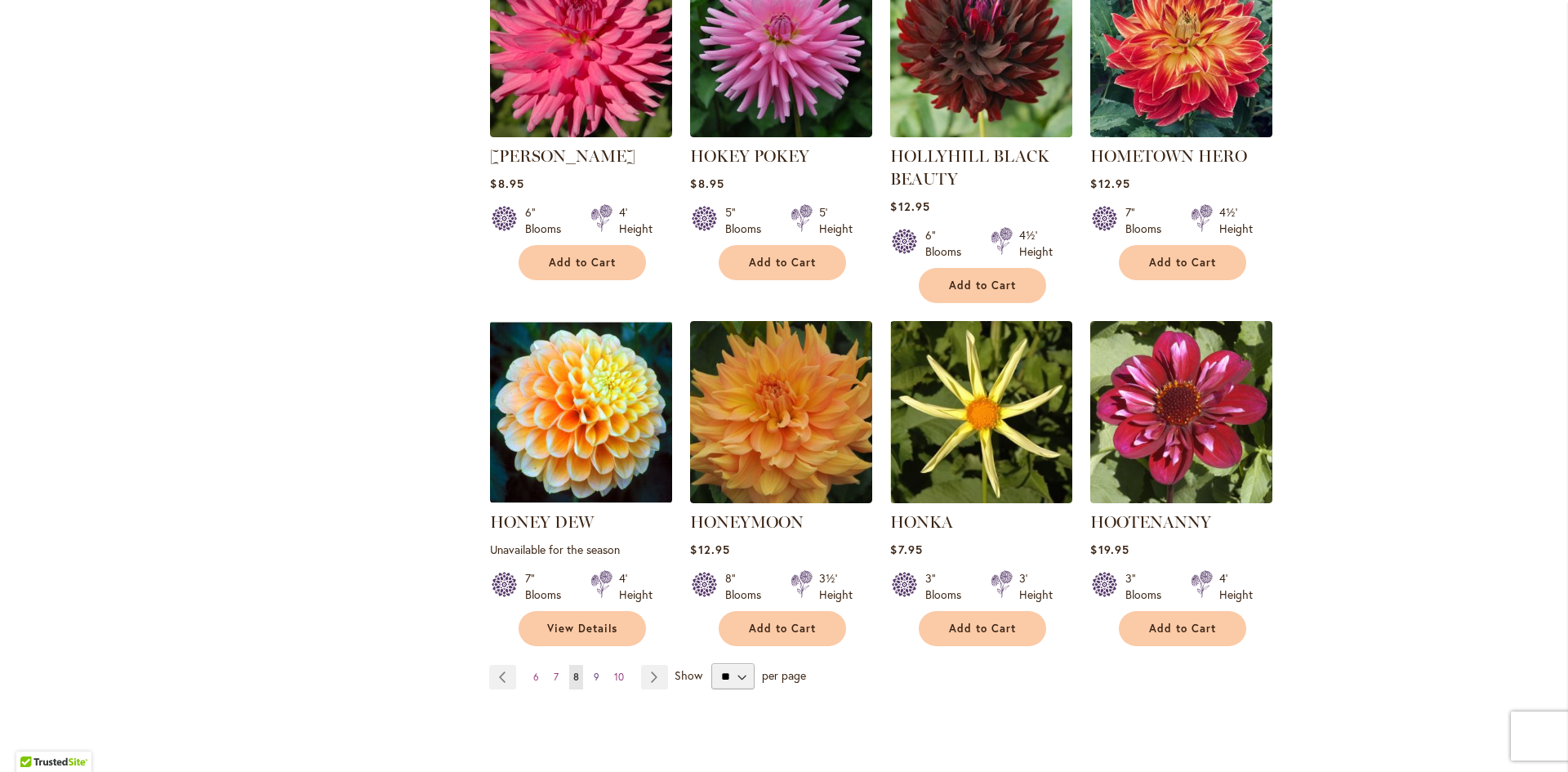
click at [594, 671] on span "9" at bounding box center [596, 676] width 6 height 12
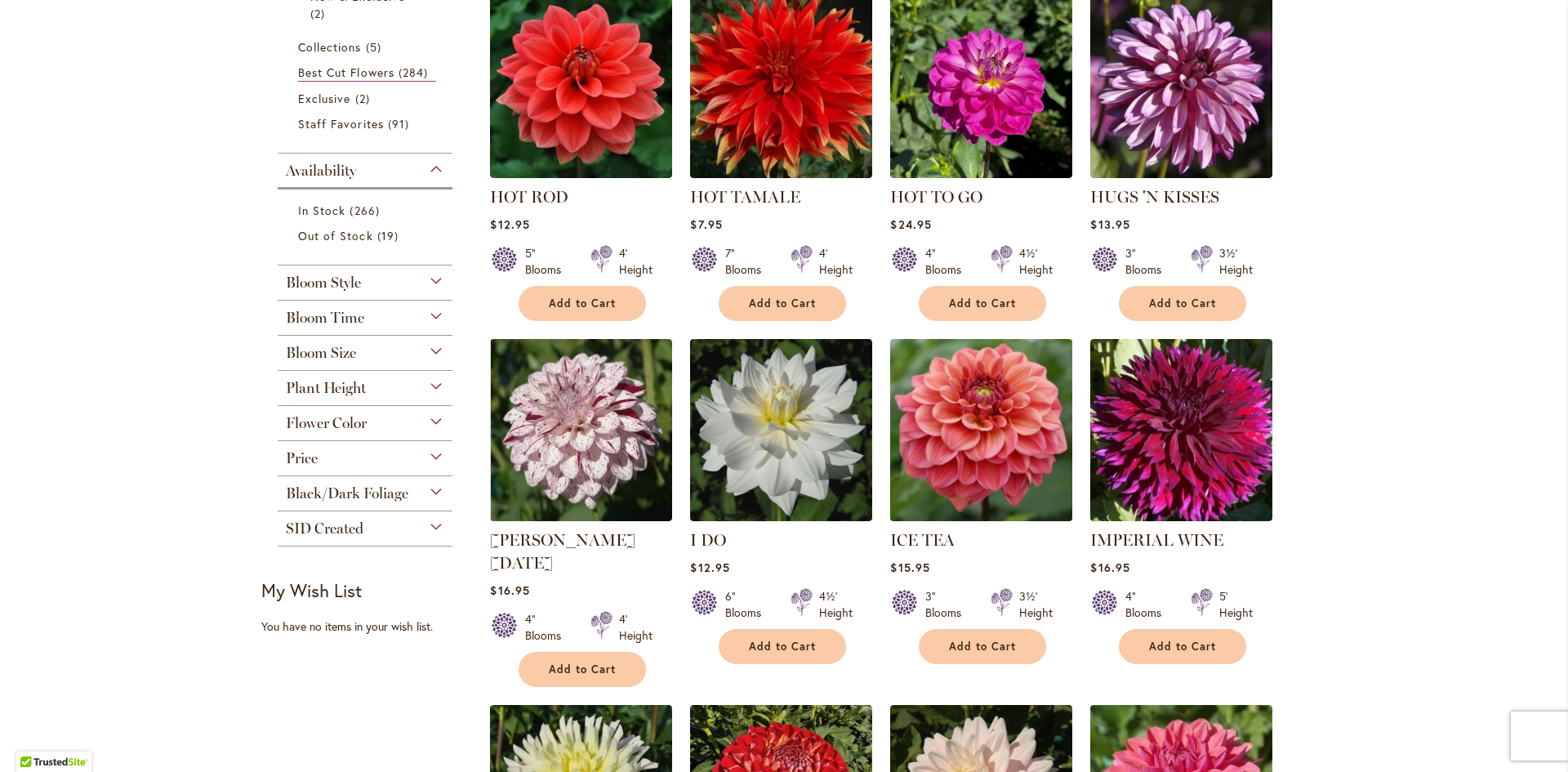
scroll to position [409, 0]
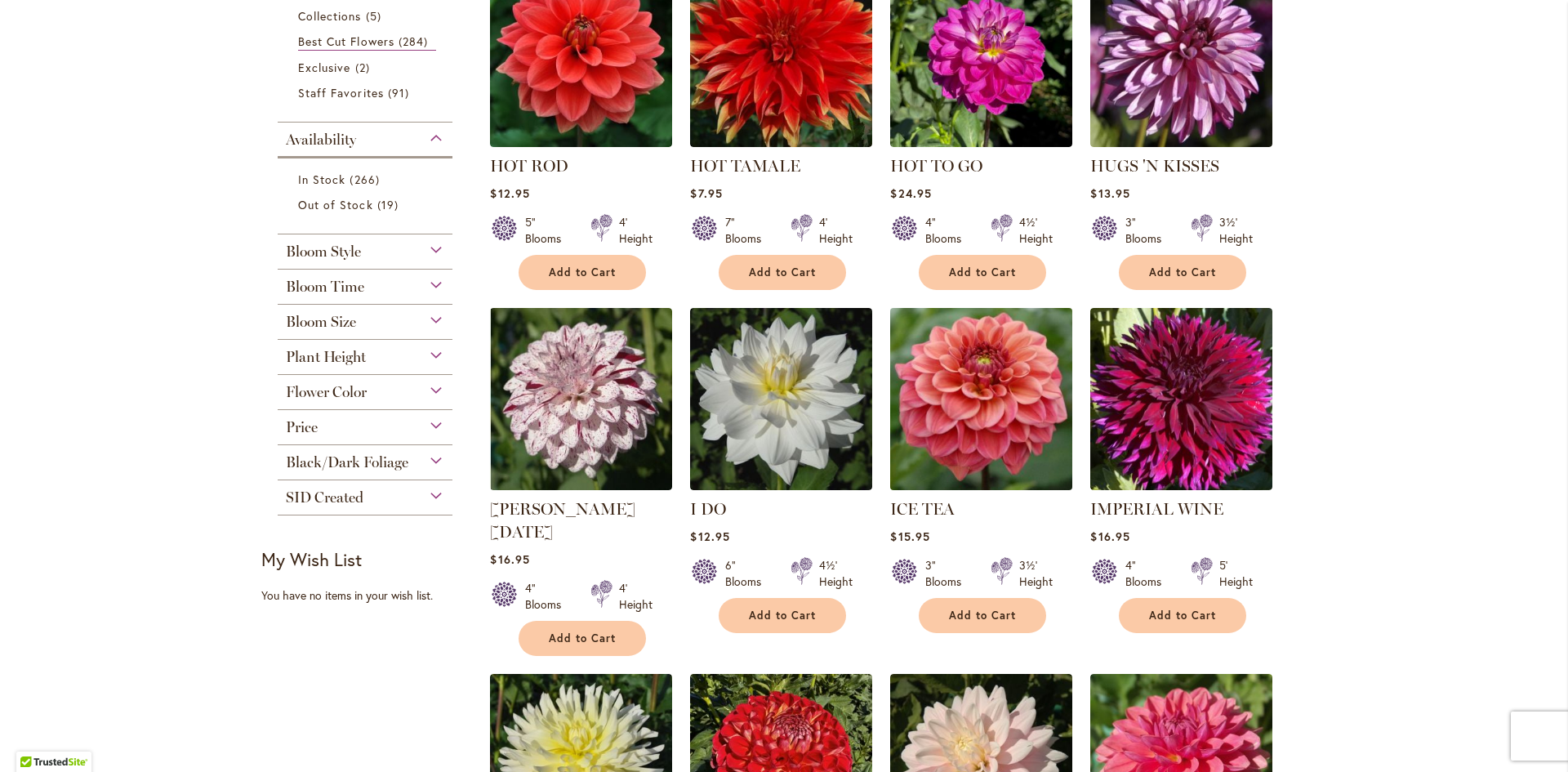
click at [979, 432] on img at bounding box center [982, 399] width 191 height 191
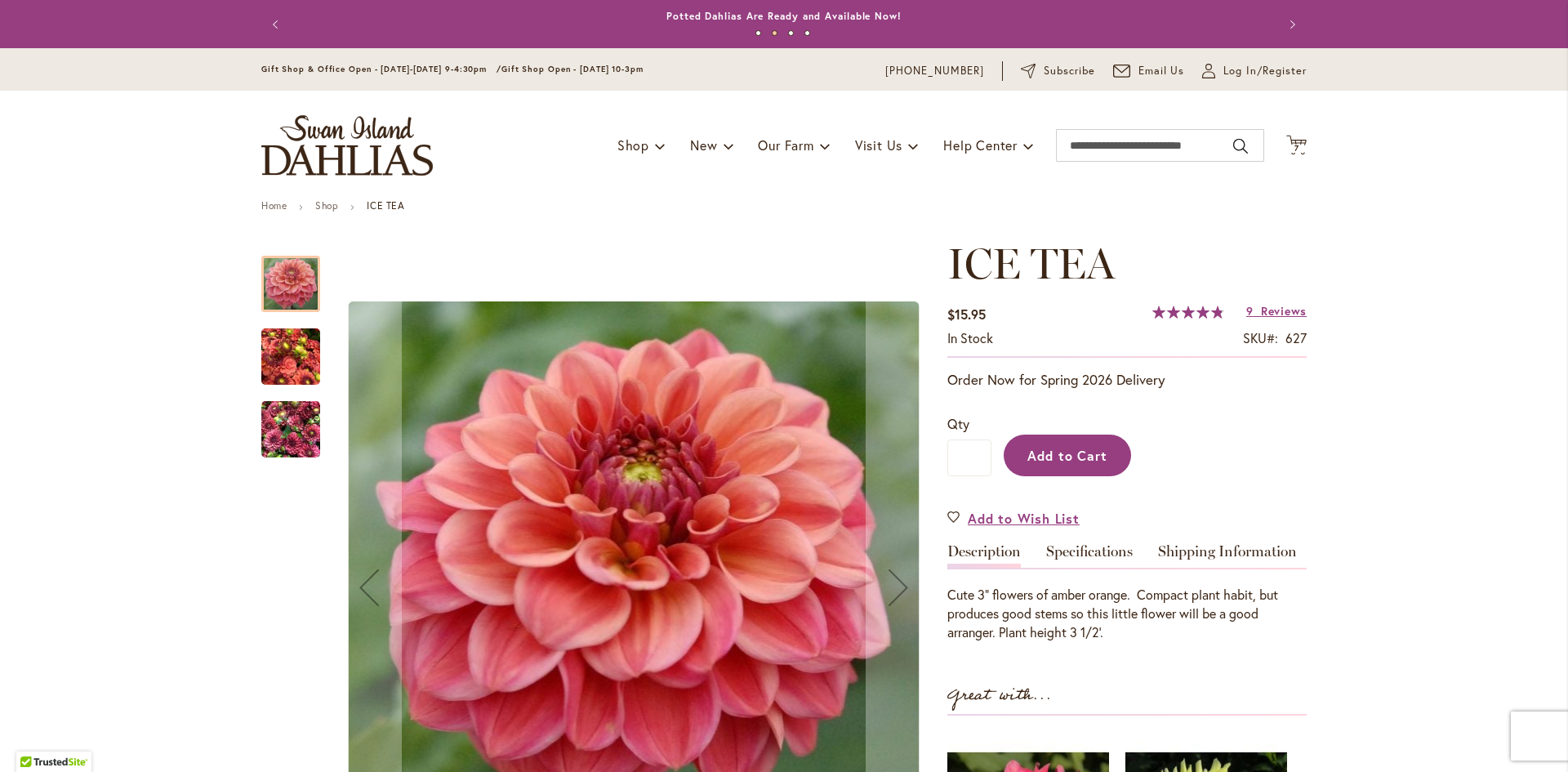
click at [1048, 448] on span "Add to Cart" at bounding box center [1068, 455] width 81 height 17
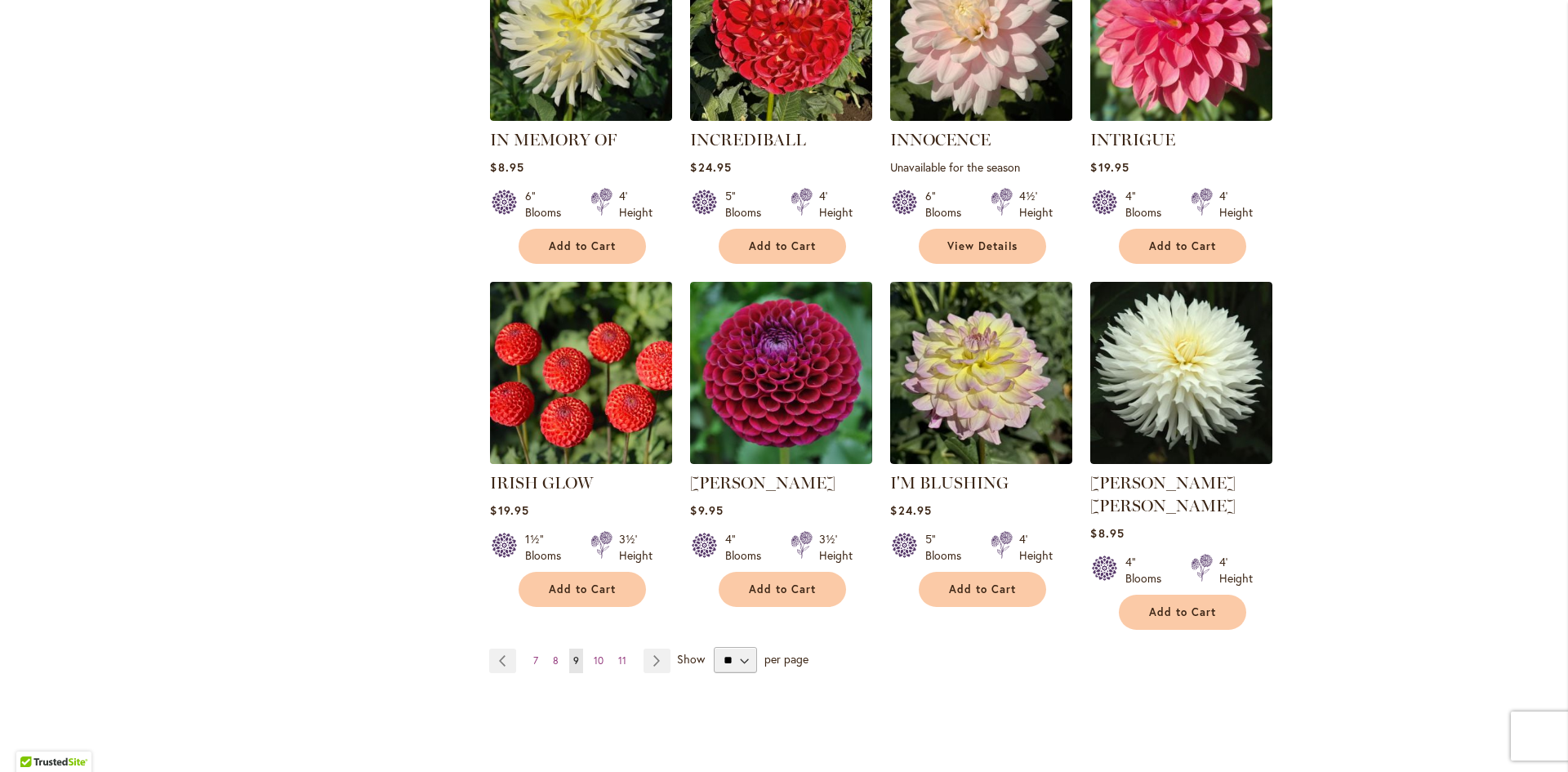
scroll to position [1226, 0]
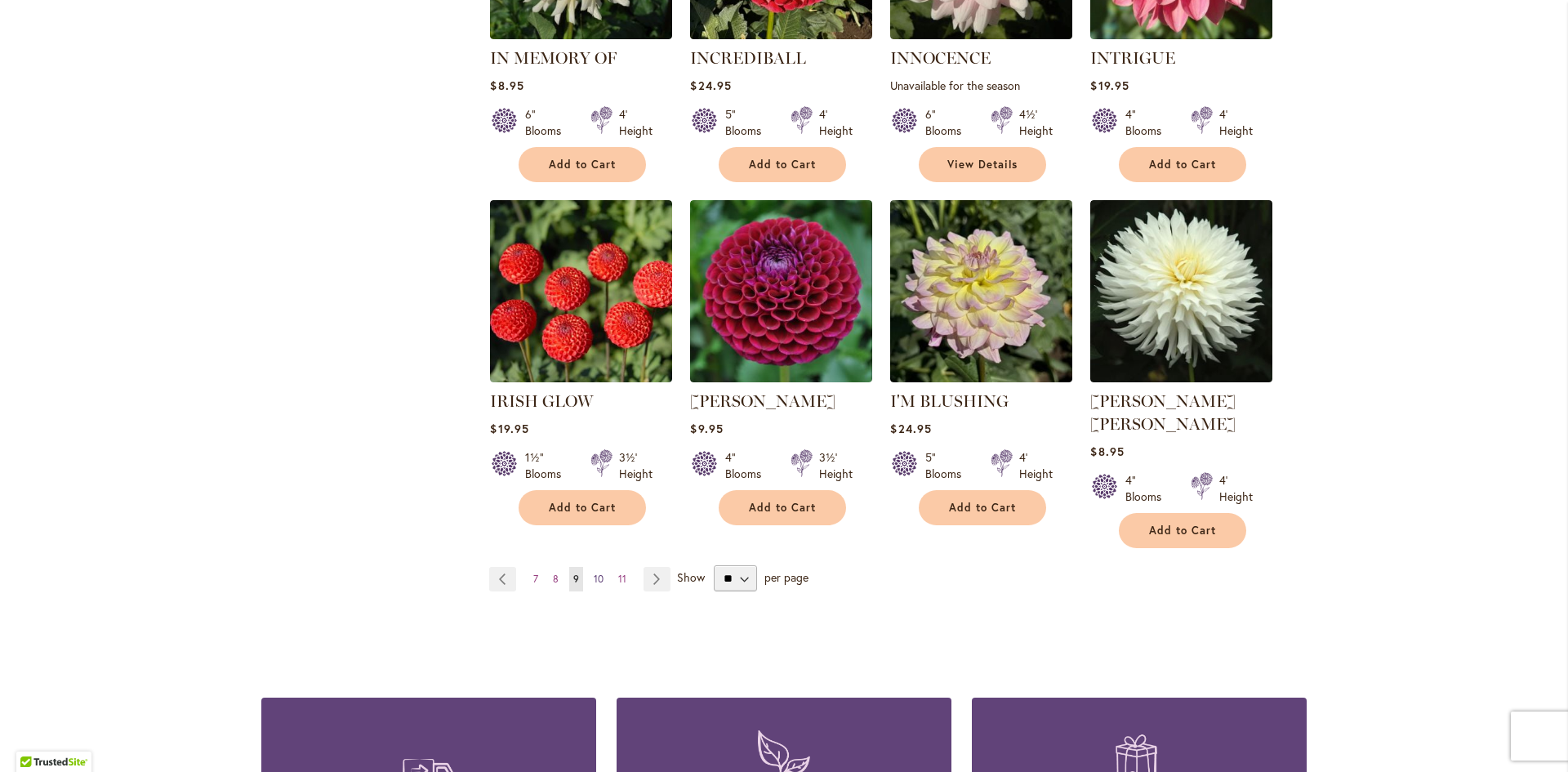
click at [596, 573] on span "10" at bounding box center [598, 579] width 9 height 12
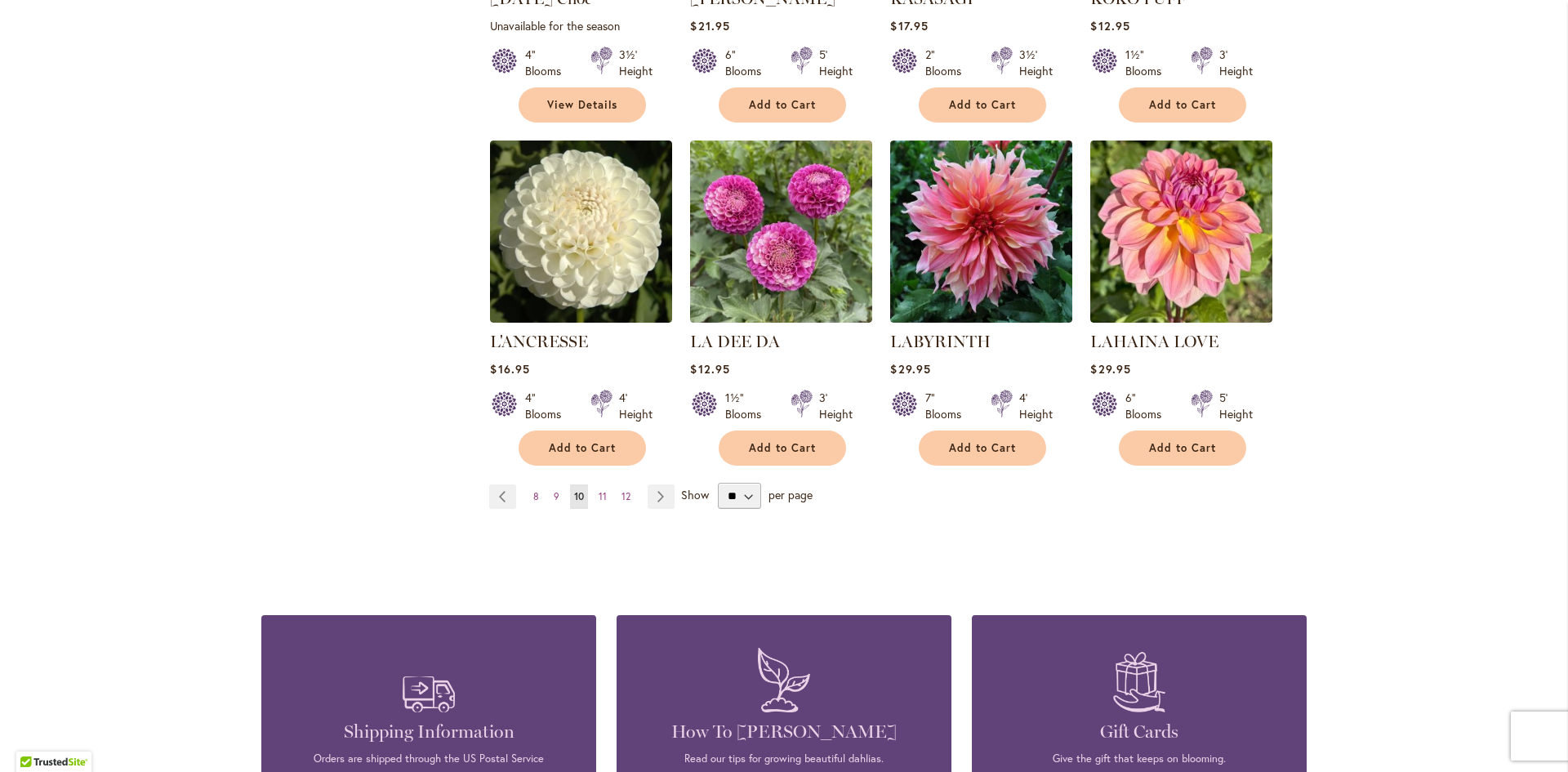
scroll to position [1308, 0]
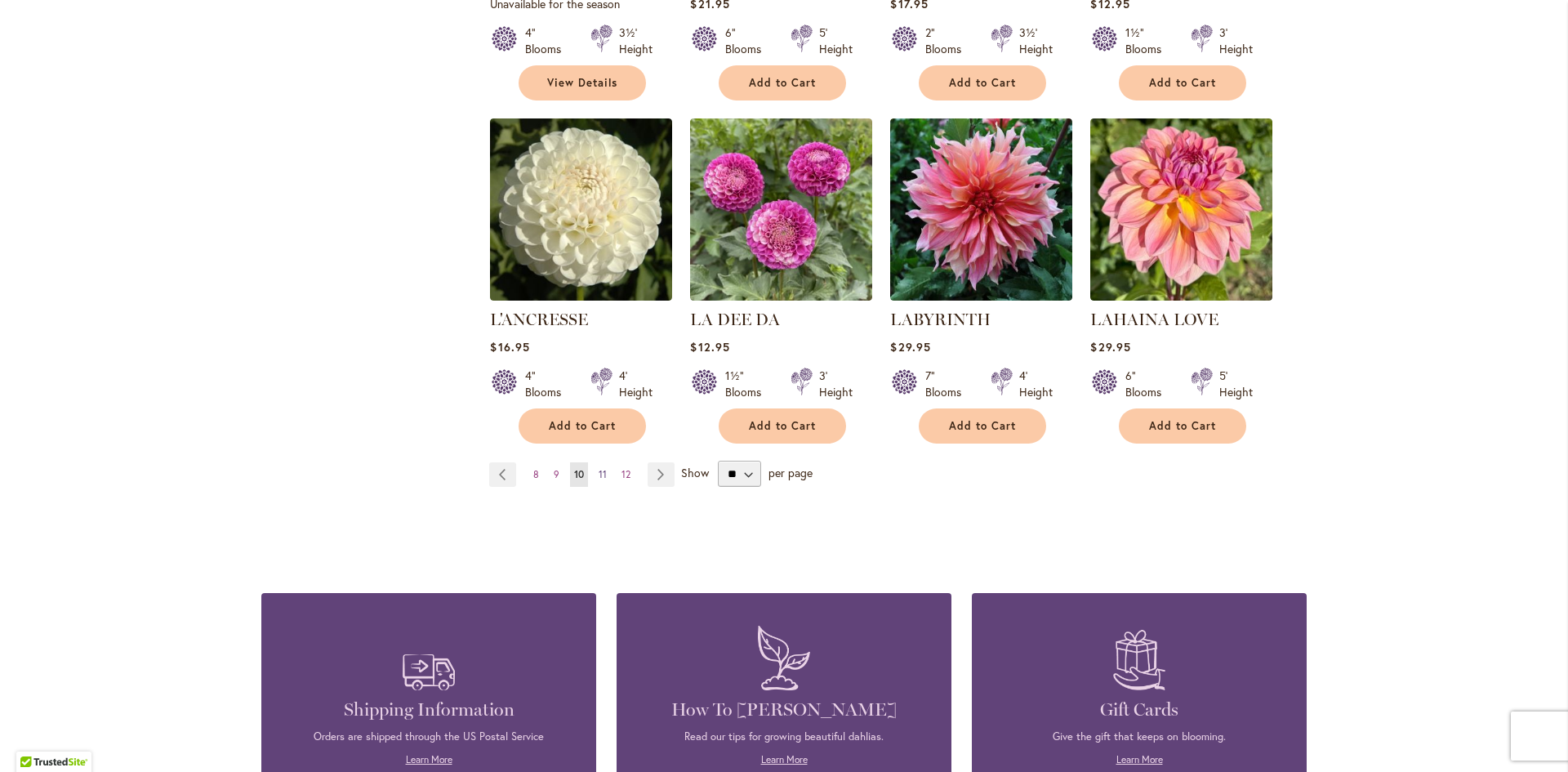
click at [598, 471] on span "11" at bounding box center [602, 474] width 8 height 12
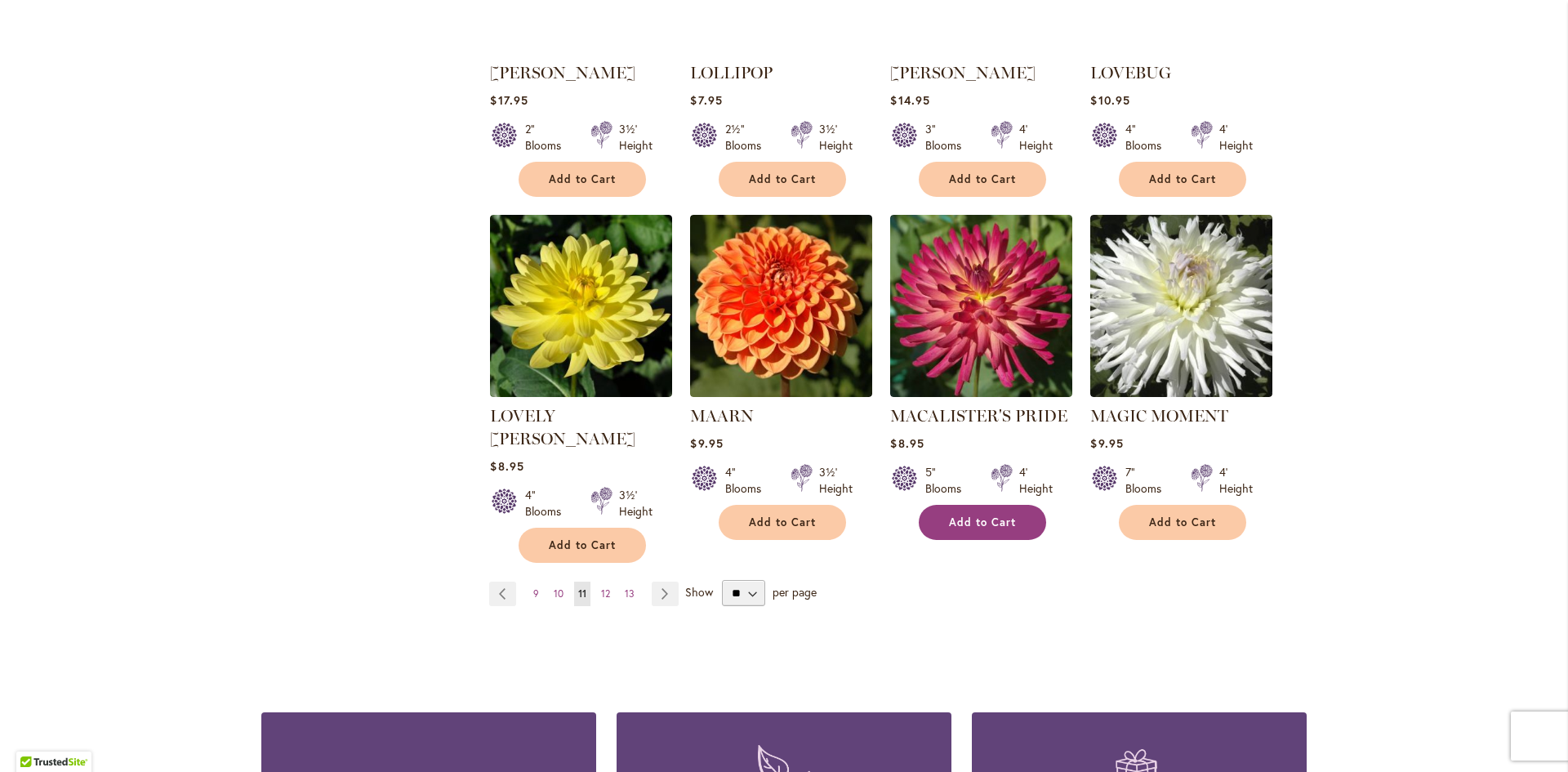
scroll to position [1308, 0]
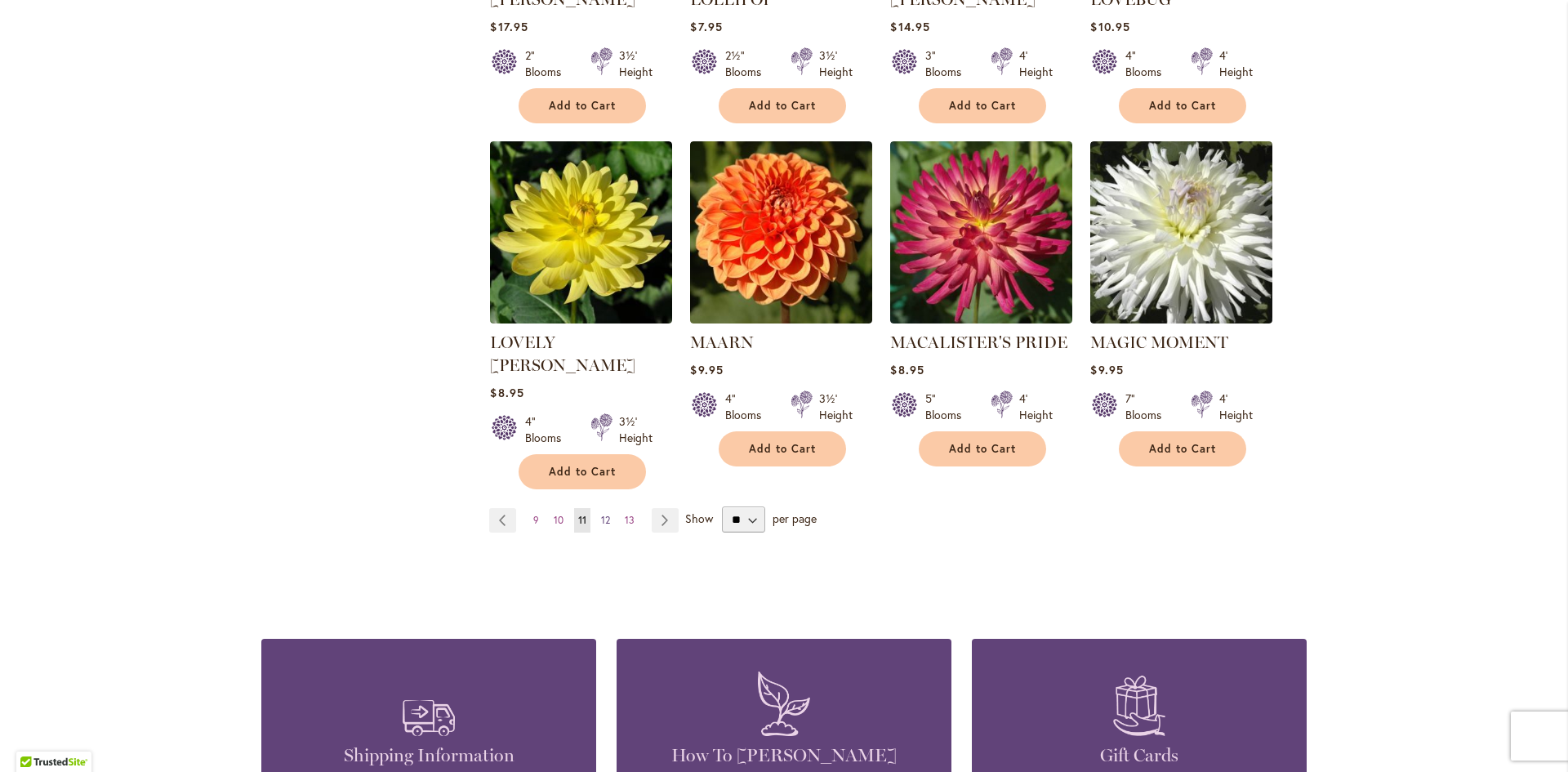
click at [604, 514] on span "12" at bounding box center [606, 520] width 9 height 12
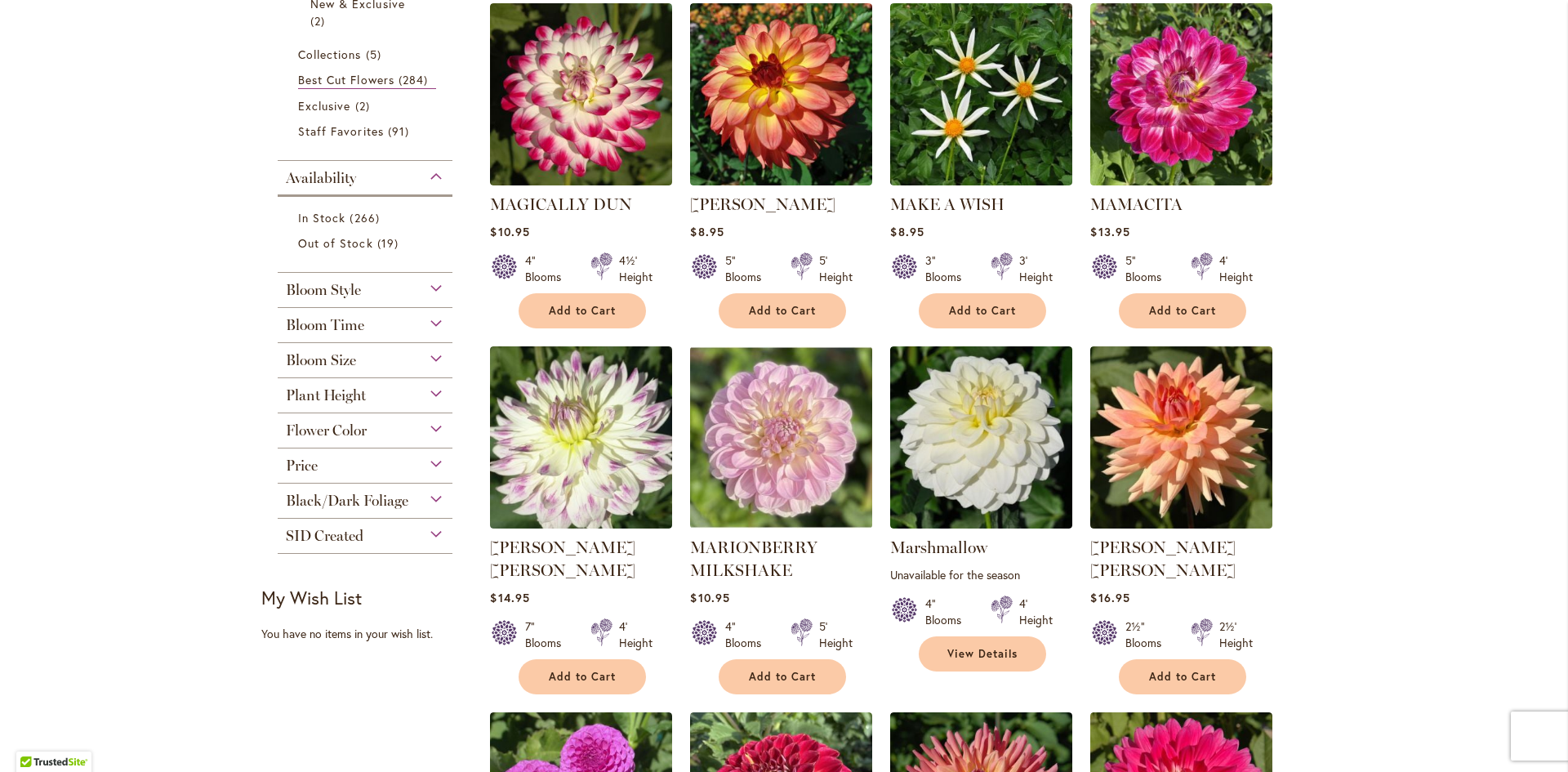
scroll to position [409, 0]
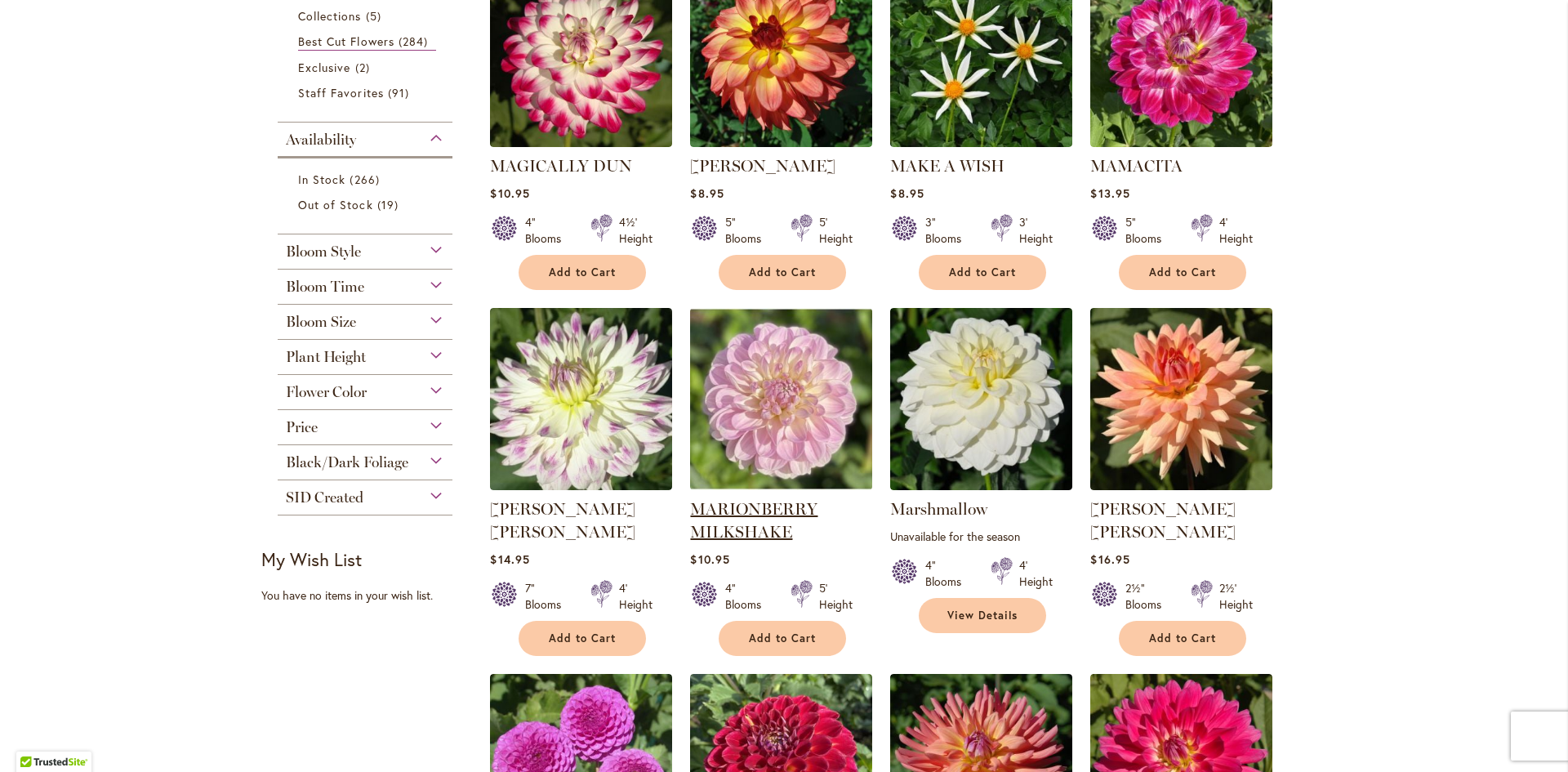
click at [735, 504] on link "MARIONBERRY MILKSHAKE" at bounding box center [754, 520] width 128 height 42
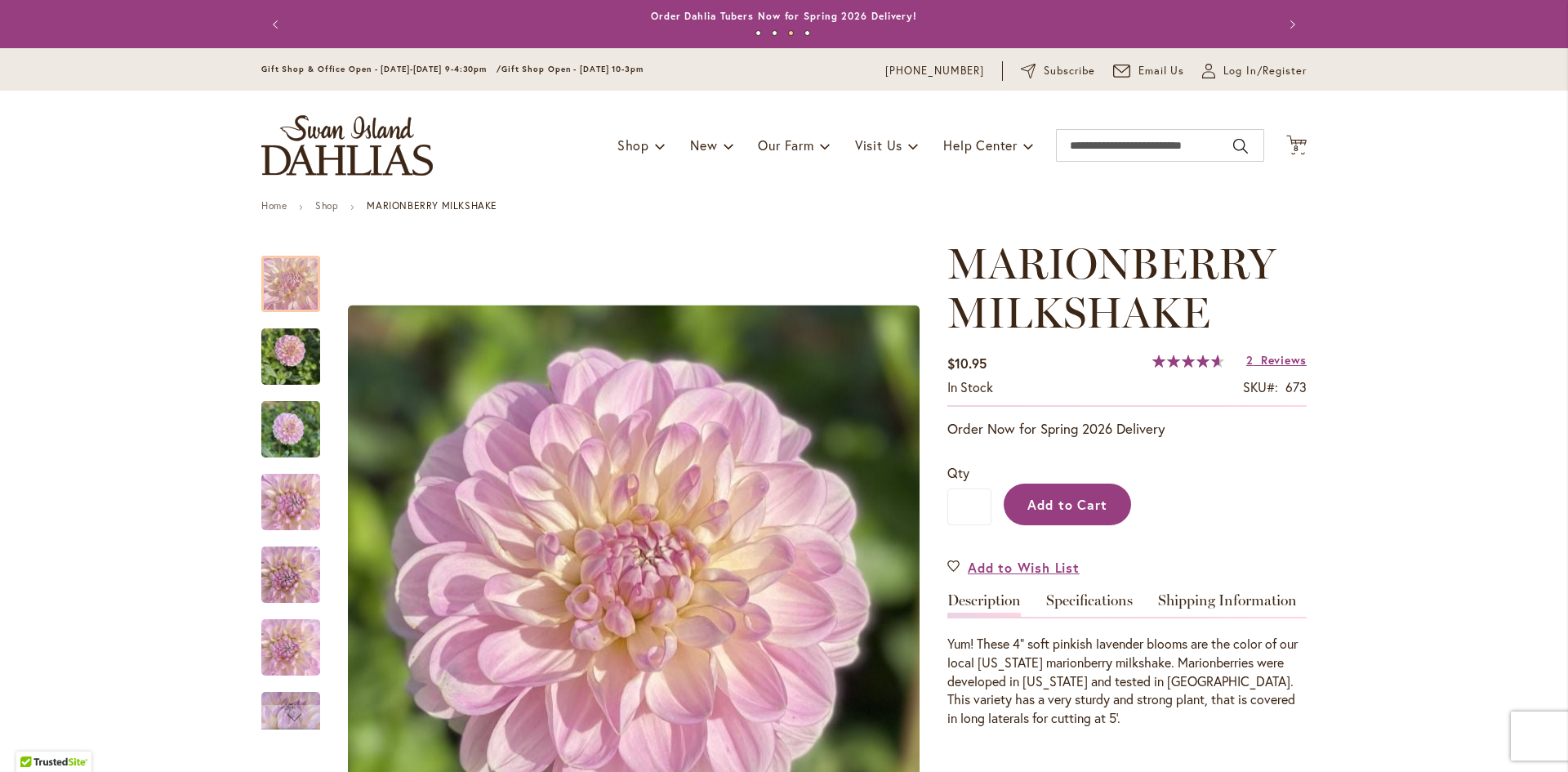
click at [1048, 511] on span "Add to Cart" at bounding box center [1068, 505] width 81 height 17
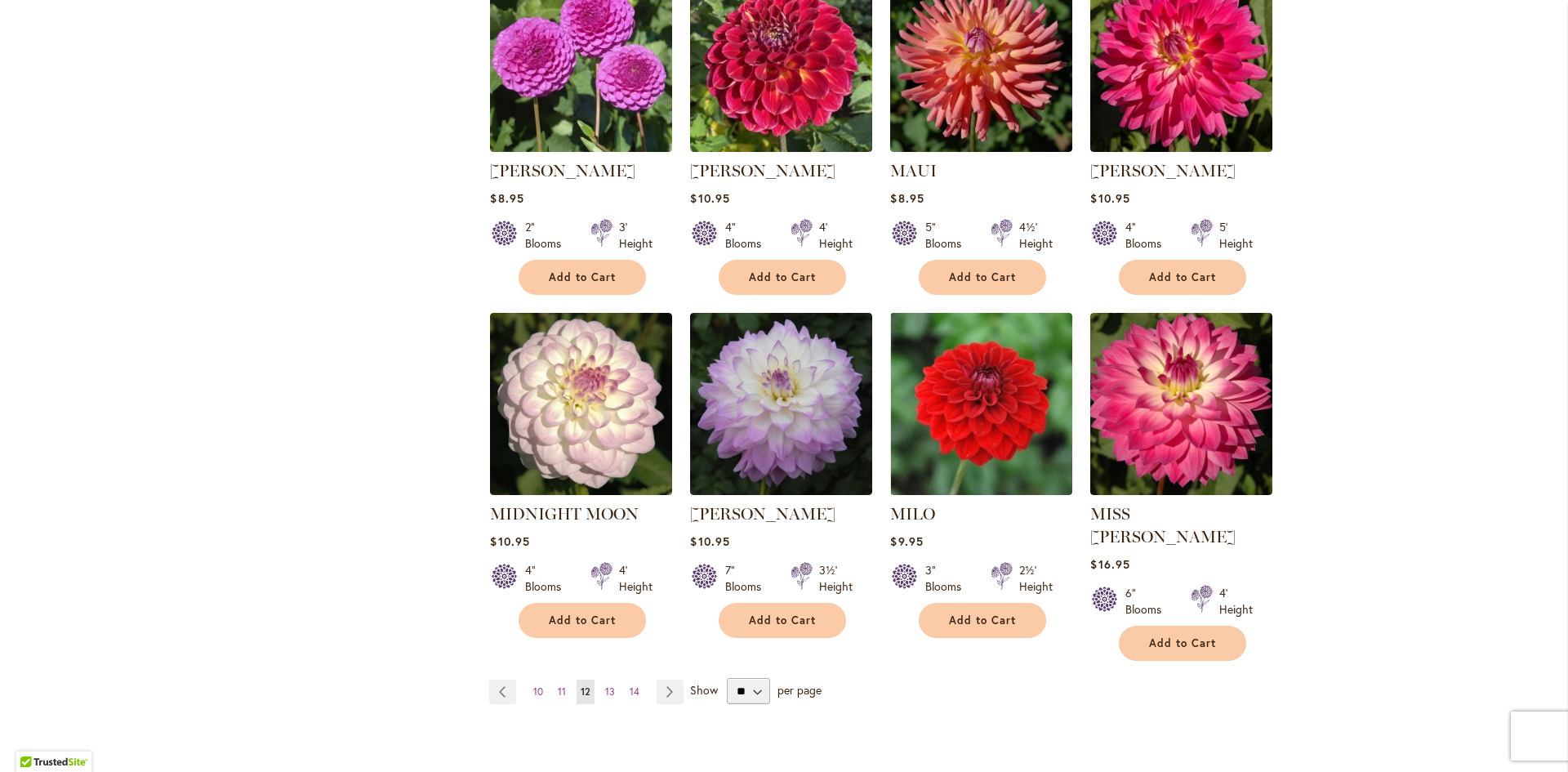
scroll to position [1143, 0]
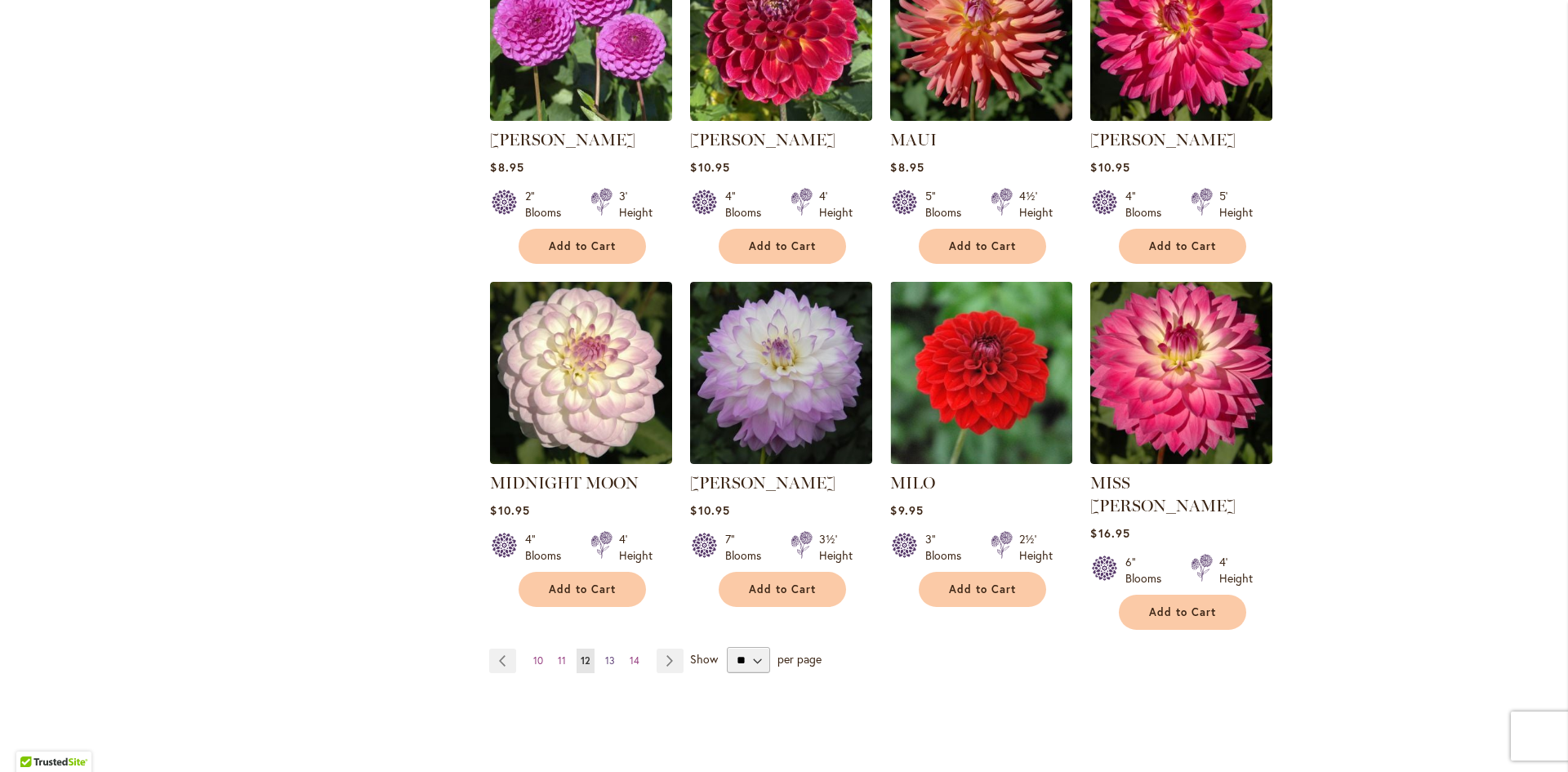
click at [605, 655] on span "13" at bounding box center [610, 660] width 9 height 12
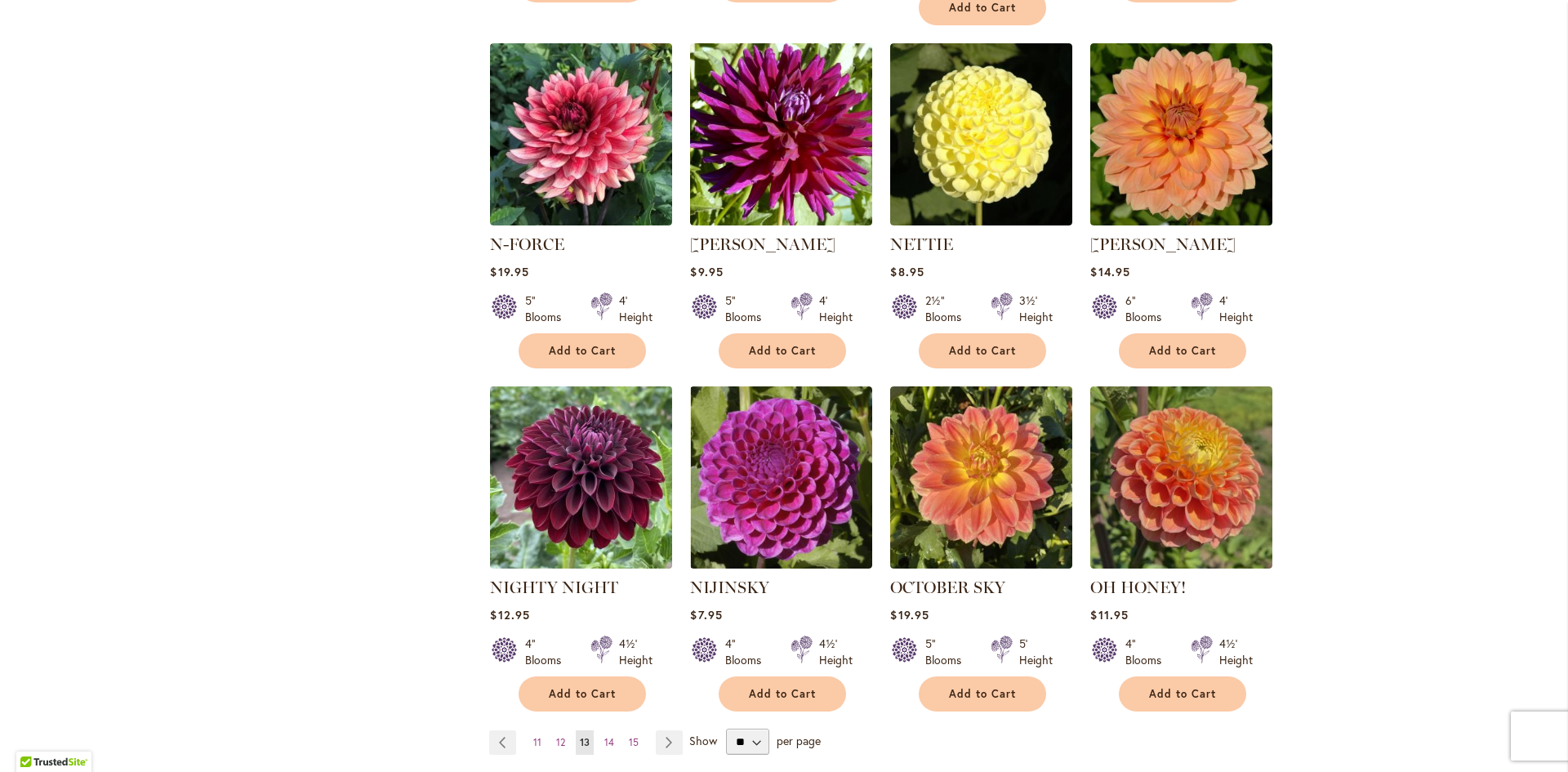
scroll to position [1143, 0]
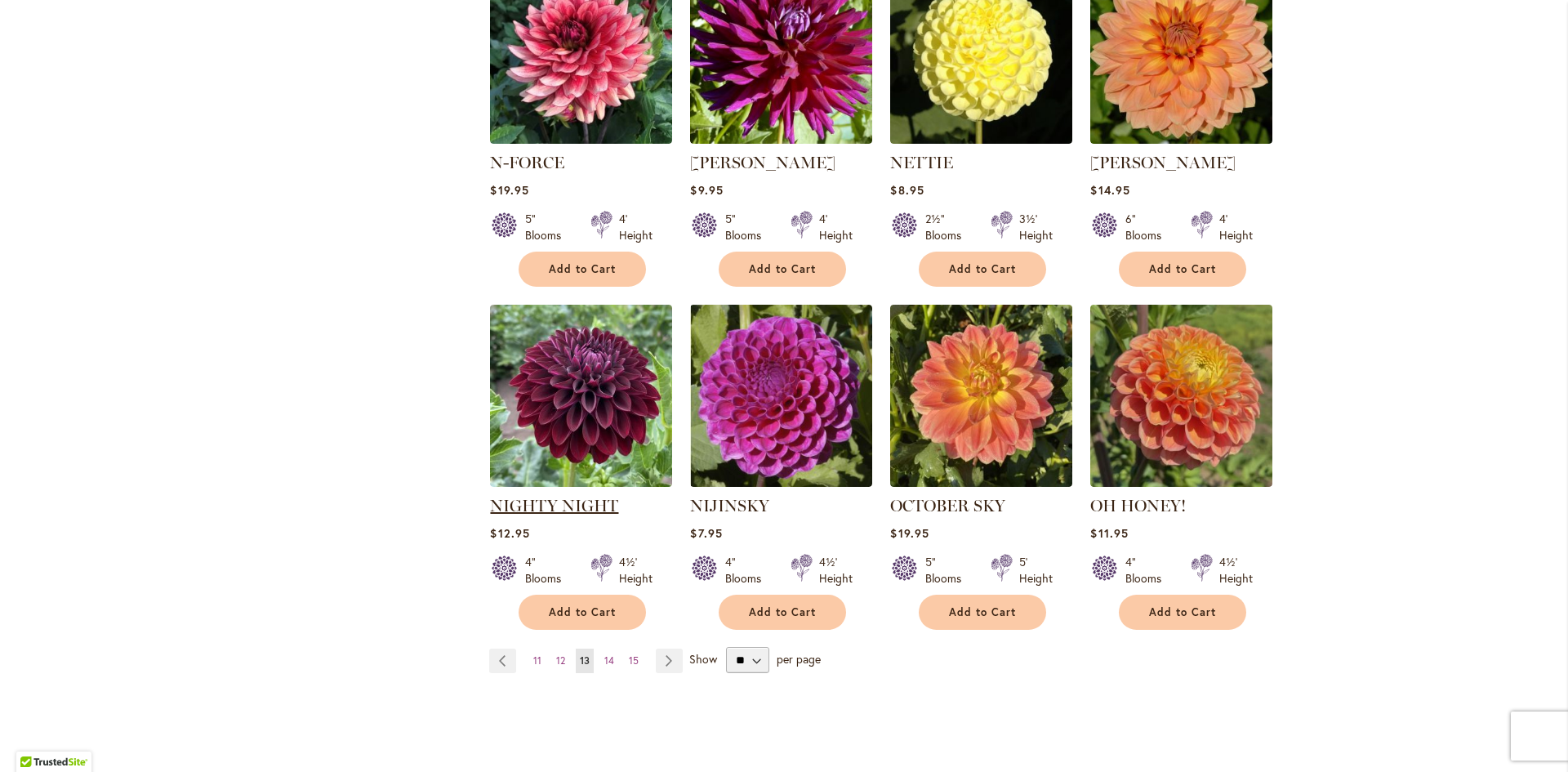
click at [592, 496] on link "NIGHTY NIGHT" at bounding box center [554, 506] width 128 height 20
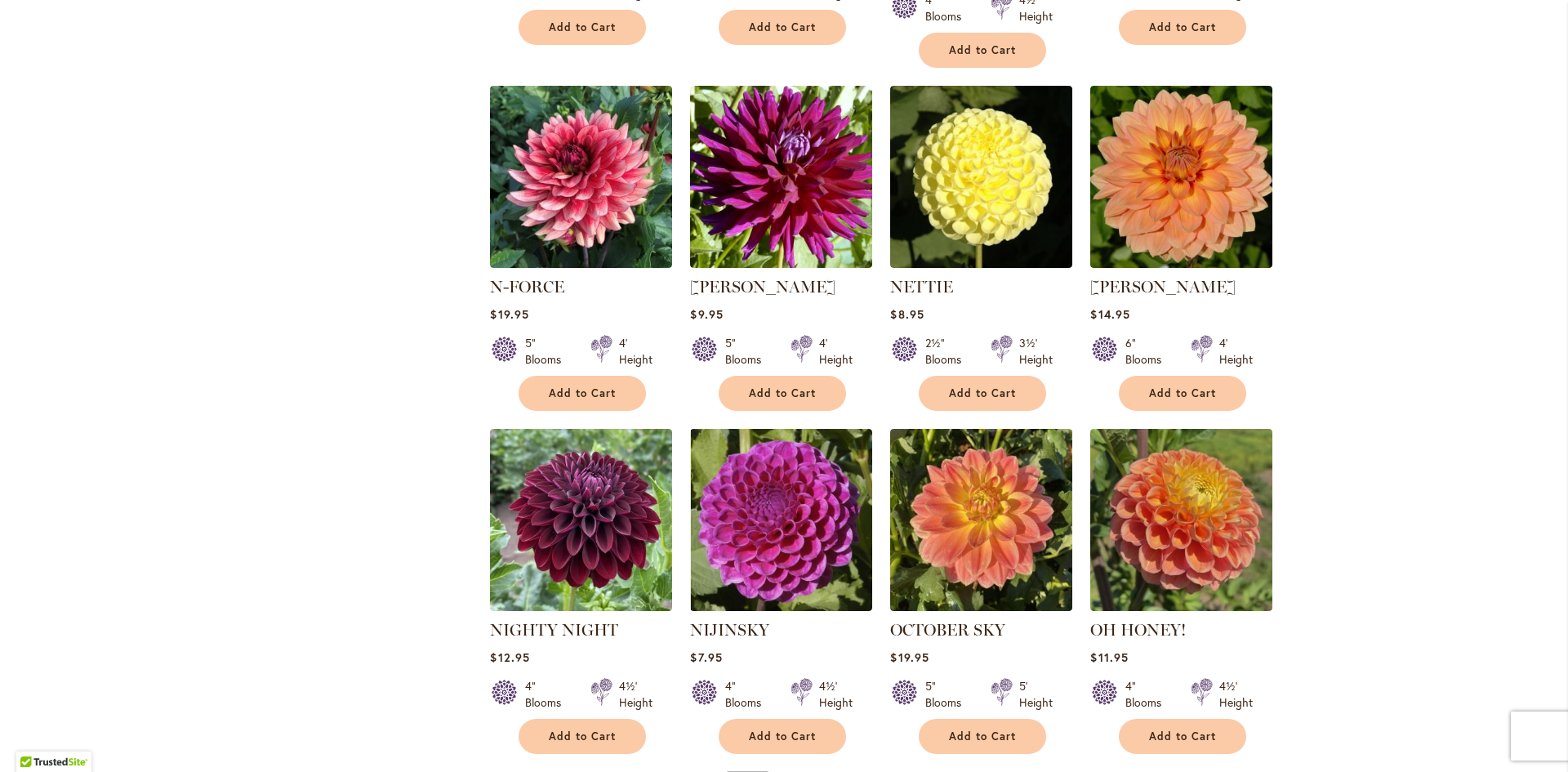
scroll to position [1062, 0]
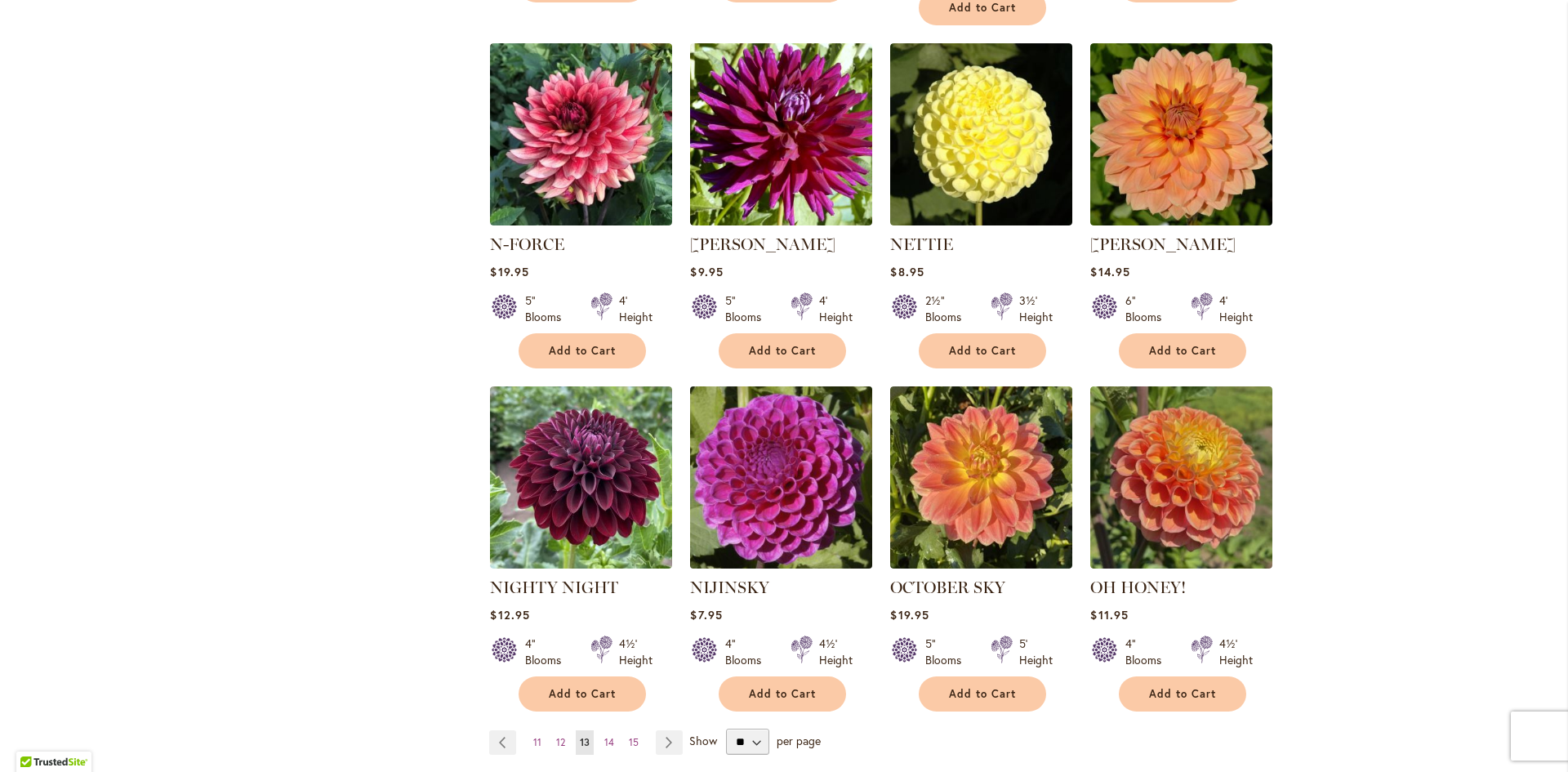
click at [725, 477] on img at bounding box center [782, 477] width 191 height 191
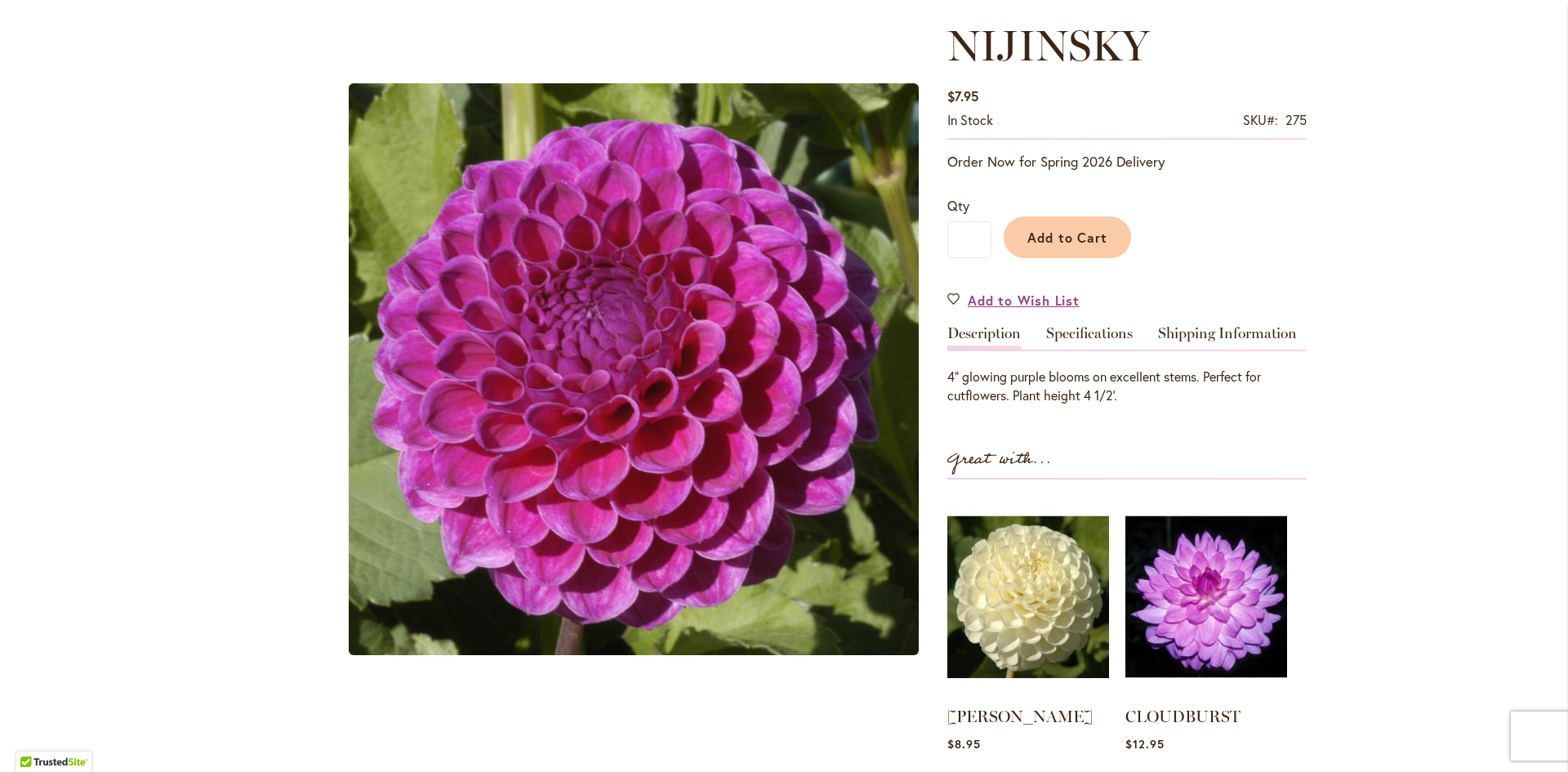
scroll to position [245, 0]
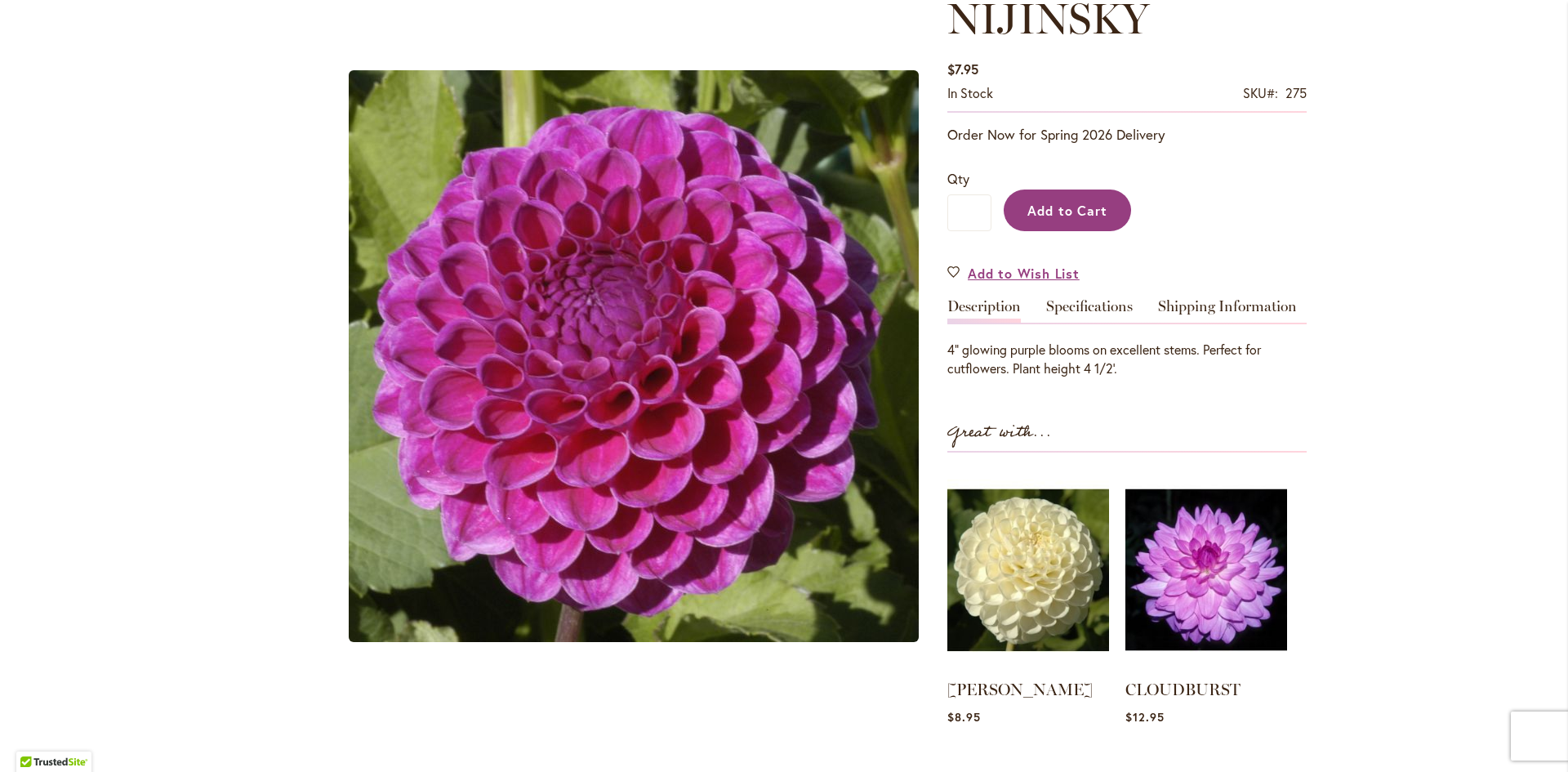
click at [1074, 204] on span "Add to Cart" at bounding box center [1068, 210] width 81 height 17
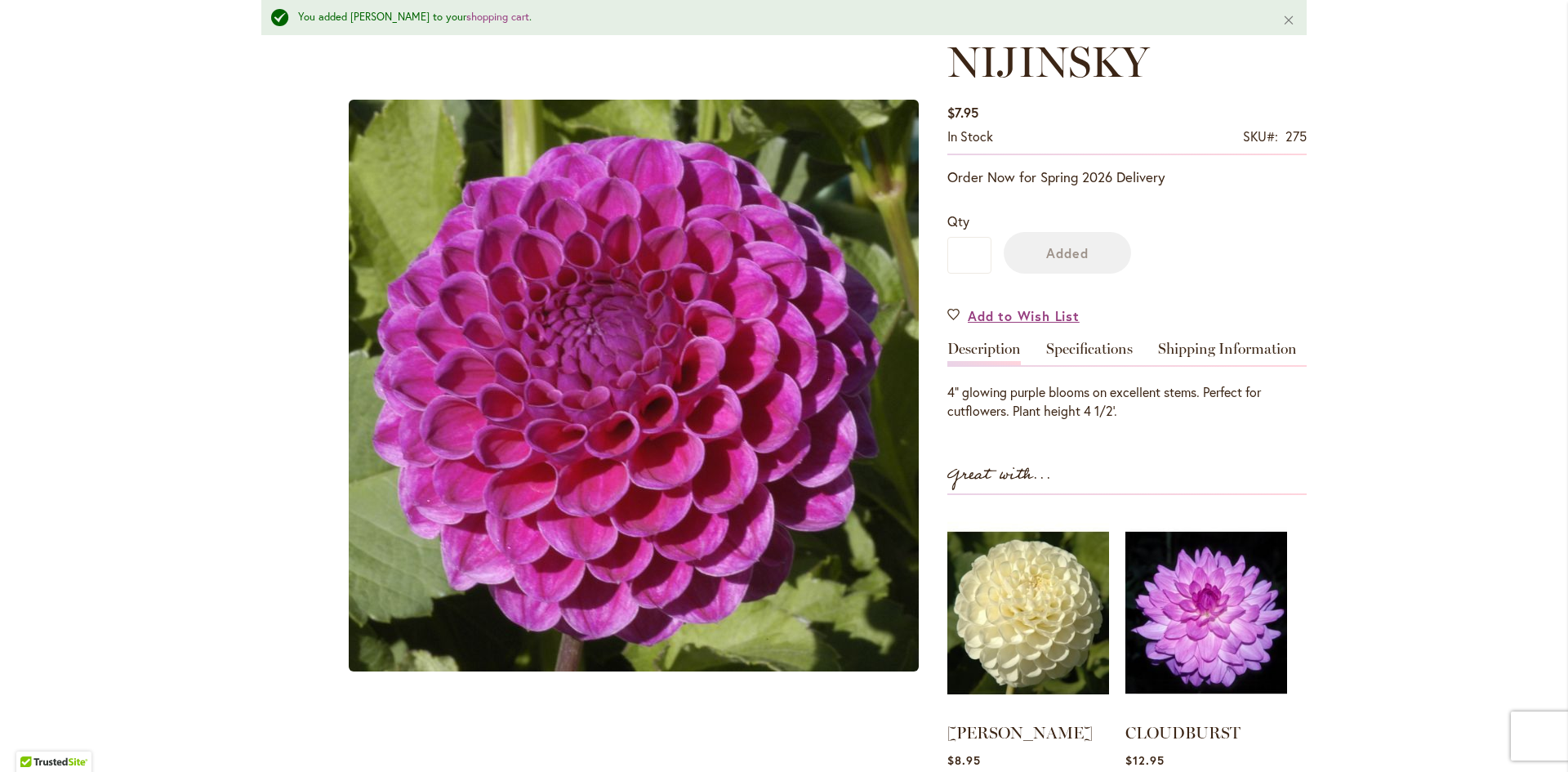
scroll to position [288, 0]
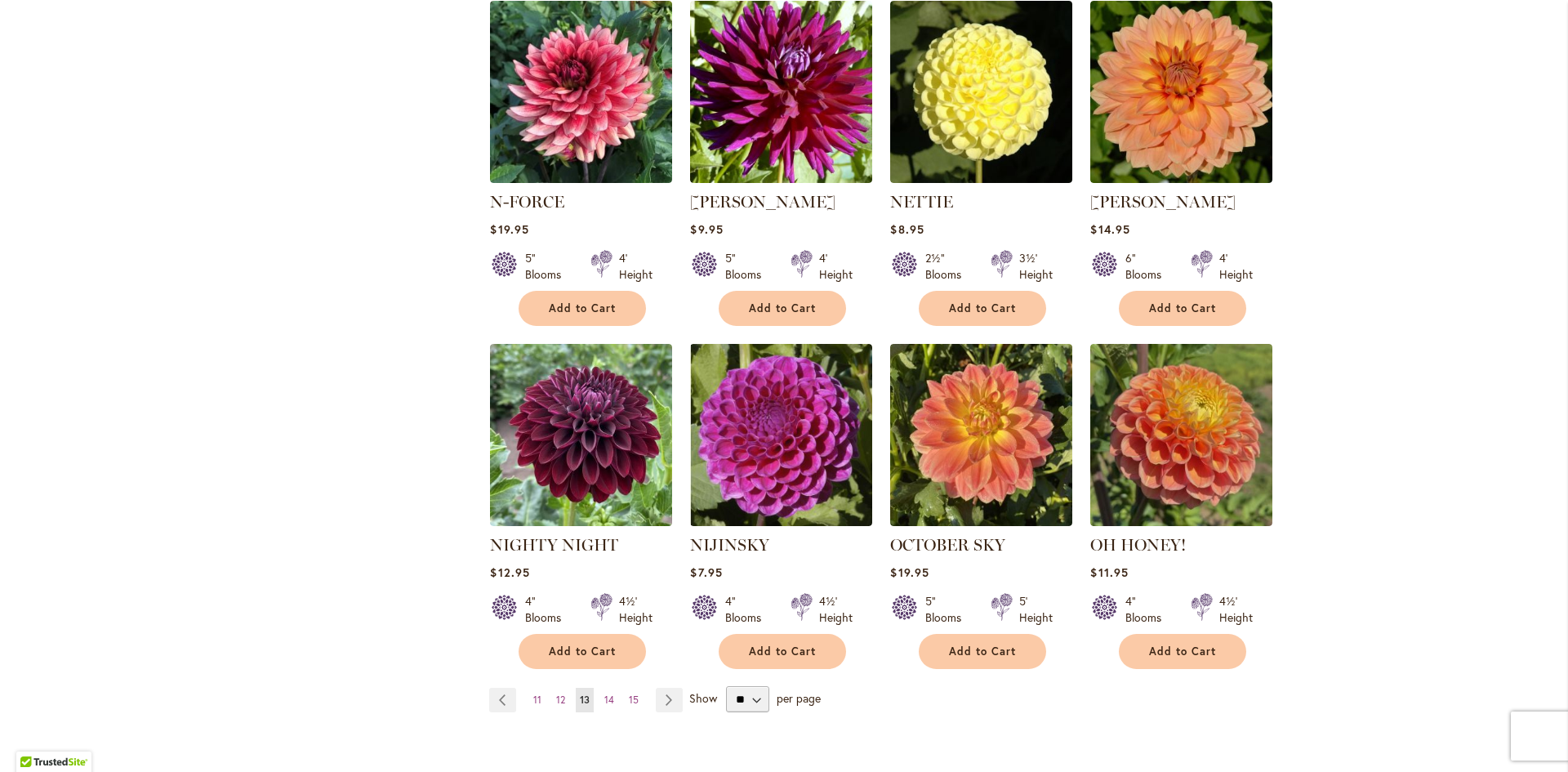
scroll to position [1143, 0]
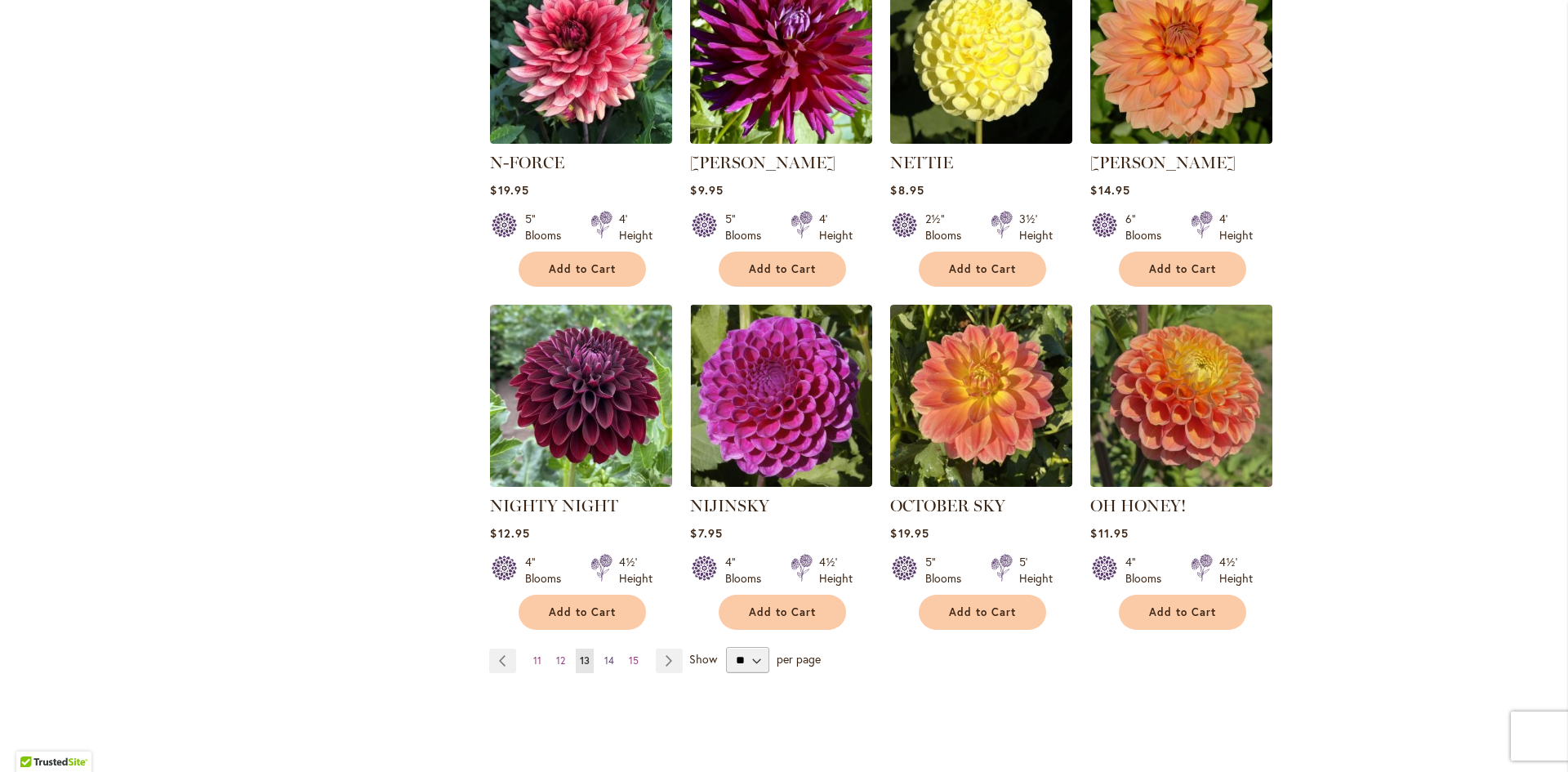
click at [605, 655] on span "14" at bounding box center [610, 660] width 9 height 12
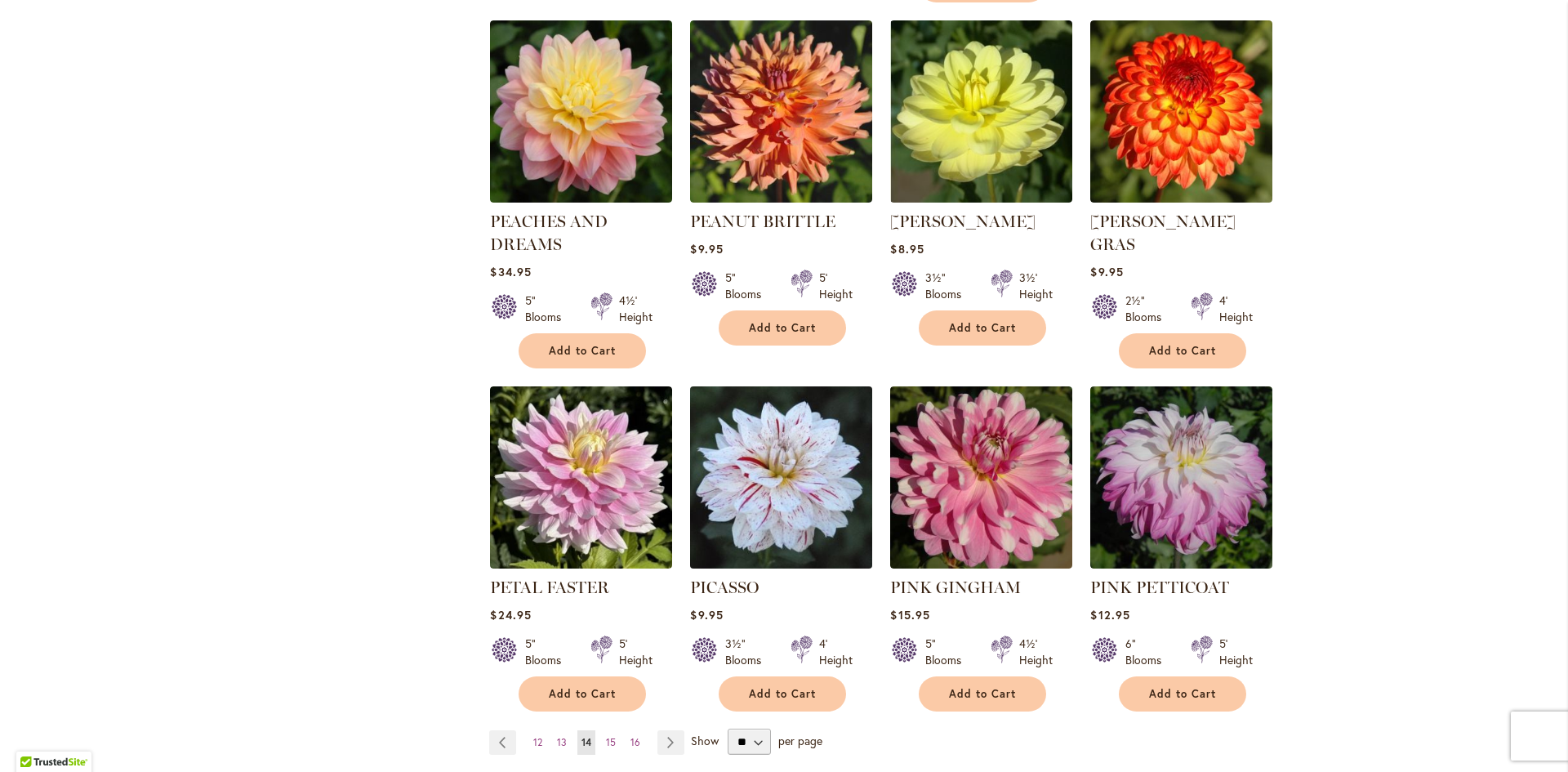
scroll to position [1143, 0]
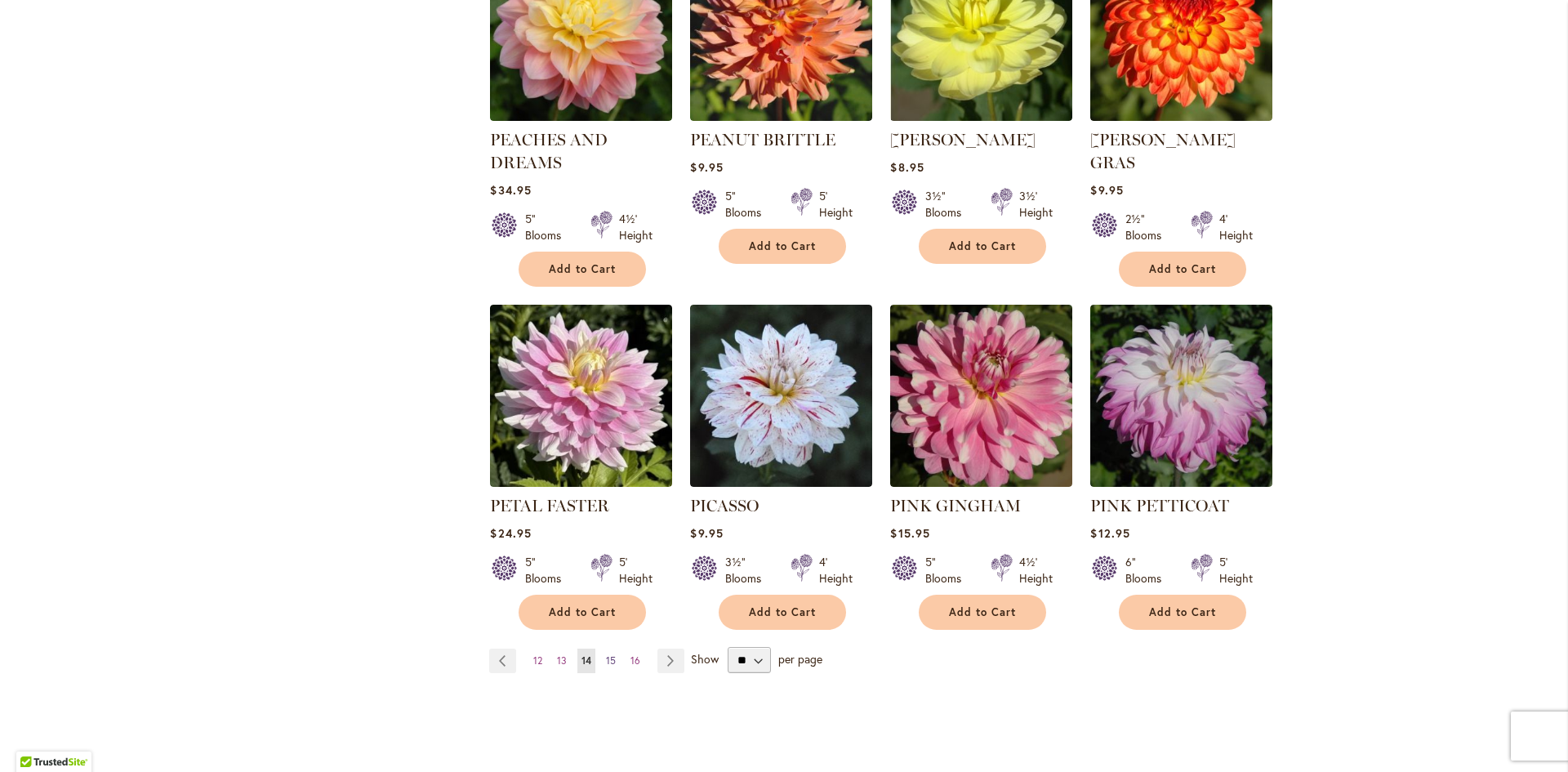
click at [606, 656] on span "15" at bounding box center [611, 660] width 9 height 12
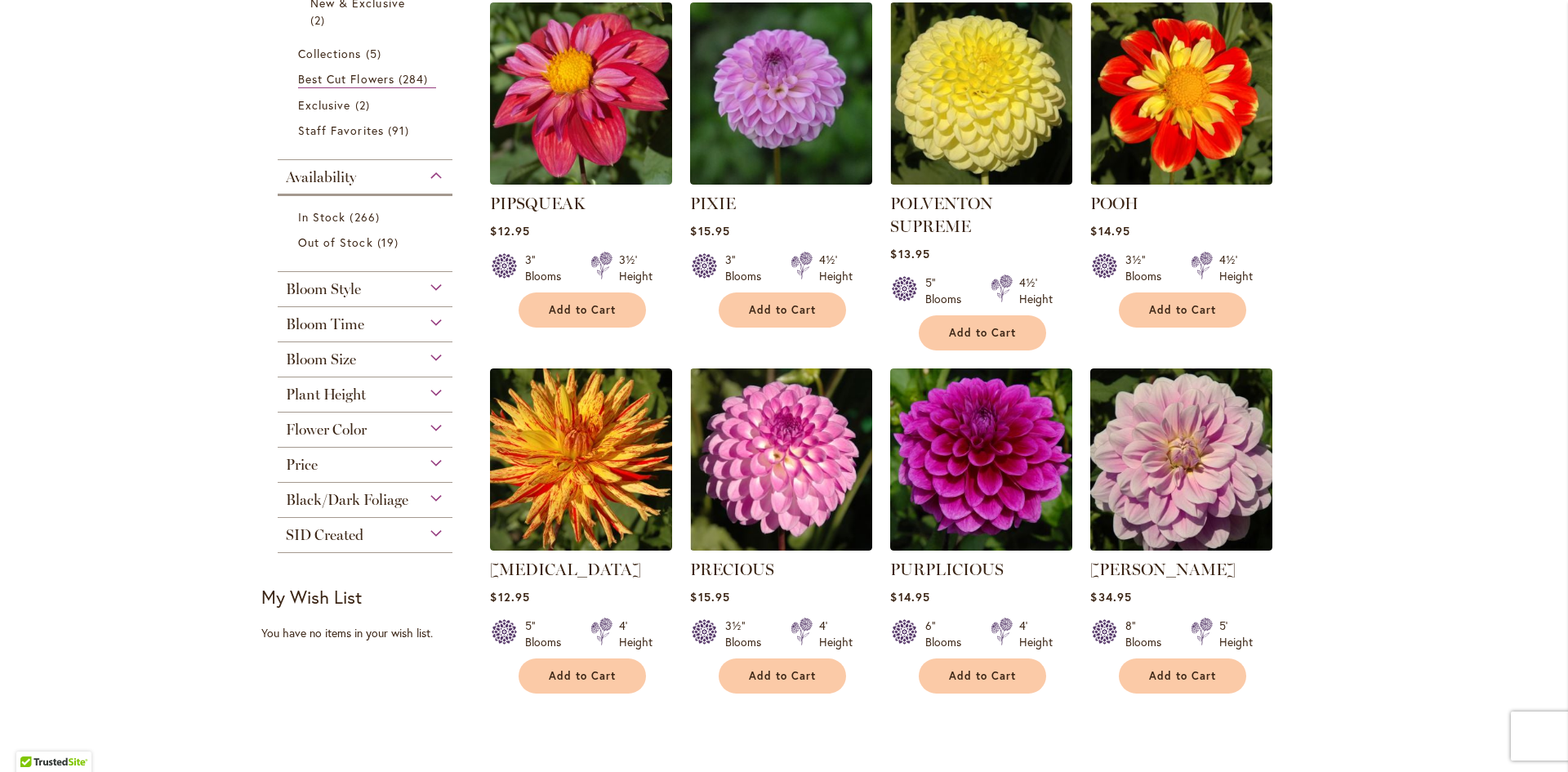
scroll to position [409, 0]
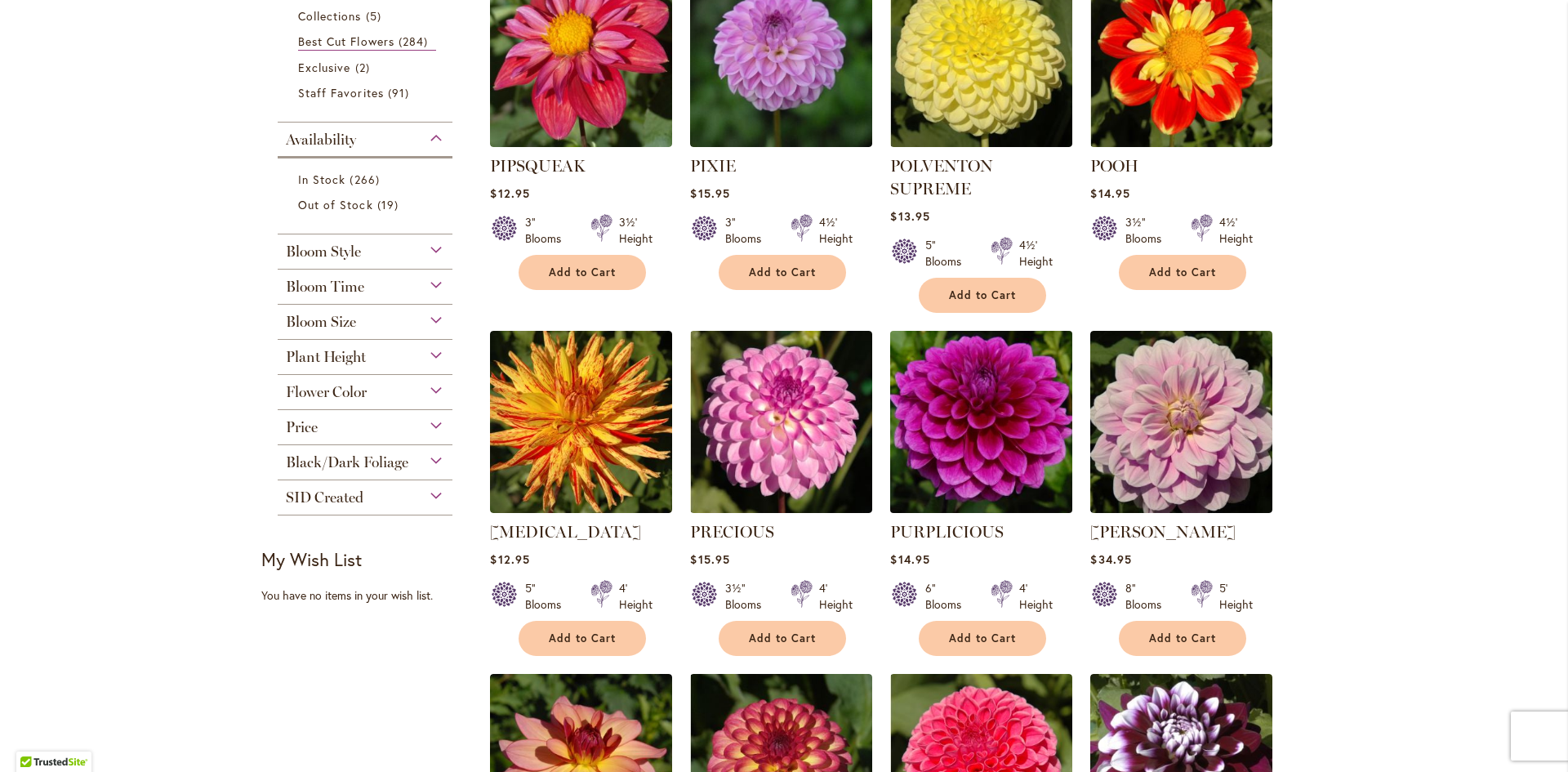
click at [956, 492] on img at bounding box center [982, 422] width 191 height 191
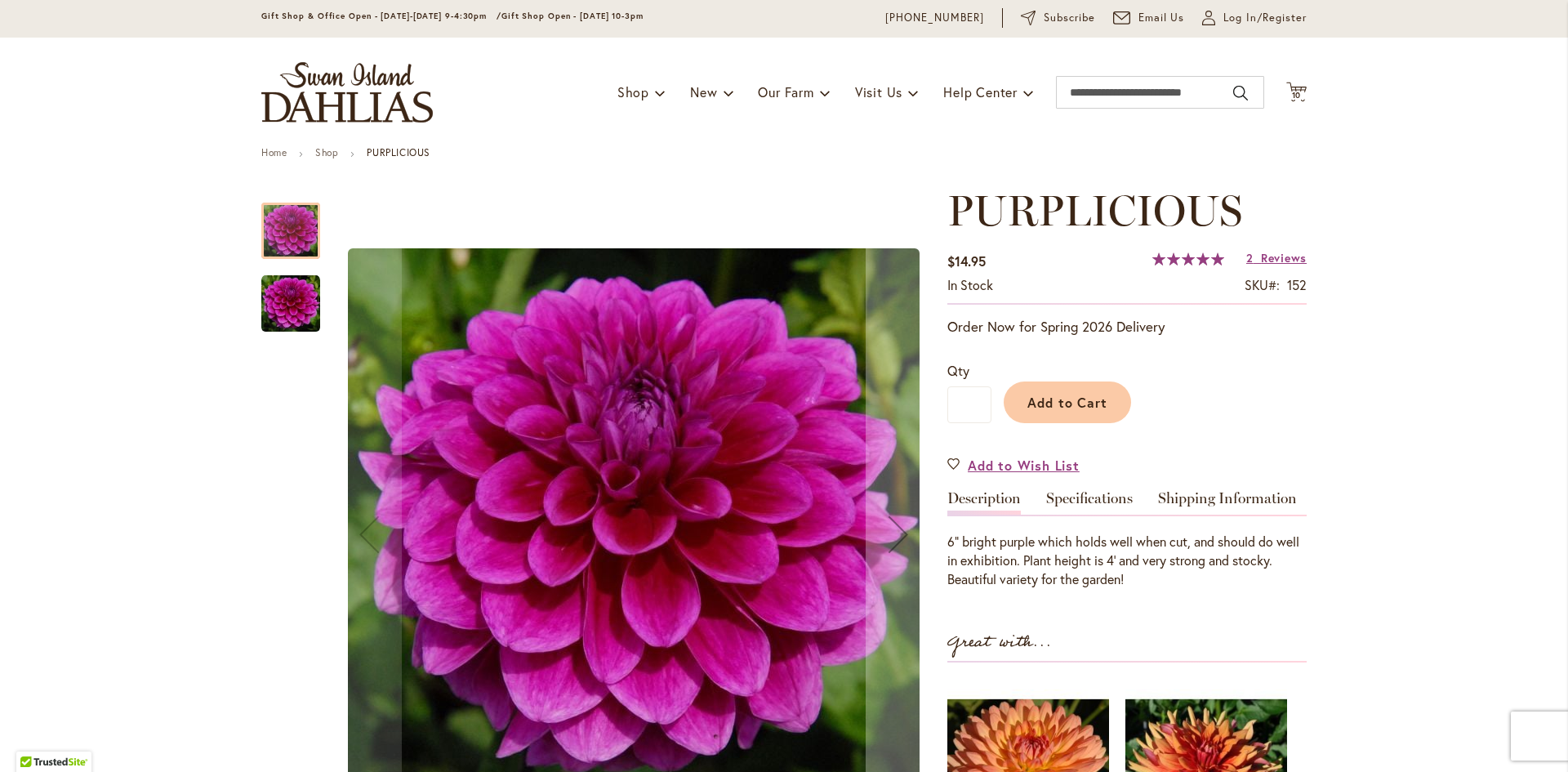
scroll to position [82, 0]
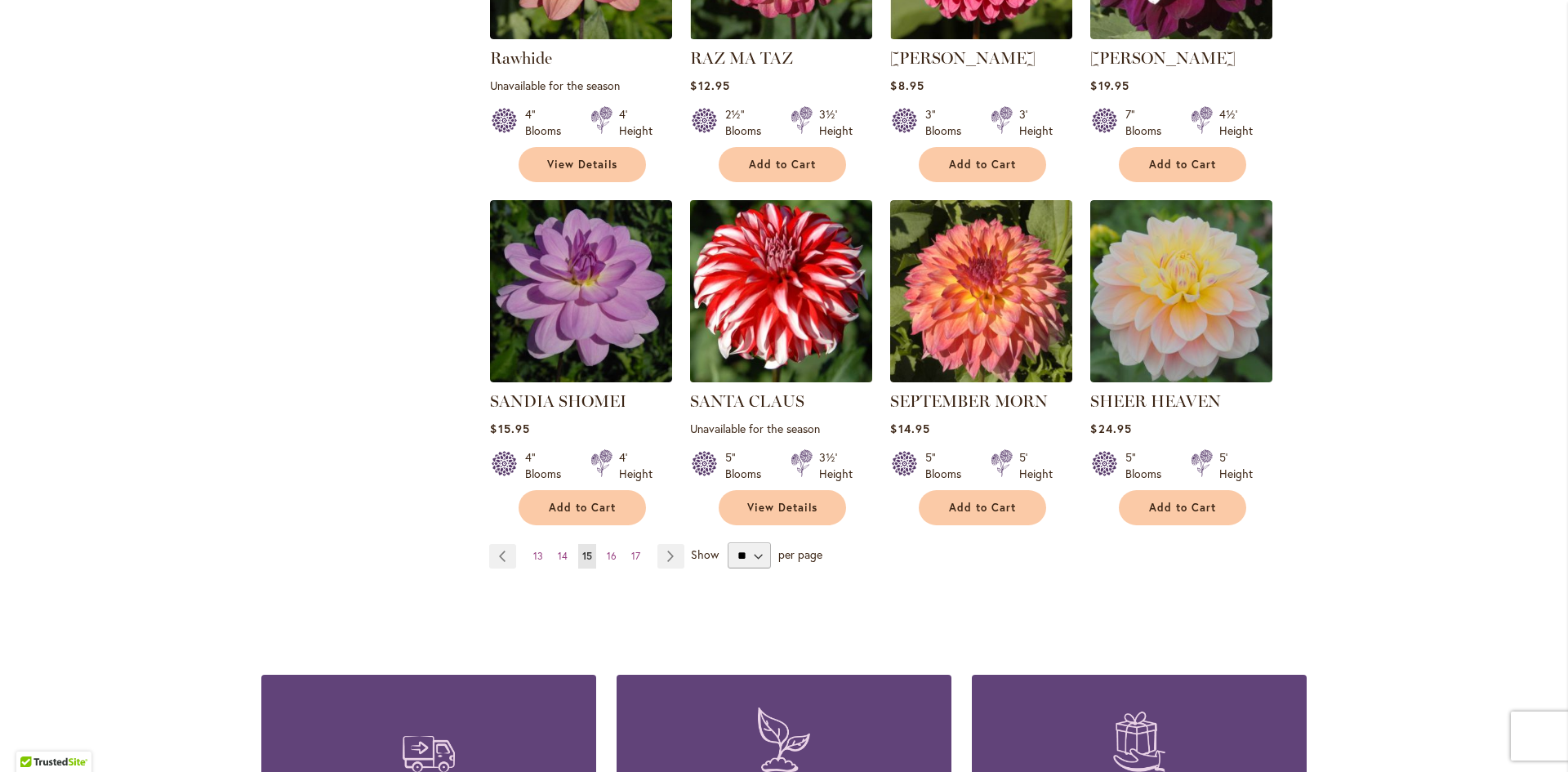
scroll to position [1308, 0]
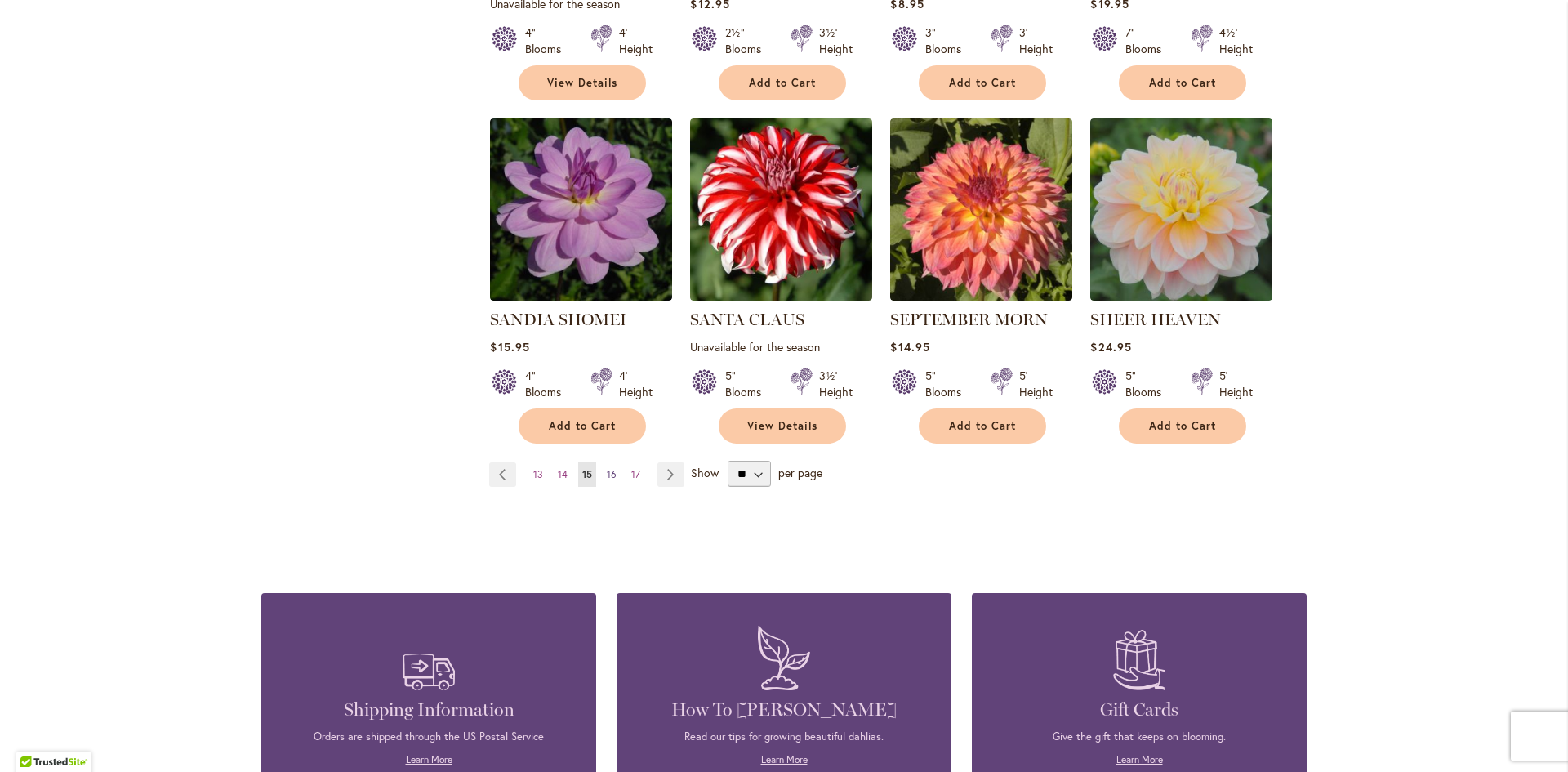
click at [607, 474] on span "16" at bounding box center [611, 474] width 9 height 12
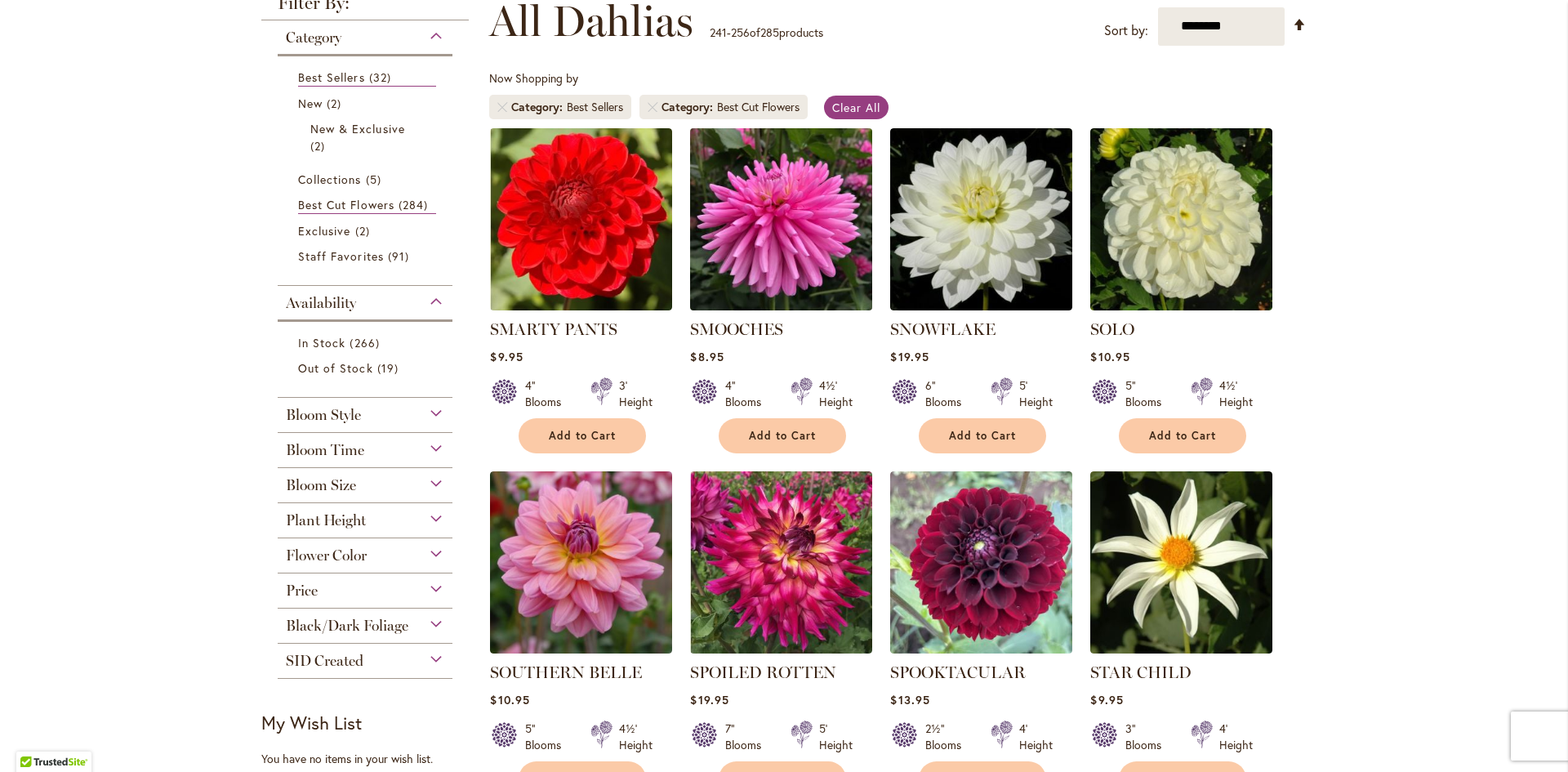
scroll to position [326, 0]
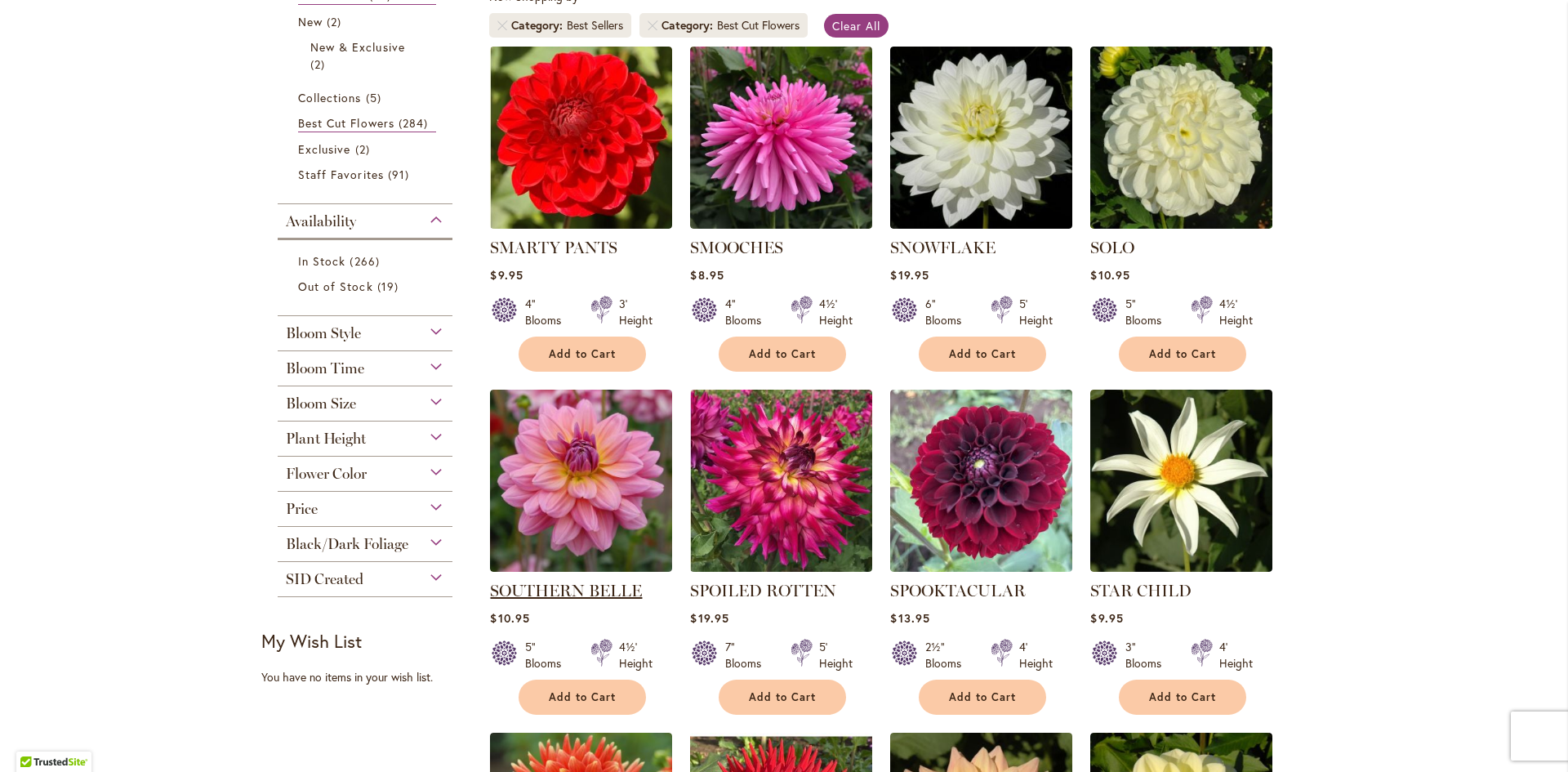
click at [538, 583] on link "SOUTHERN BELLE" at bounding box center [566, 590] width 152 height 20
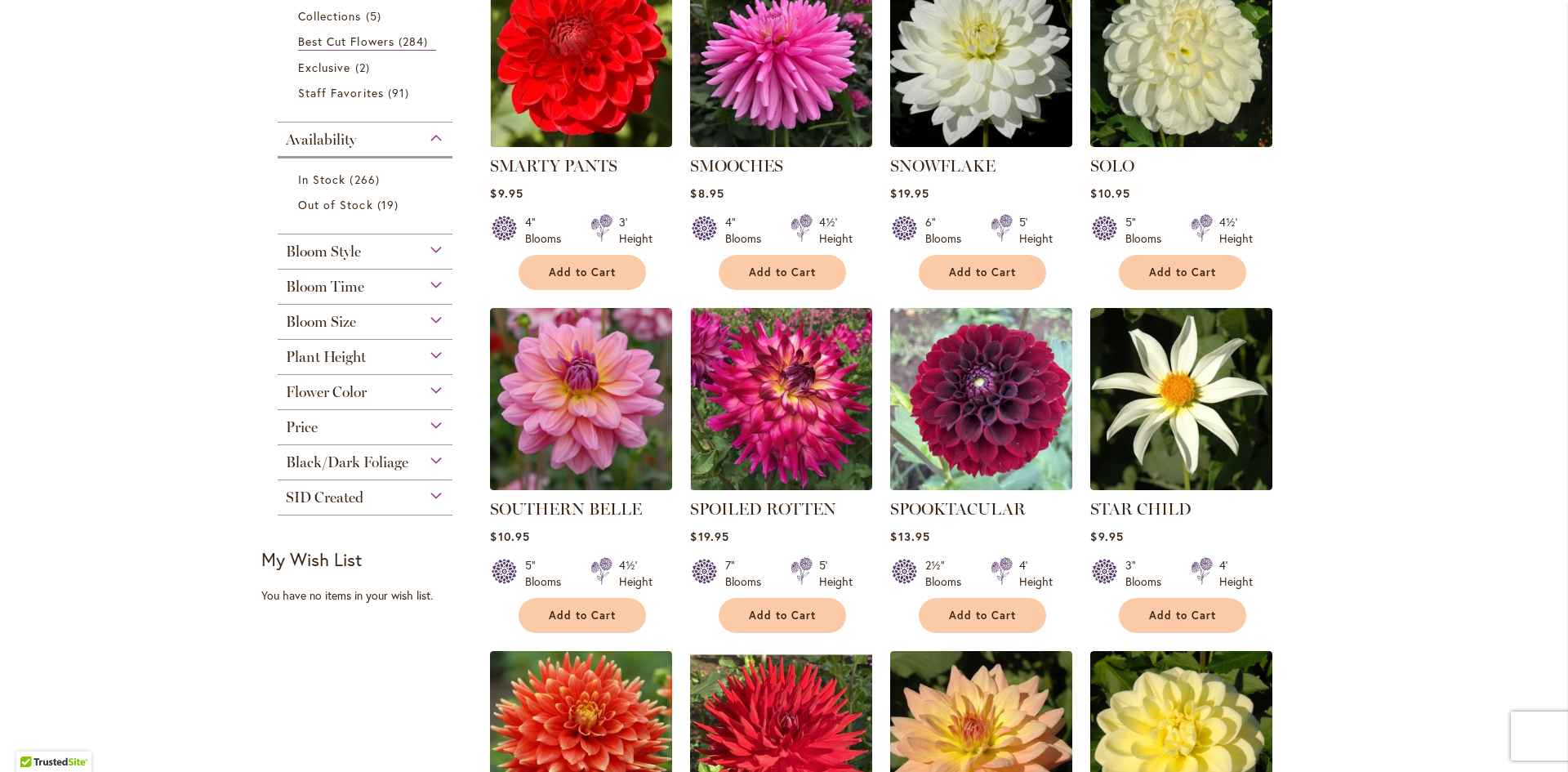
scroll to position [491, 0]
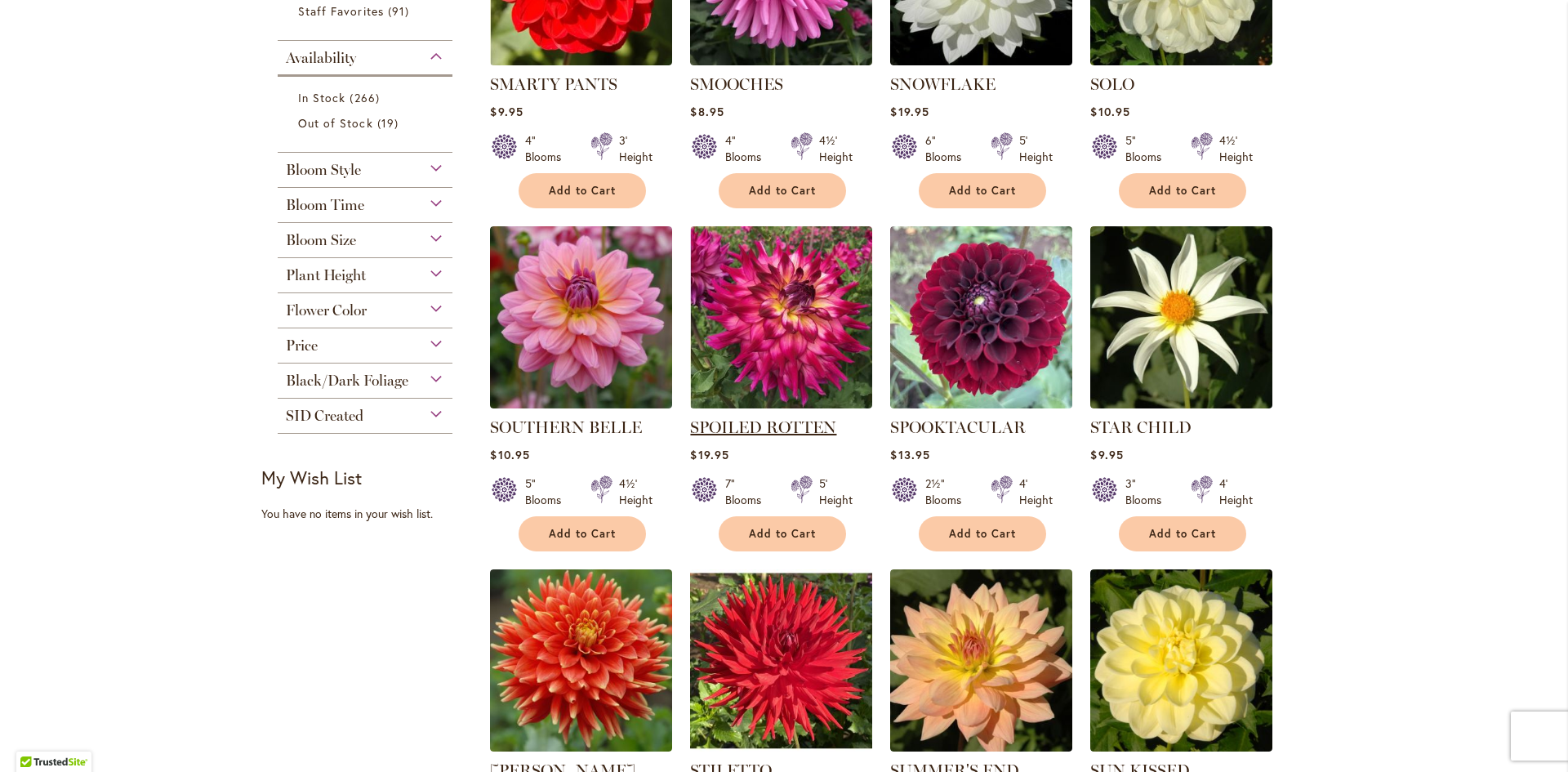
click at [699, 426] on link "SPOILED ROTTEN" at bounding box center [763, 427] width 146 height 20
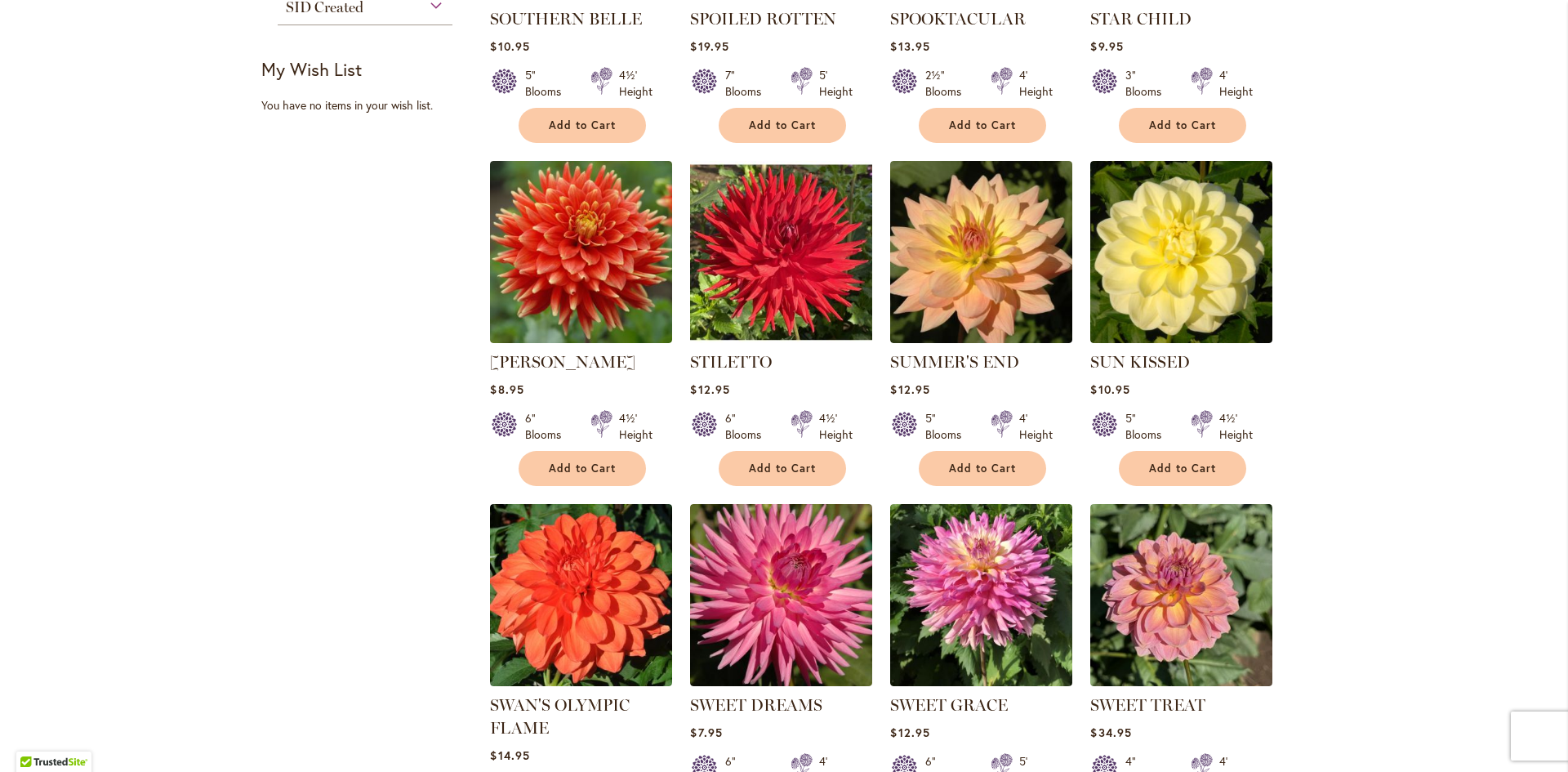
scroll to position [980, 0]
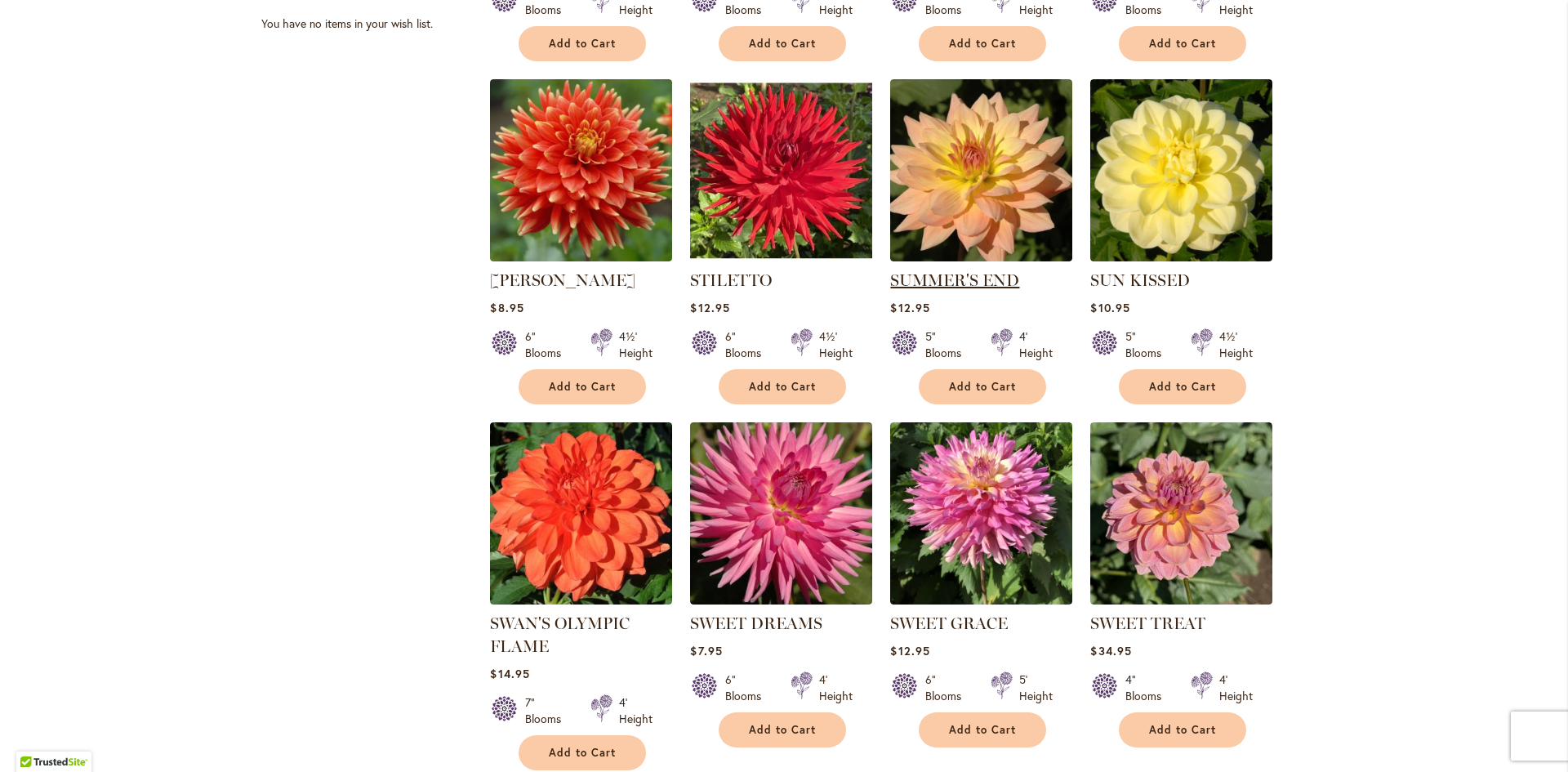
click at [931, 280] on link "SUMMER'S END" at bounding box center [955, 280] width 129 height 20
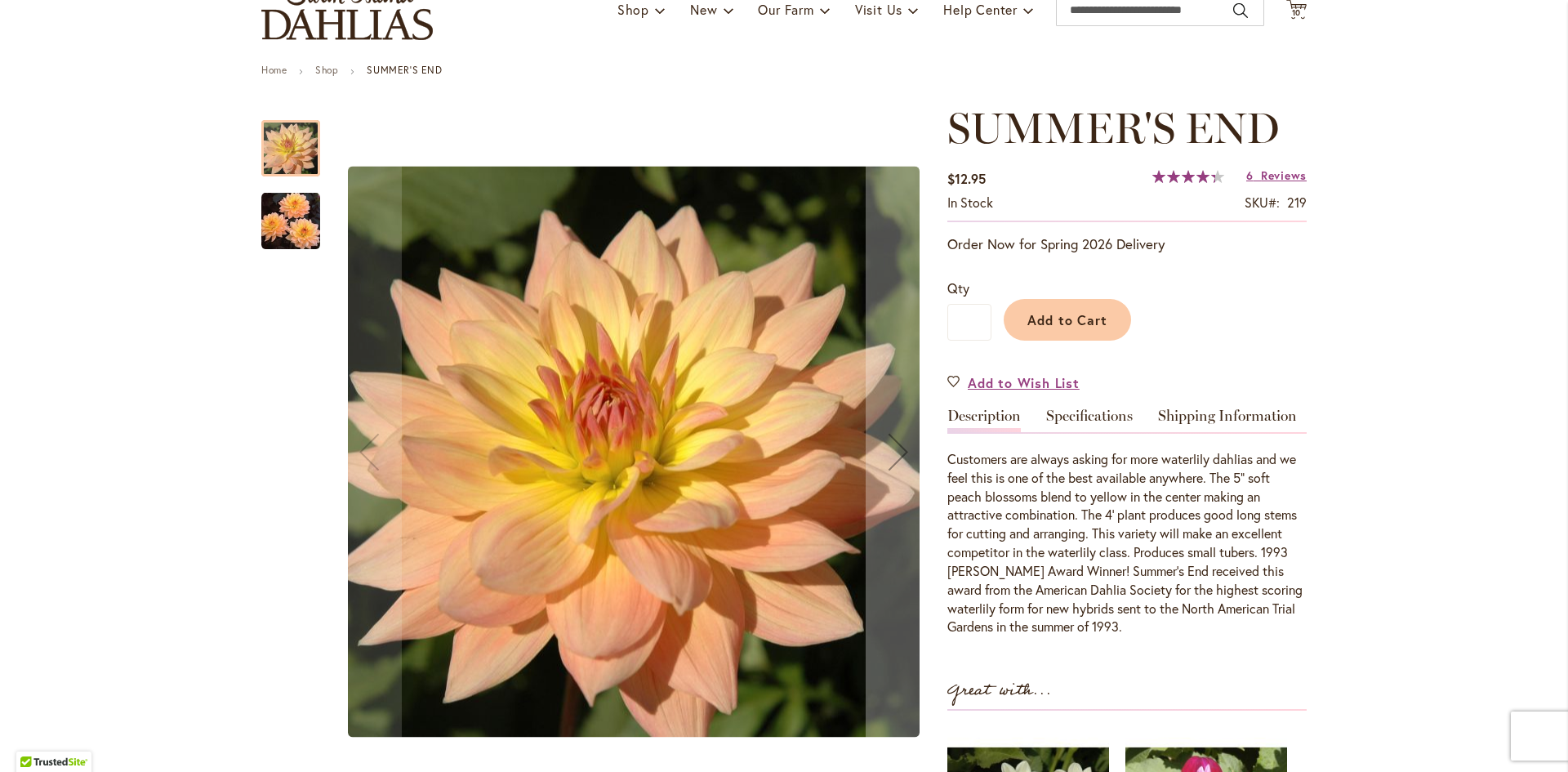
scroll to position [163, 0]
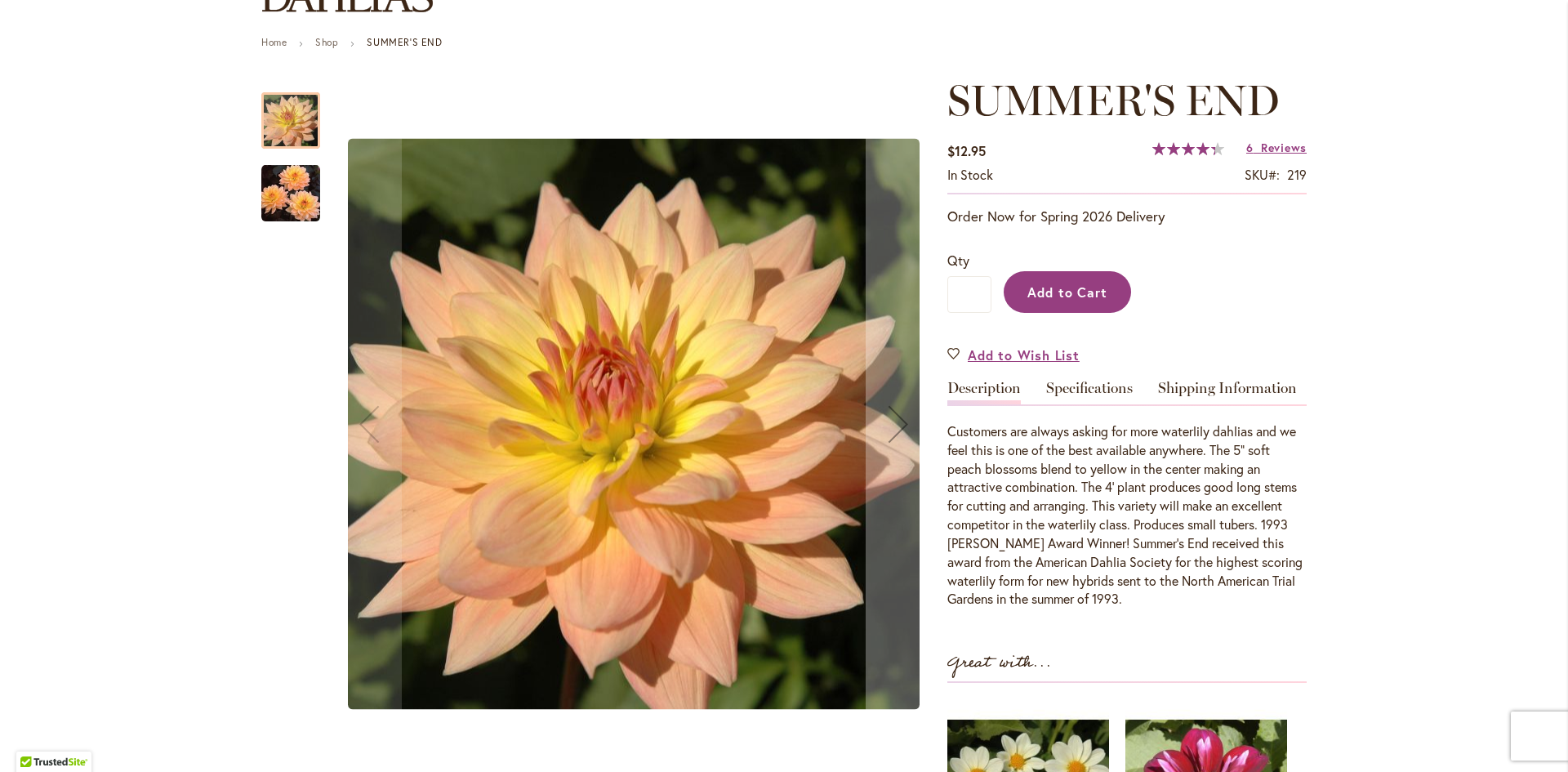
click at [1075, 297] on span "Add to Cart" at bounding box center [1068, 292] width 81 height 17
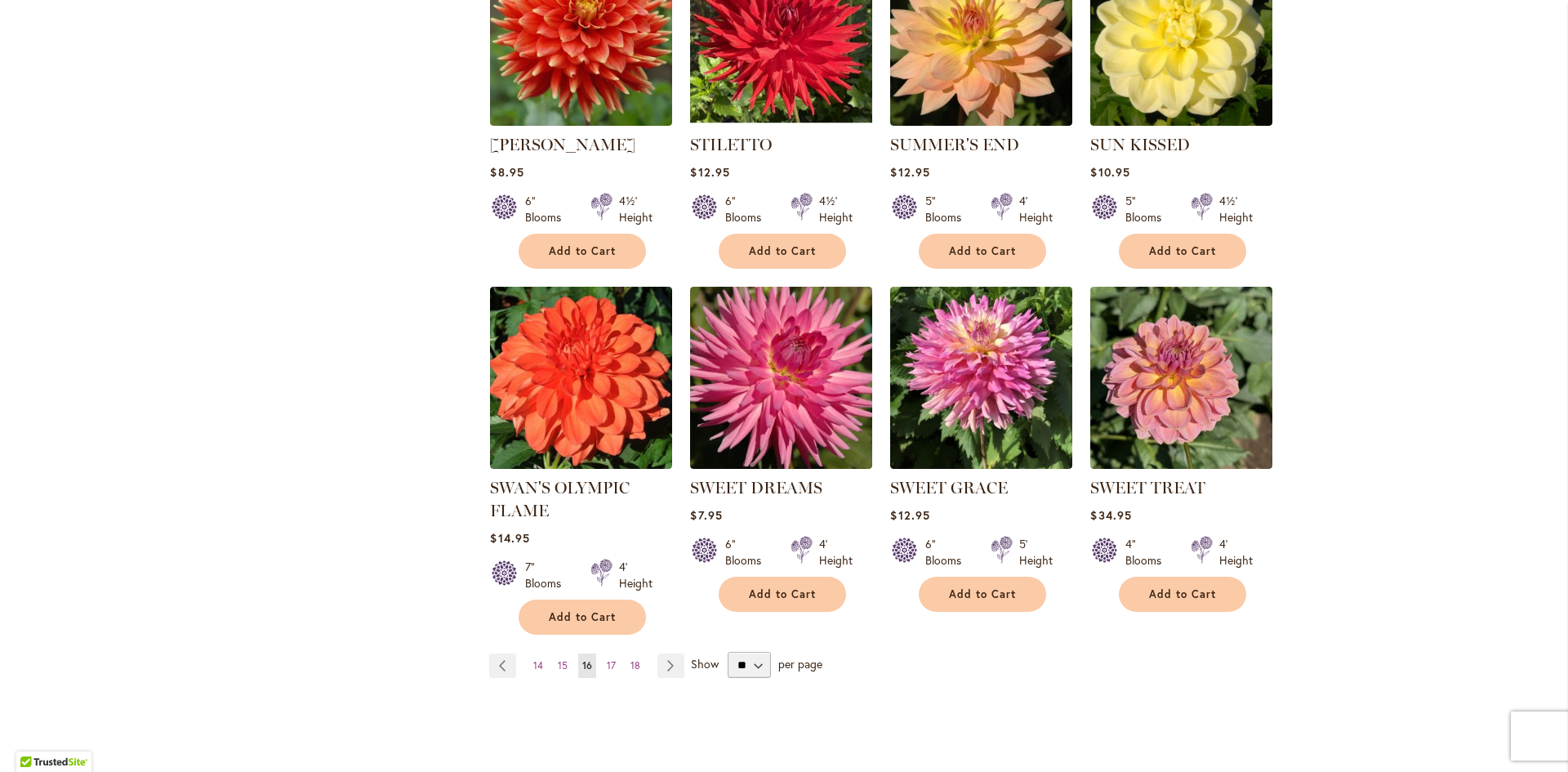
scroll to position [1143, 0]
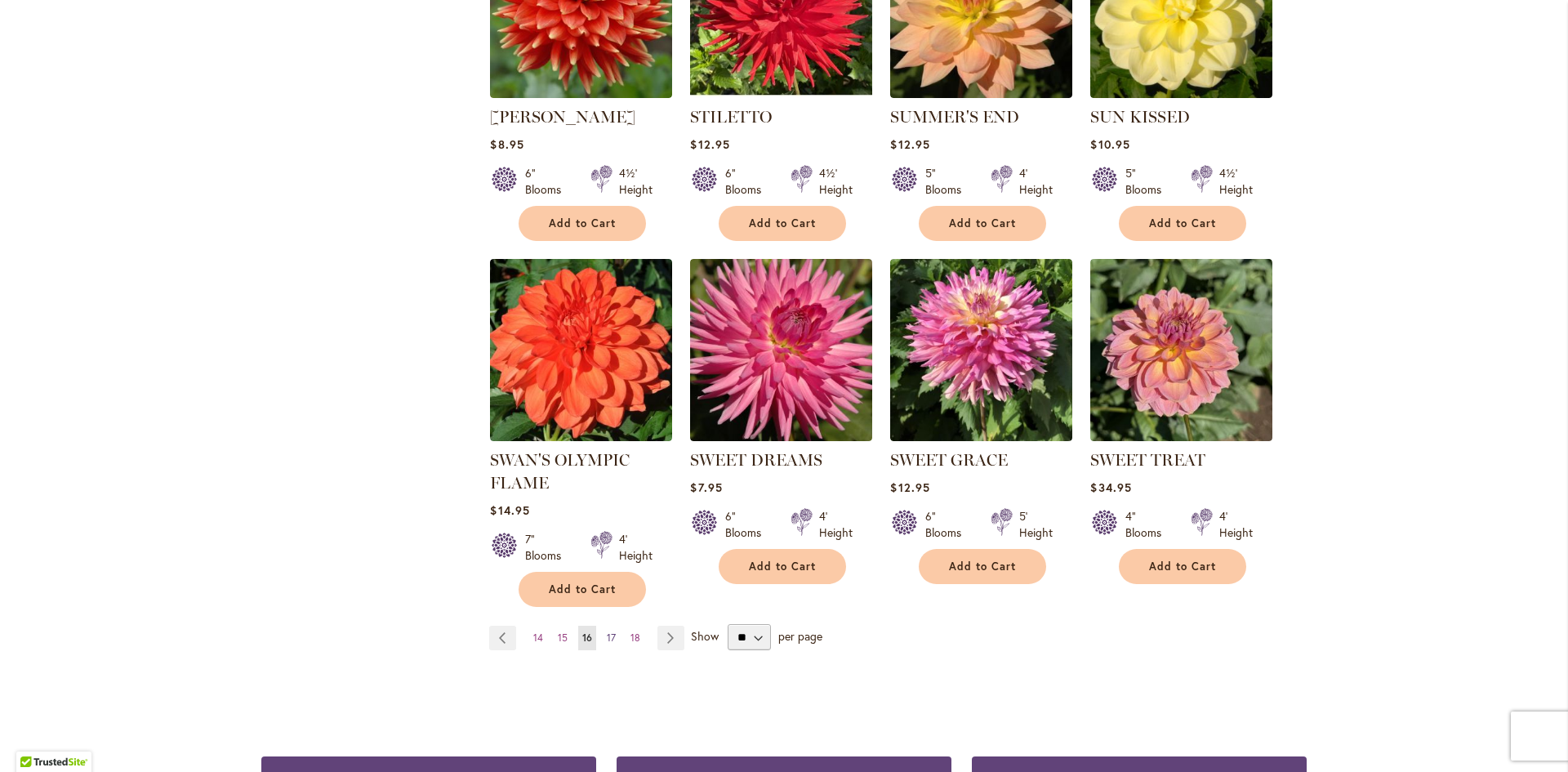
click at [607, 634] on span "17" at bounding box center [611, 637] width 9 height 12
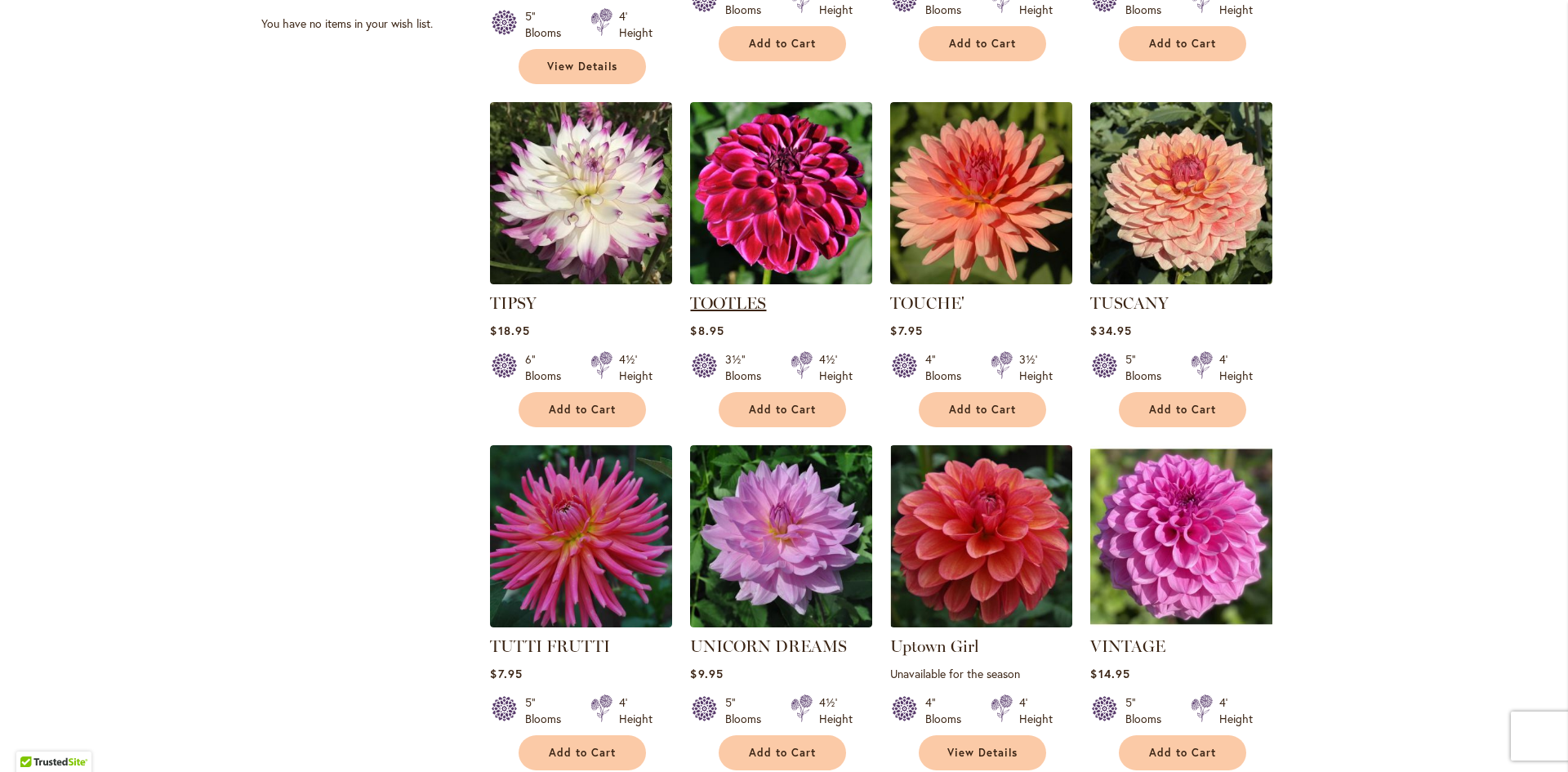
scroll to position [1062, 0]
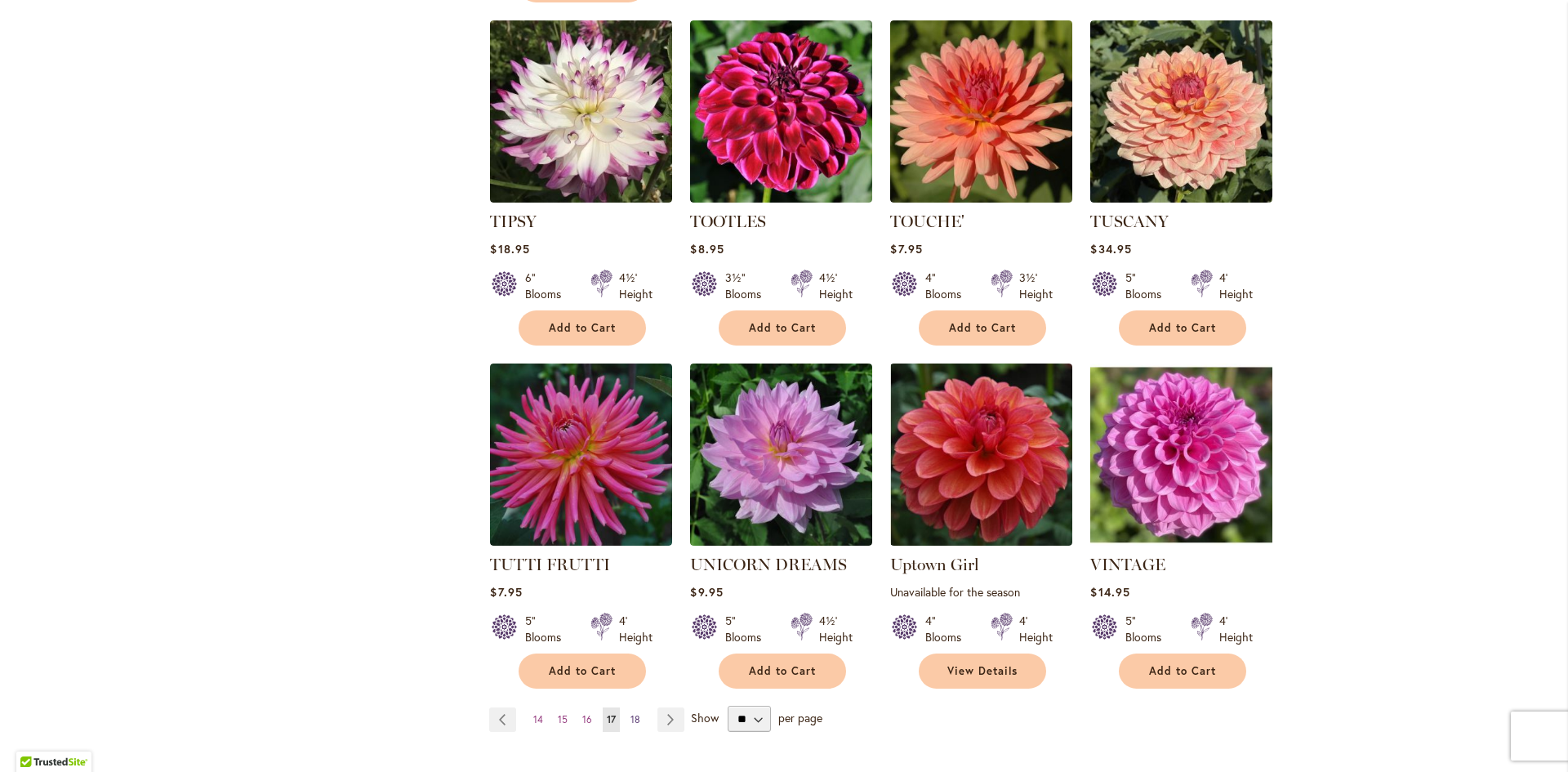
click at [630, 713] on span "18" at bounding box center [635, 719] width 9 height 12
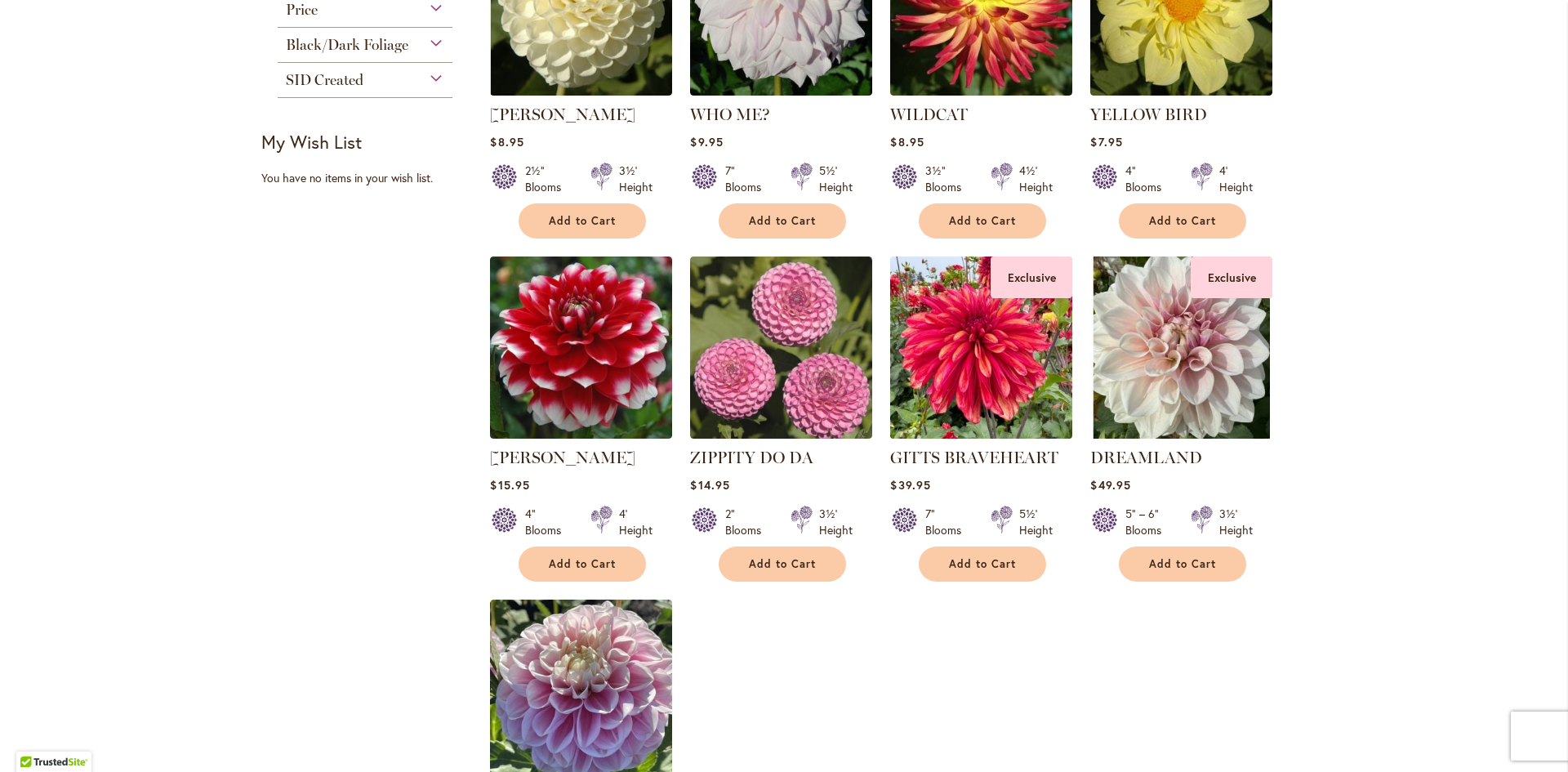
scroll to position [899, 0]
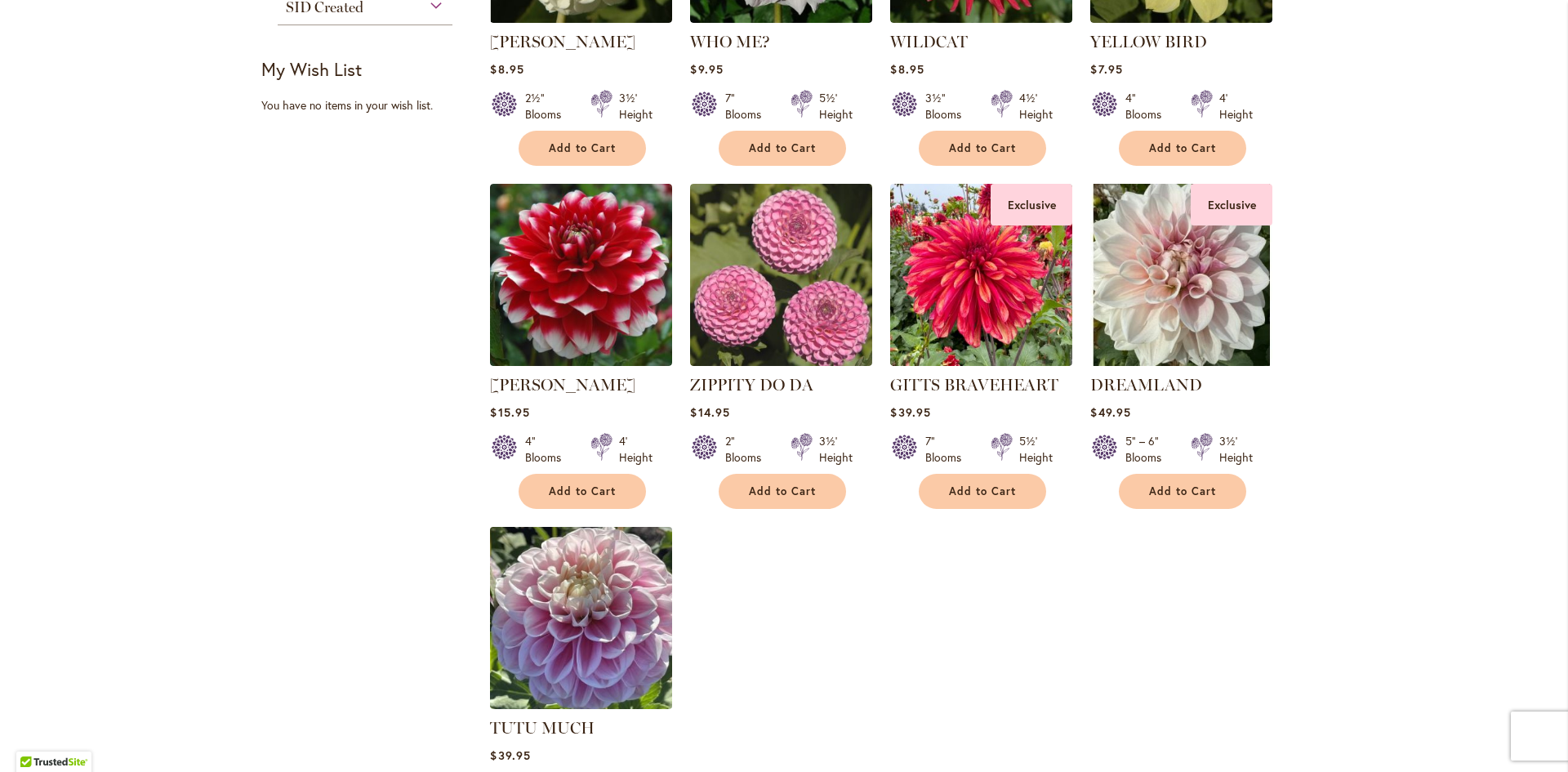
click at [559, 645] on img at bounding box center [581, 618] width 191 height 191
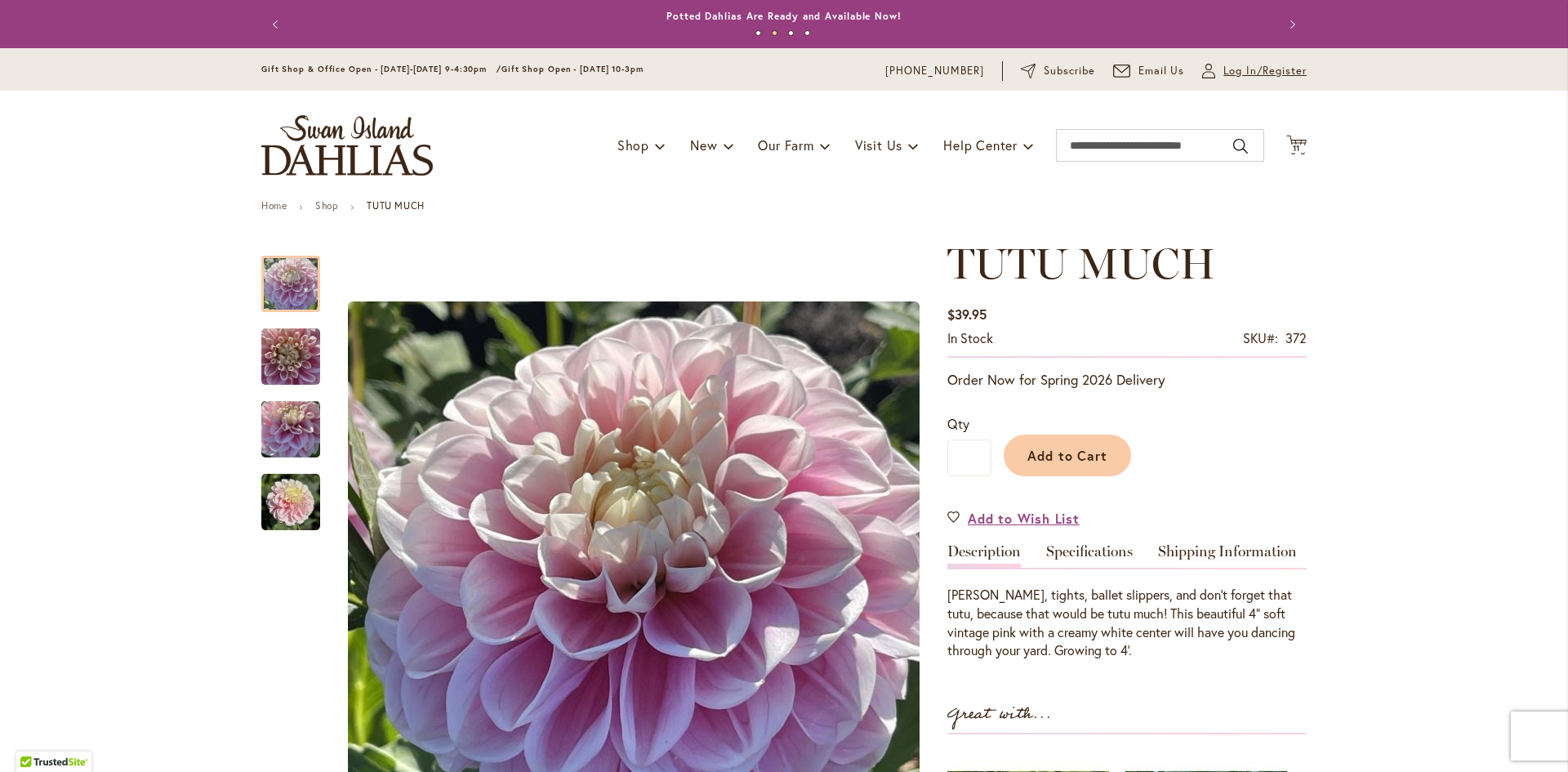
click at [1234, 68] on span "Log In/Register" at bounding box center [1265, 70] width 83 height 16
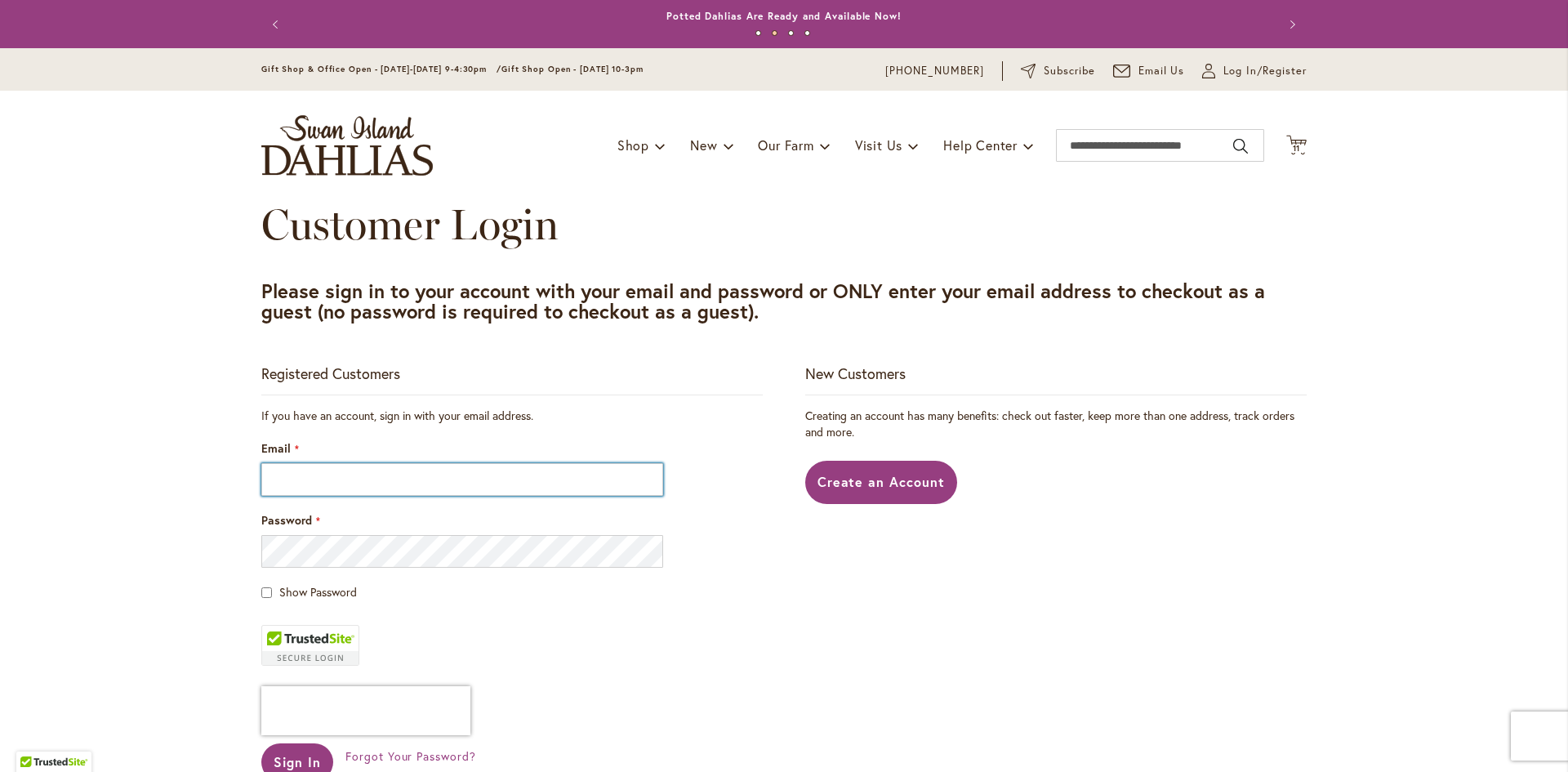
click at [289, 487] on input "Email" at bounding box center [462, 479] width 402 height 33
type input "**********"
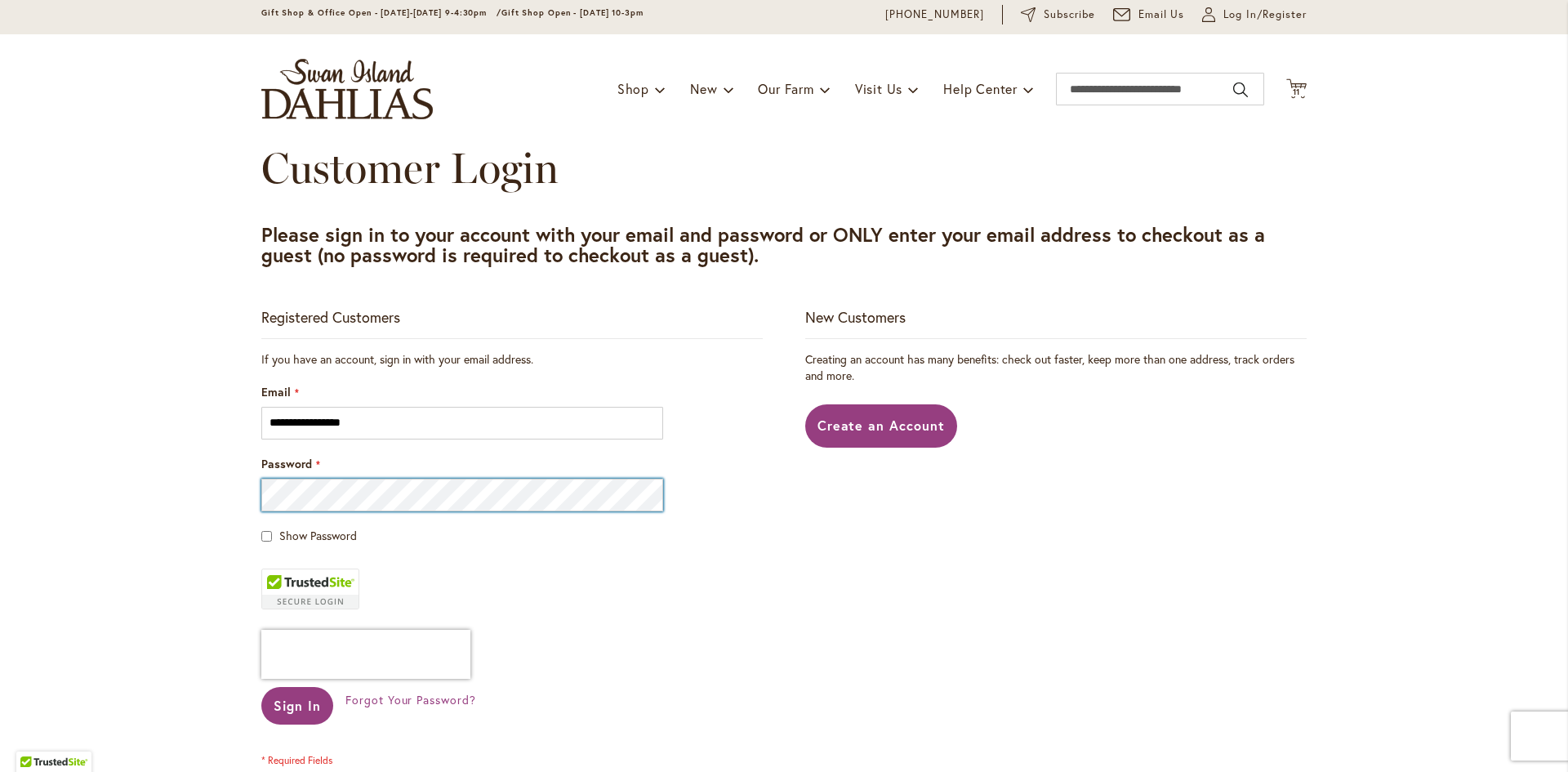
scroll to position [82, 0]
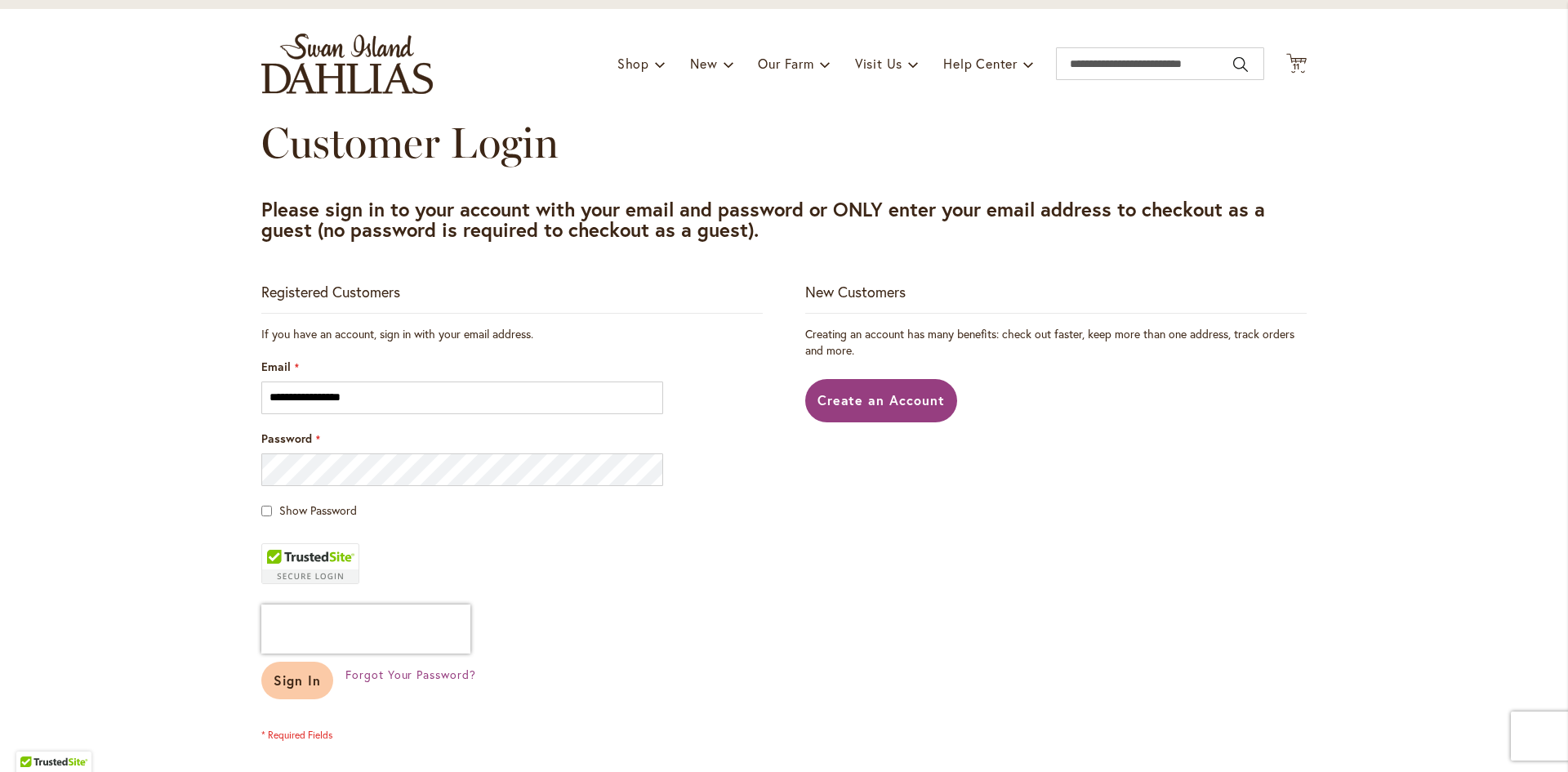
click at [302, 675] on span "Sign In" at bounding box center [297, 680] width 48 height 17
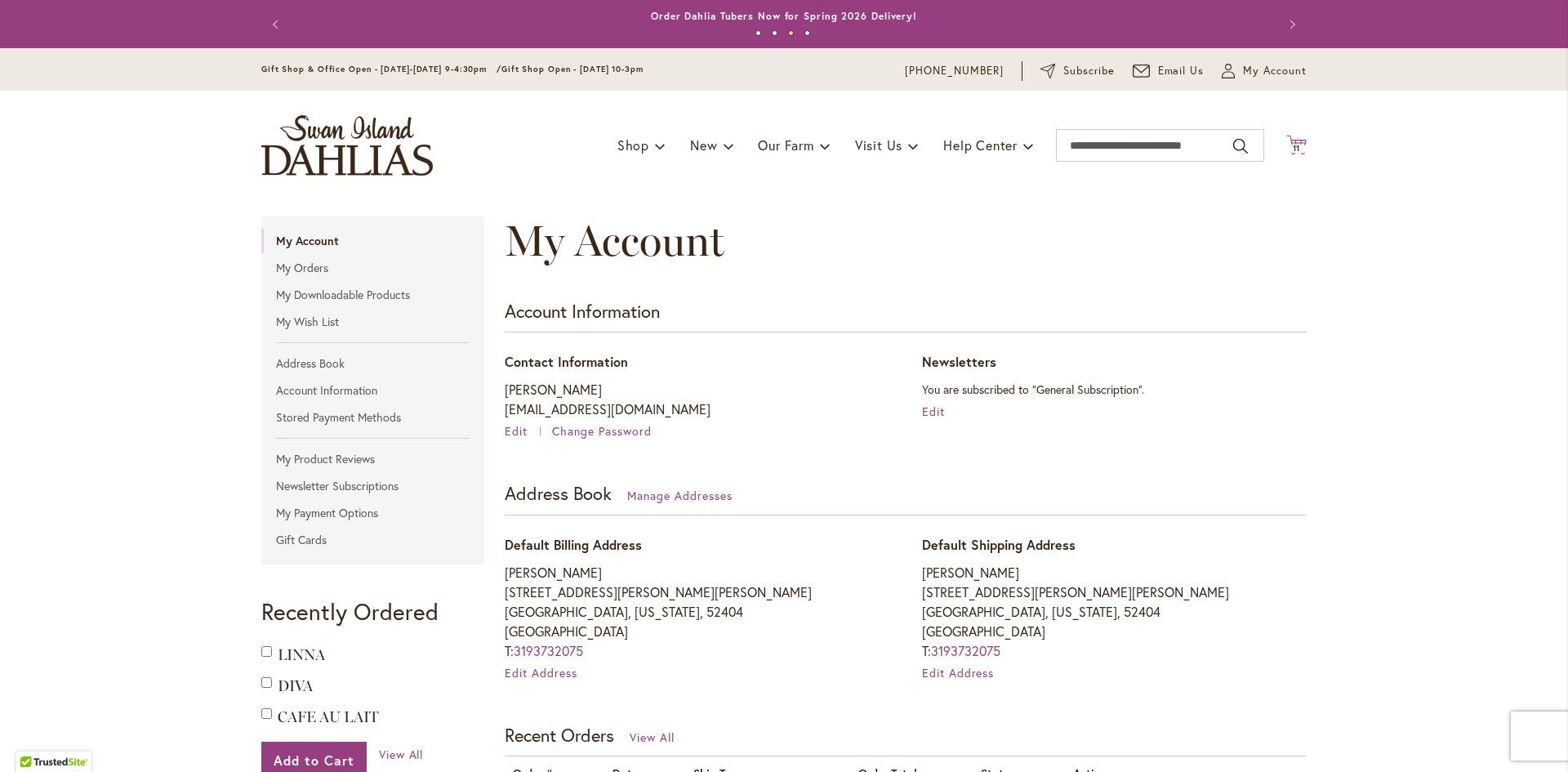
type input "**********"
click at [1295, 145] on span "11" at bounding box center [1297, 147] width 8 height 10
